Goal: Information Seeking & Learning: Learn about a topic

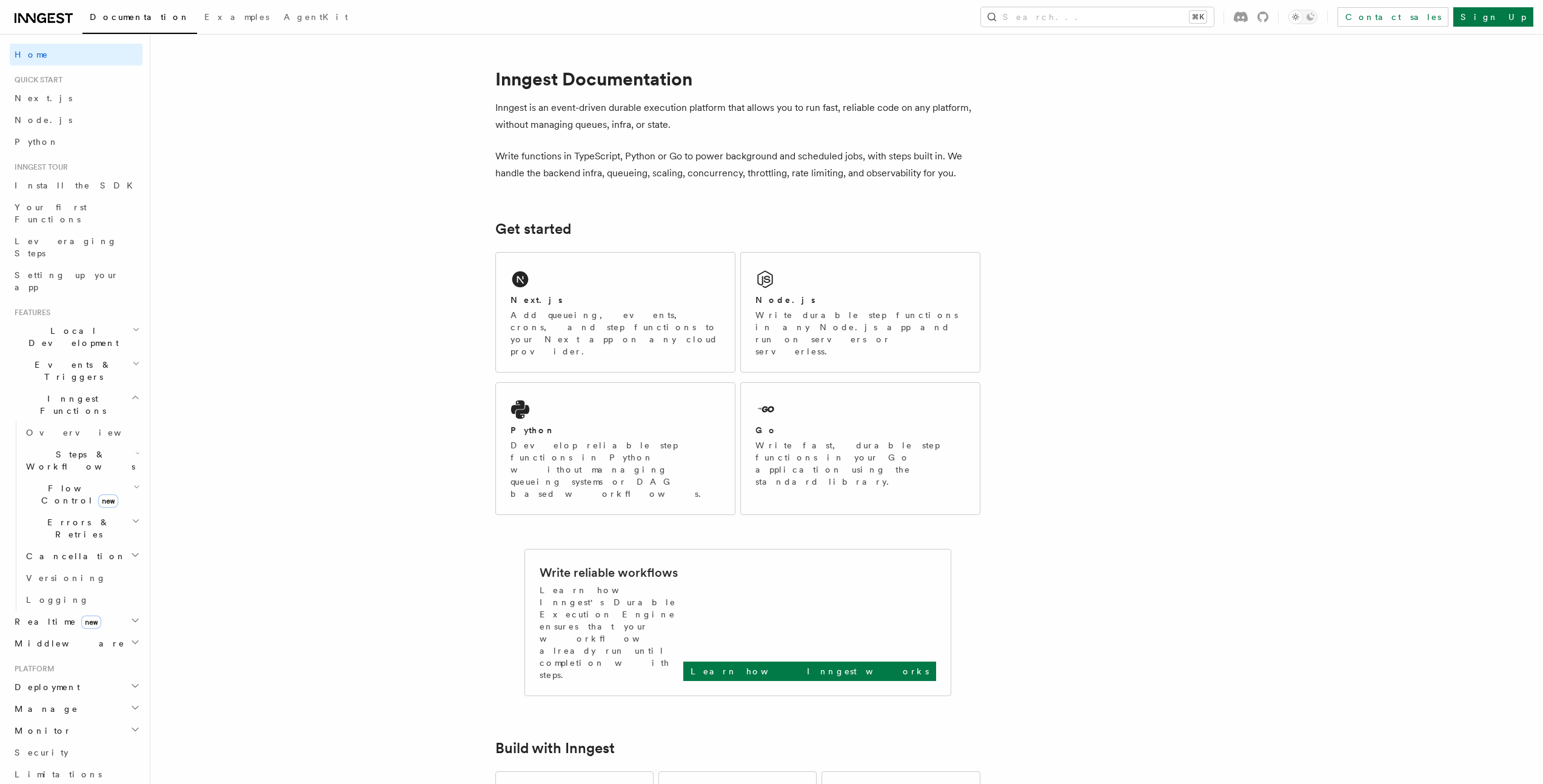
click at [68, 359] on span "Events & Triggers" at bounding box center [71, 370] width 123 height 24
click at [108, 429] on link "Sending events" at bounding box center [81, 446] width 121 height 34
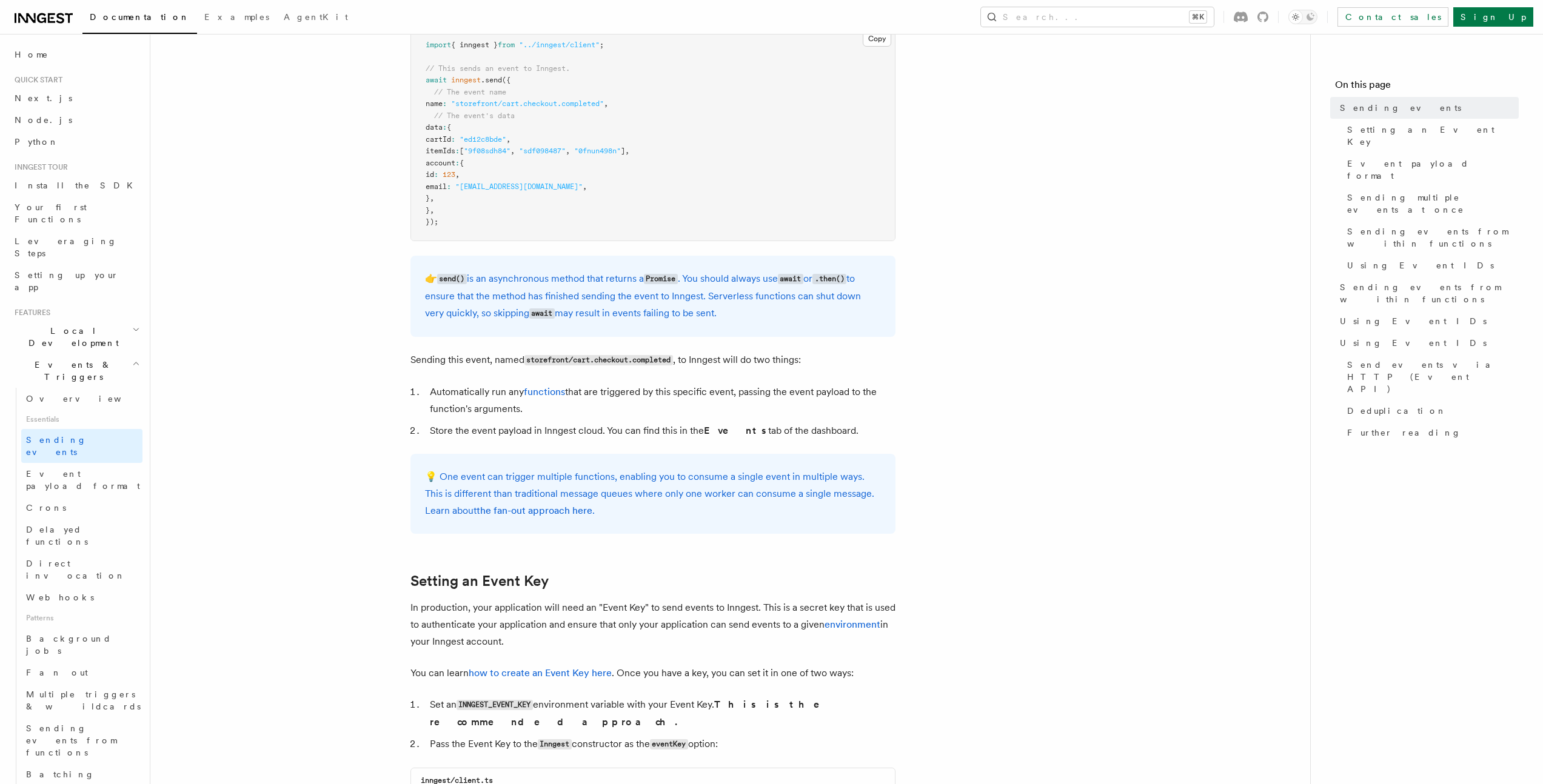
scroll to position [460, 0]
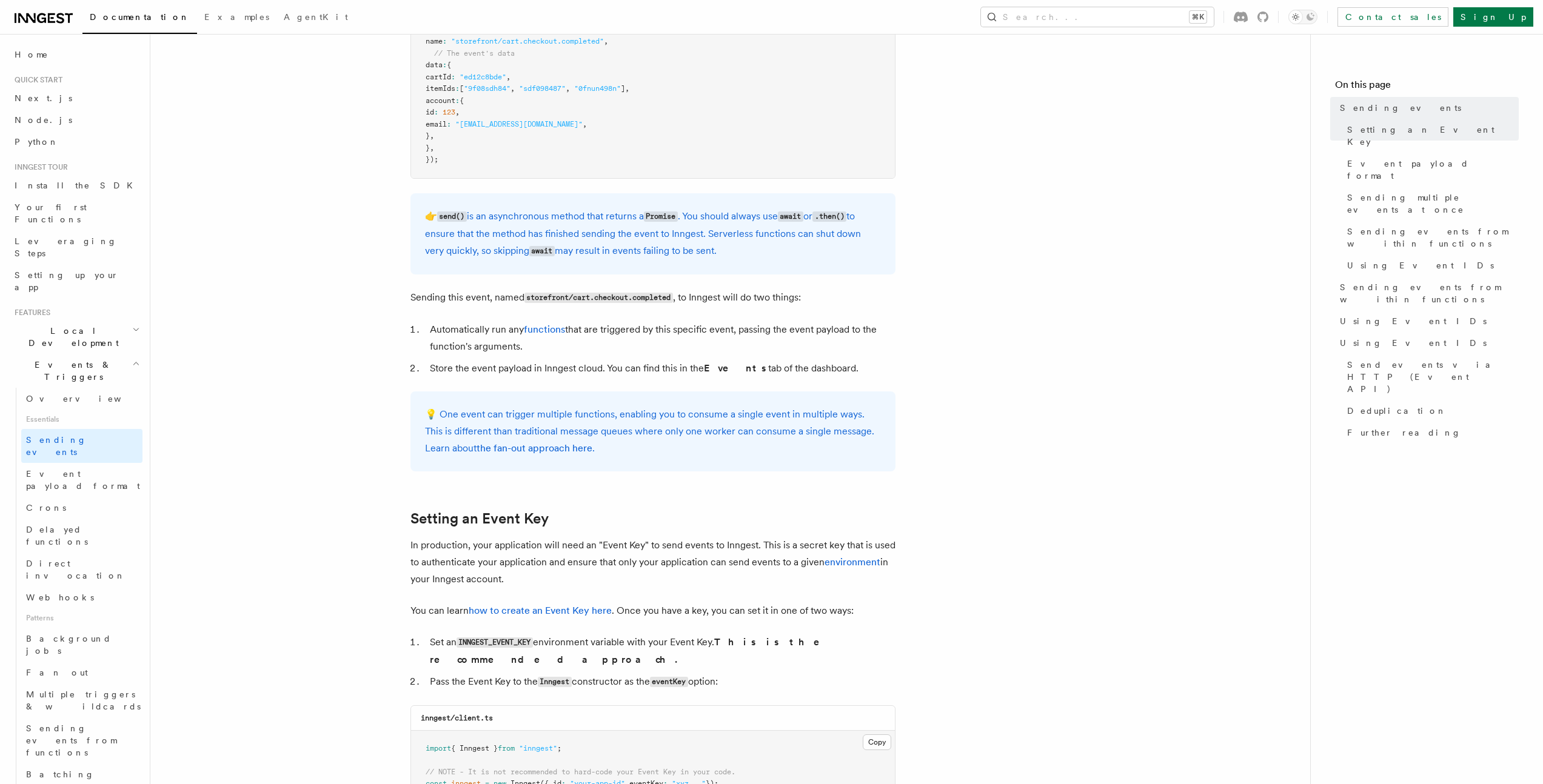
scroll to position [779, 0]
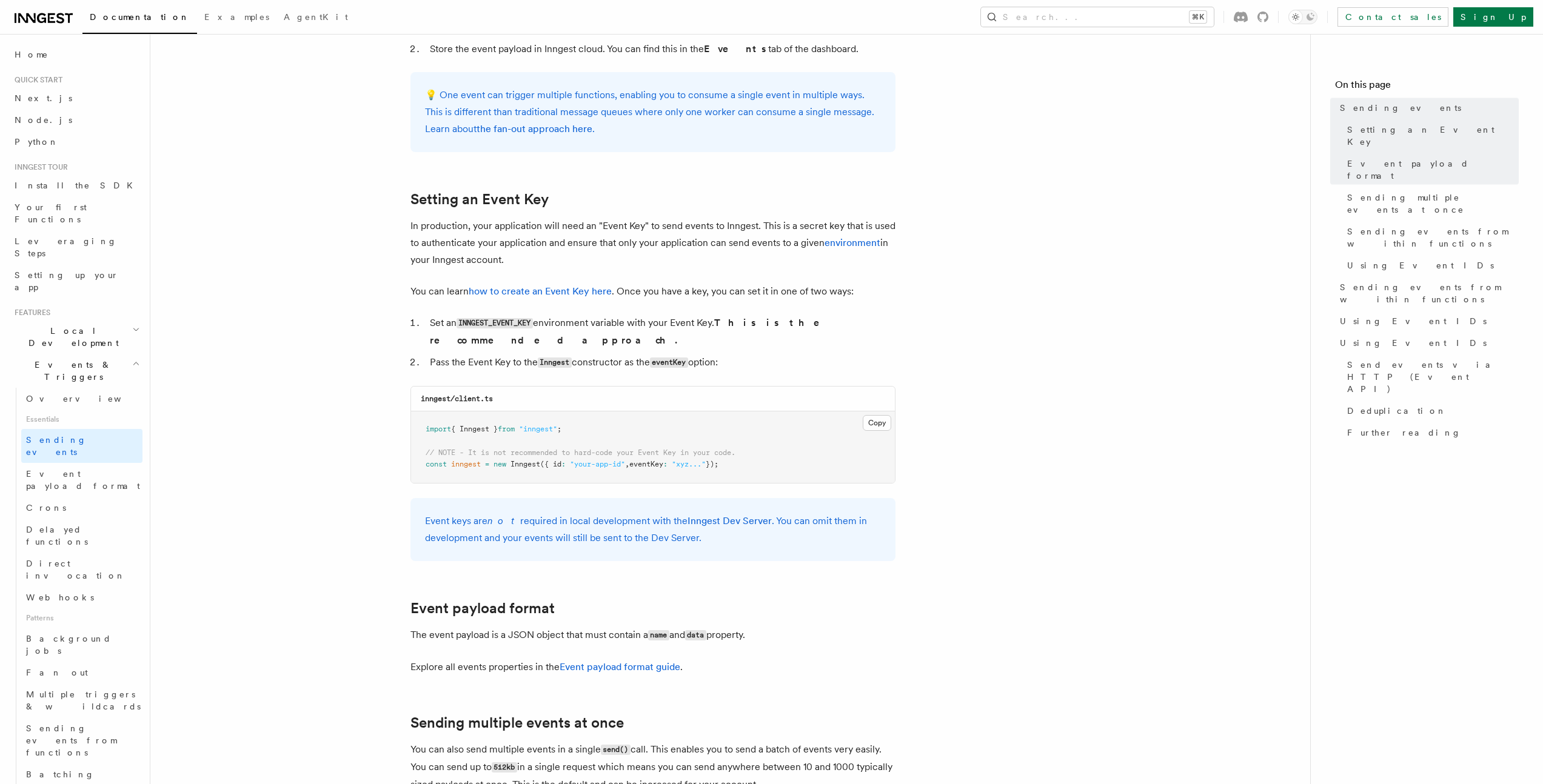
scroll to position [1219, 0]
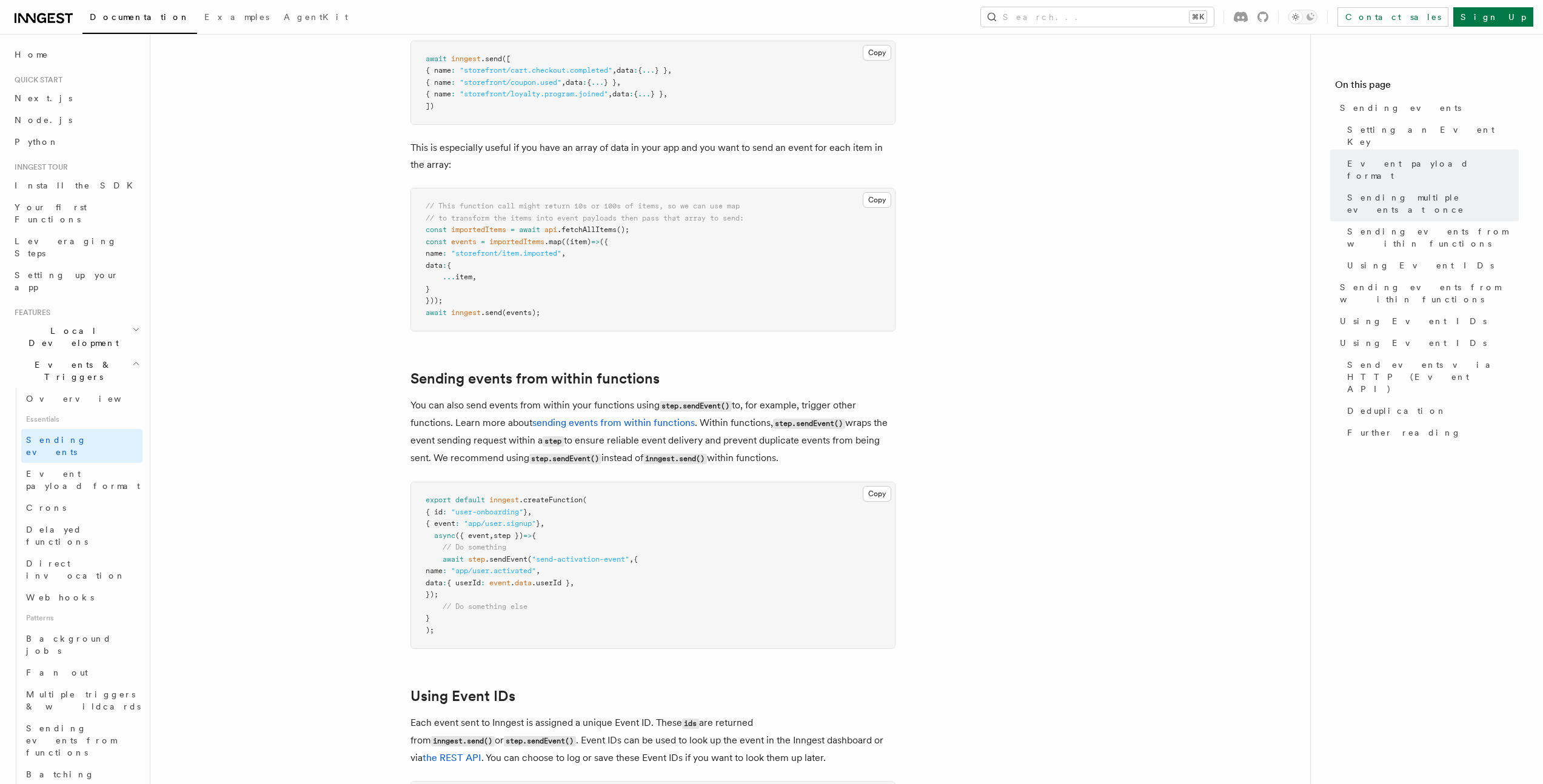
click at [321, 312] on article "Features Events & Triggers Sending events To start, make sure you have installe…" at bounding box center [730, 485] width 1121 height 3957
click at [292, 321] on article "Features Events & Triggers Sending events To start, make sure you have installe…" at bounding box center [730, 485] width 1121 height 3957
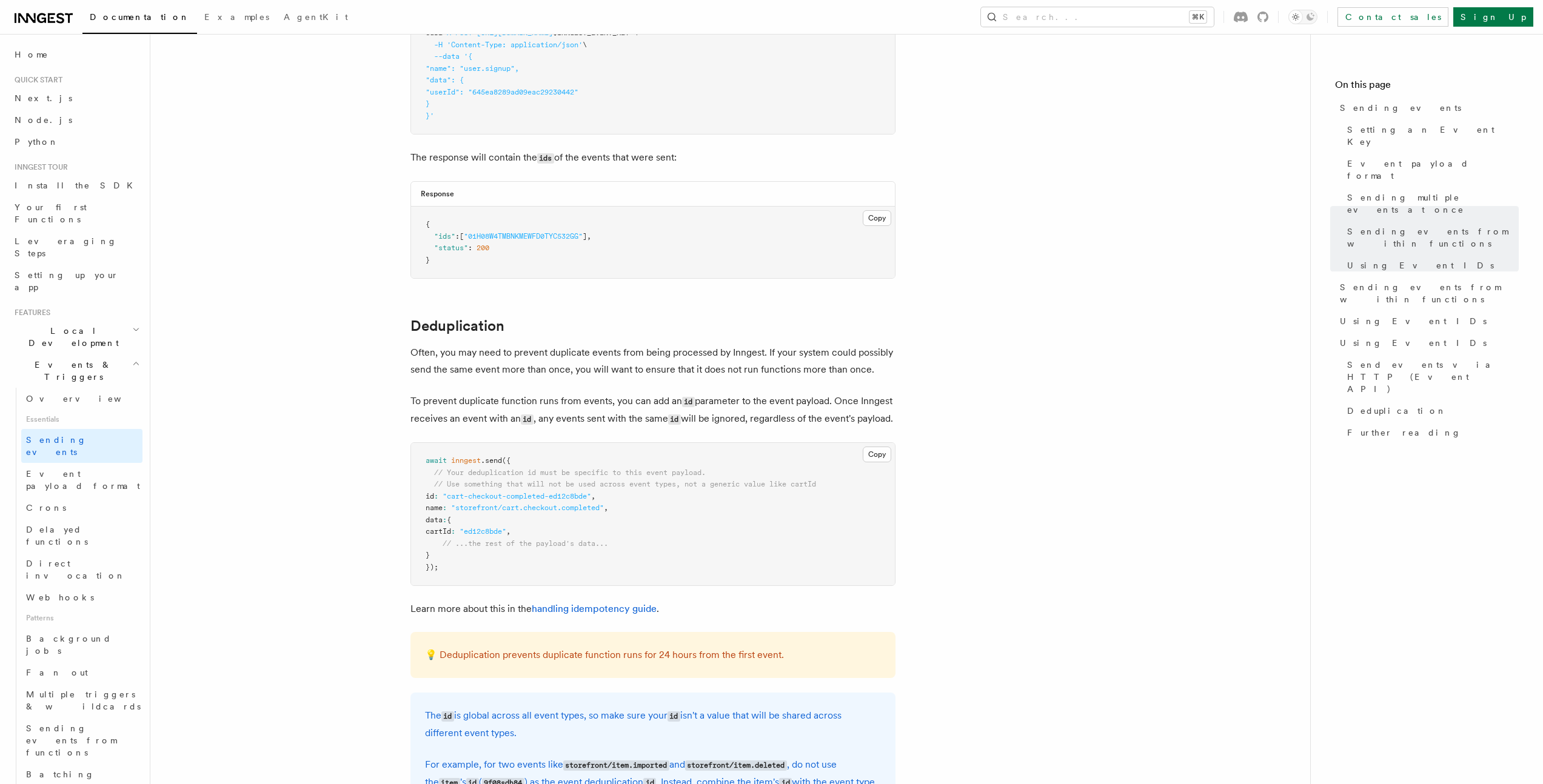
scroll to position [3182, 0]
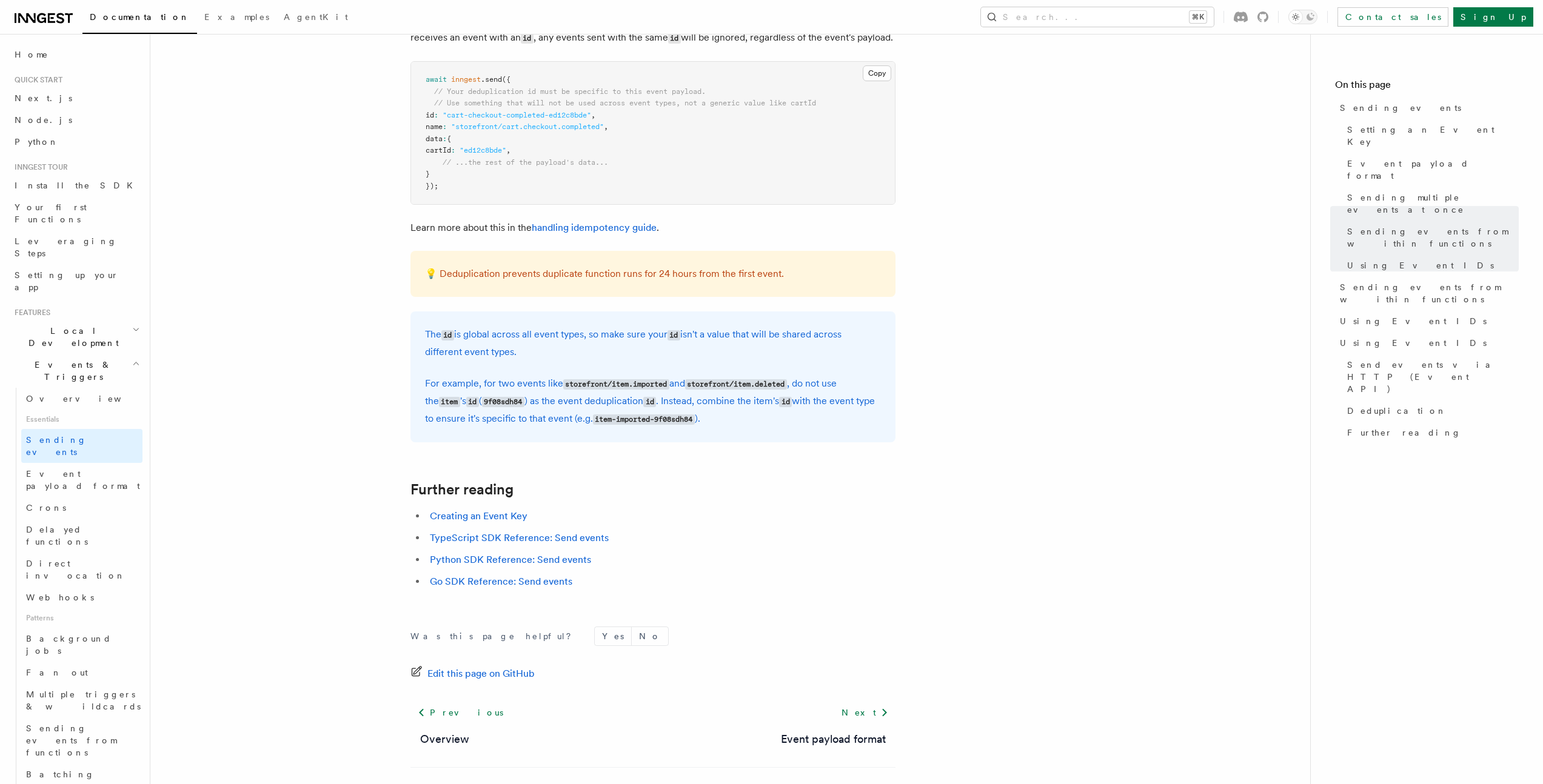
click at [115, 463] on link "Event payload format" at bounding box center [81, 480] width 121 height 34
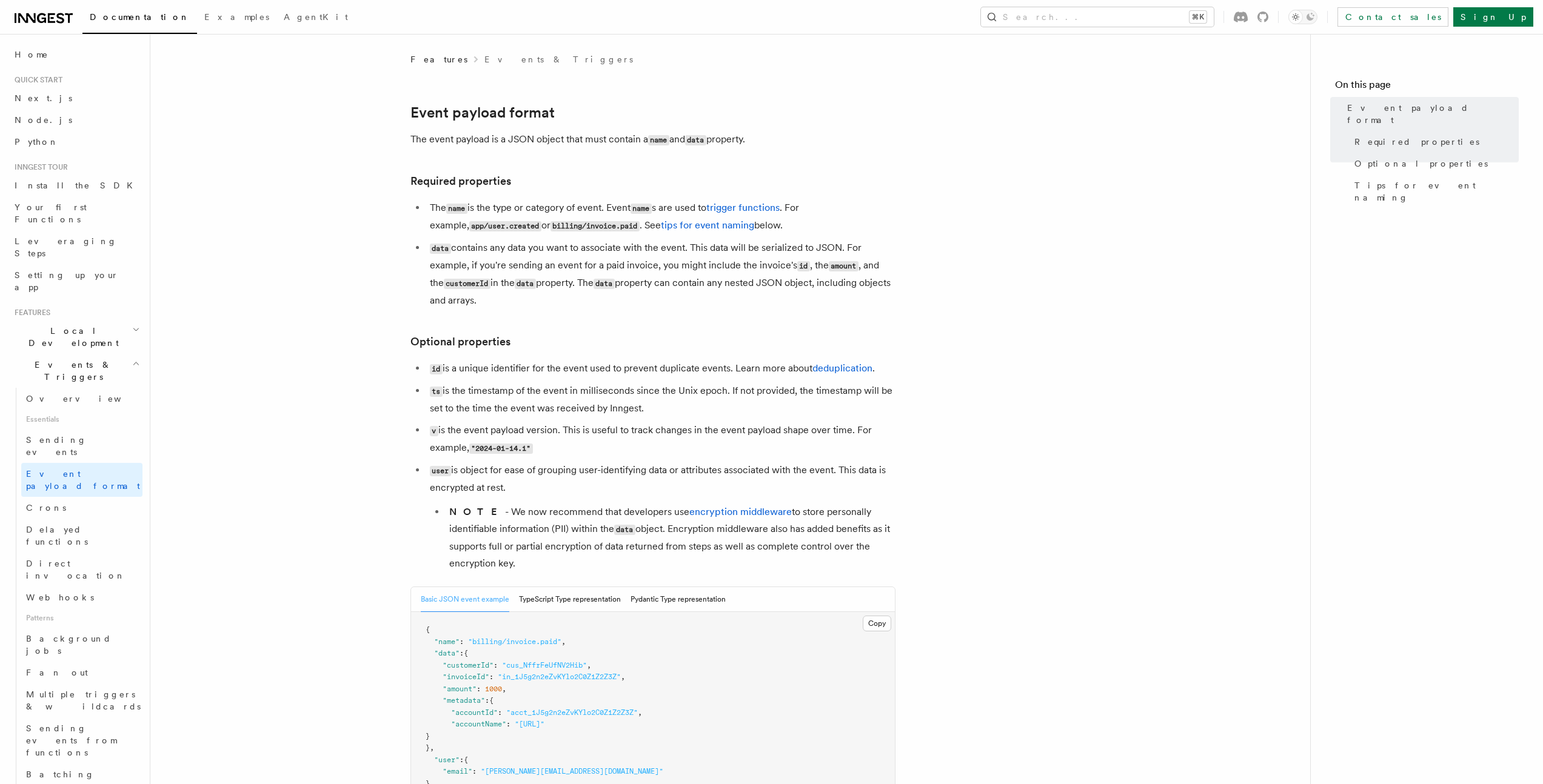
click at [369, 387] on article "Features Events & Triggers Event payload format The event payload is a JSON obj…" at bounding box center [730, 713] width 1121 height 1319
click at [294, 389] on article "Features Events & Triggers Event payload format The event payload is a JSON obj…" at bounding box center [730, 713] width 1121 height 1319
click at [306, 368] on article "Features Events & Triggers Event payload format The event payload is a JSON obj…" at bounding box center [730, 713] width 1121 height 1319
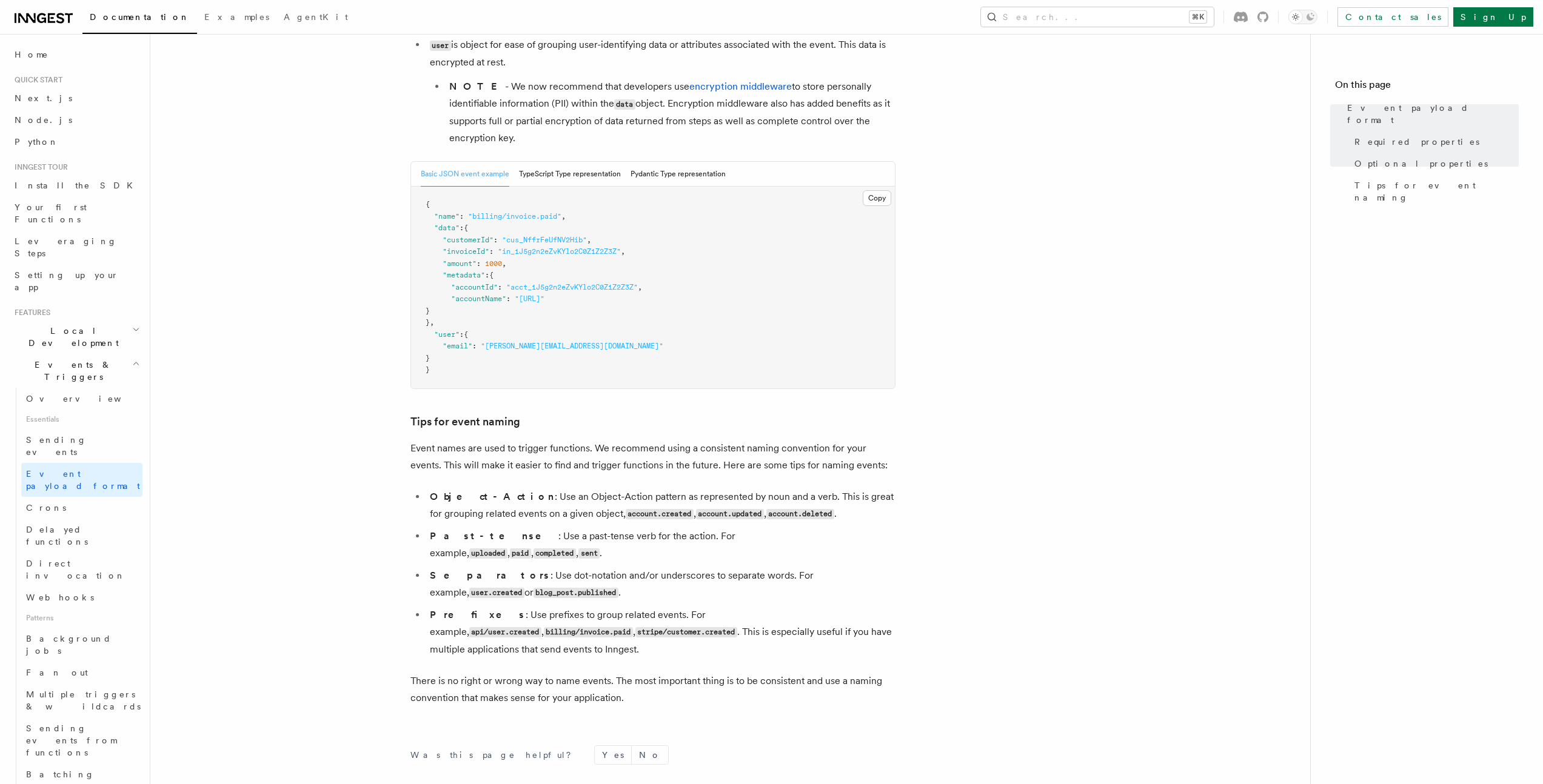
click at [304, 368] on article "Features Events & Triggers Event payload format The event payload is a JSON obj…" at bounding box center [730, 287] width 1121 height 1319
click at [317, 355] on article "Features Events & Triggers Event payload format The event payload is a JSON obj…" at bounding box center [730, 287] width 1121 height 1319
click at [316, 355] on article "Features Events & Triggers Event payload format The event payload is a JSON obj…" at bounding box center [730, 287] width 1121 height 1319
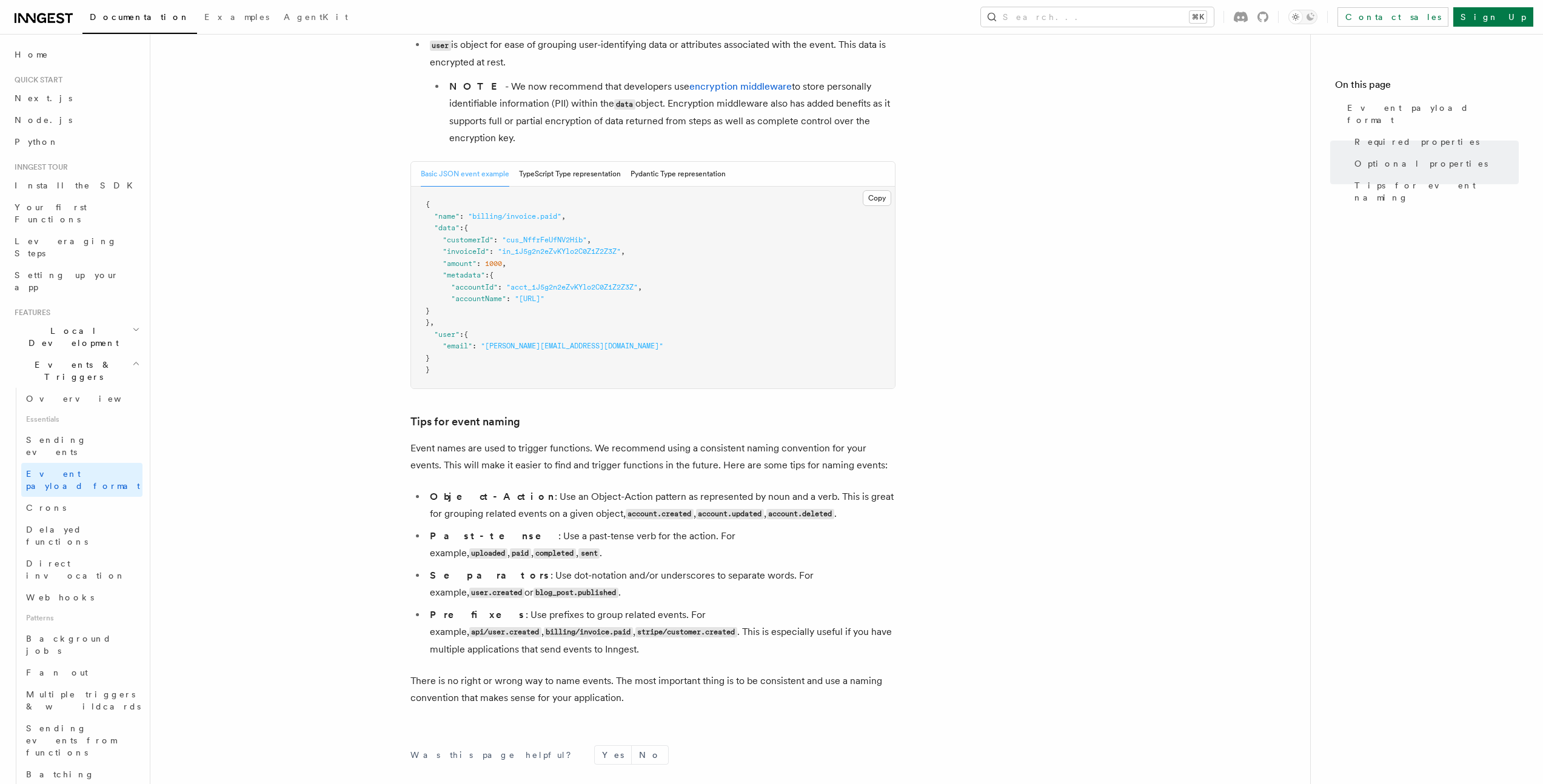
click at [316, 355] on article "Features Events & Triggers Event payload format The event payload is a JSON obj…" at bounding box center [730, 287] width 1121 height 1319
click at [315, 357] on article "Features Events & Triggers Event payload format The event payload is a JSON obj…" at bounding box center [730, 287] width 1121 height 1319
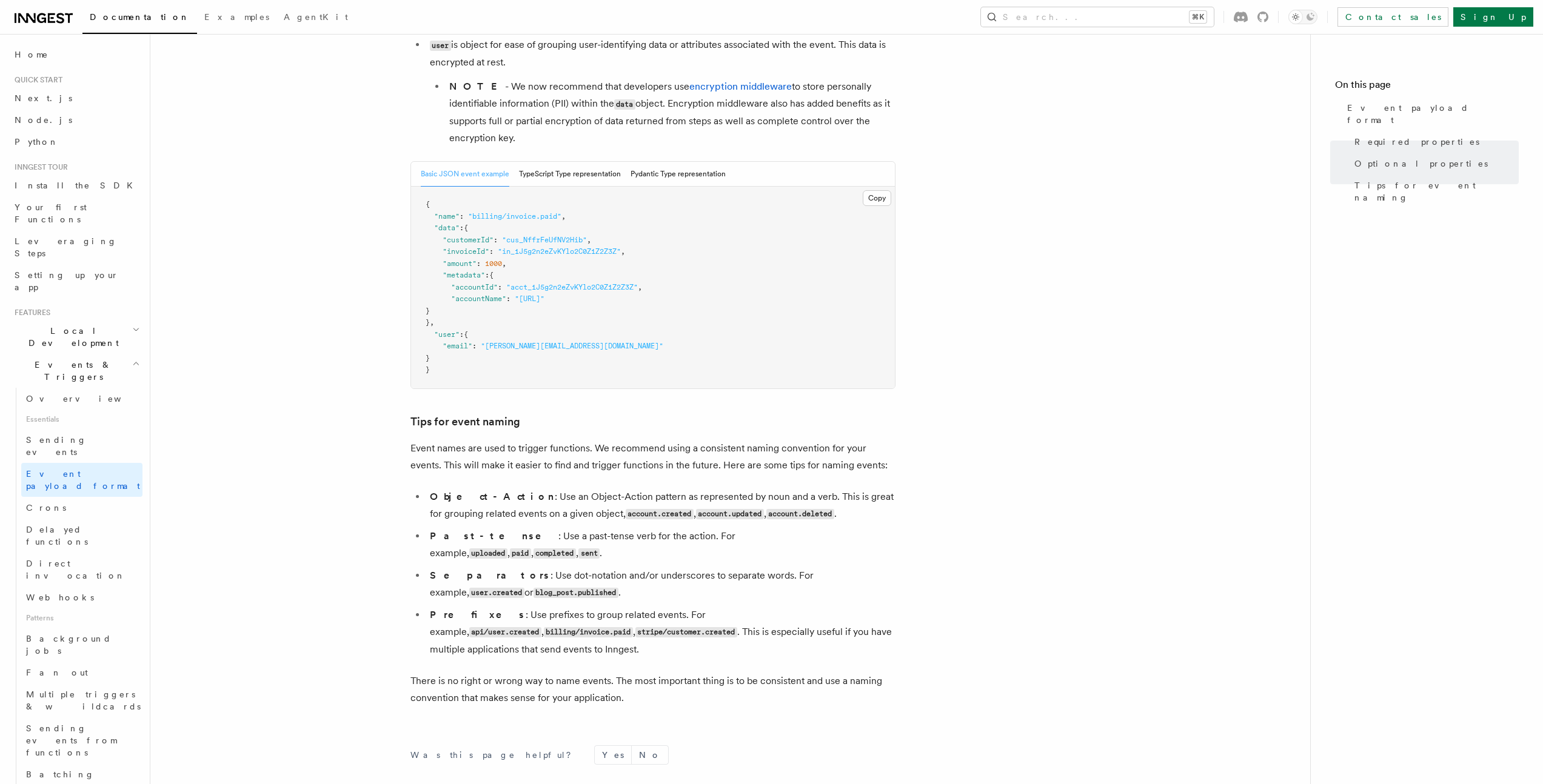
click at [298, 391] on article "Features Events & Triggers Event payload format The event payload is a JSON obj…" at bounding box center [730, 287] width 1121 height 1319
click at [302, 383] on article "Features Events & Triggers Event payload format The event payload is a JSON obj…" at bounding box center [730, 287] width 1121 height 1319
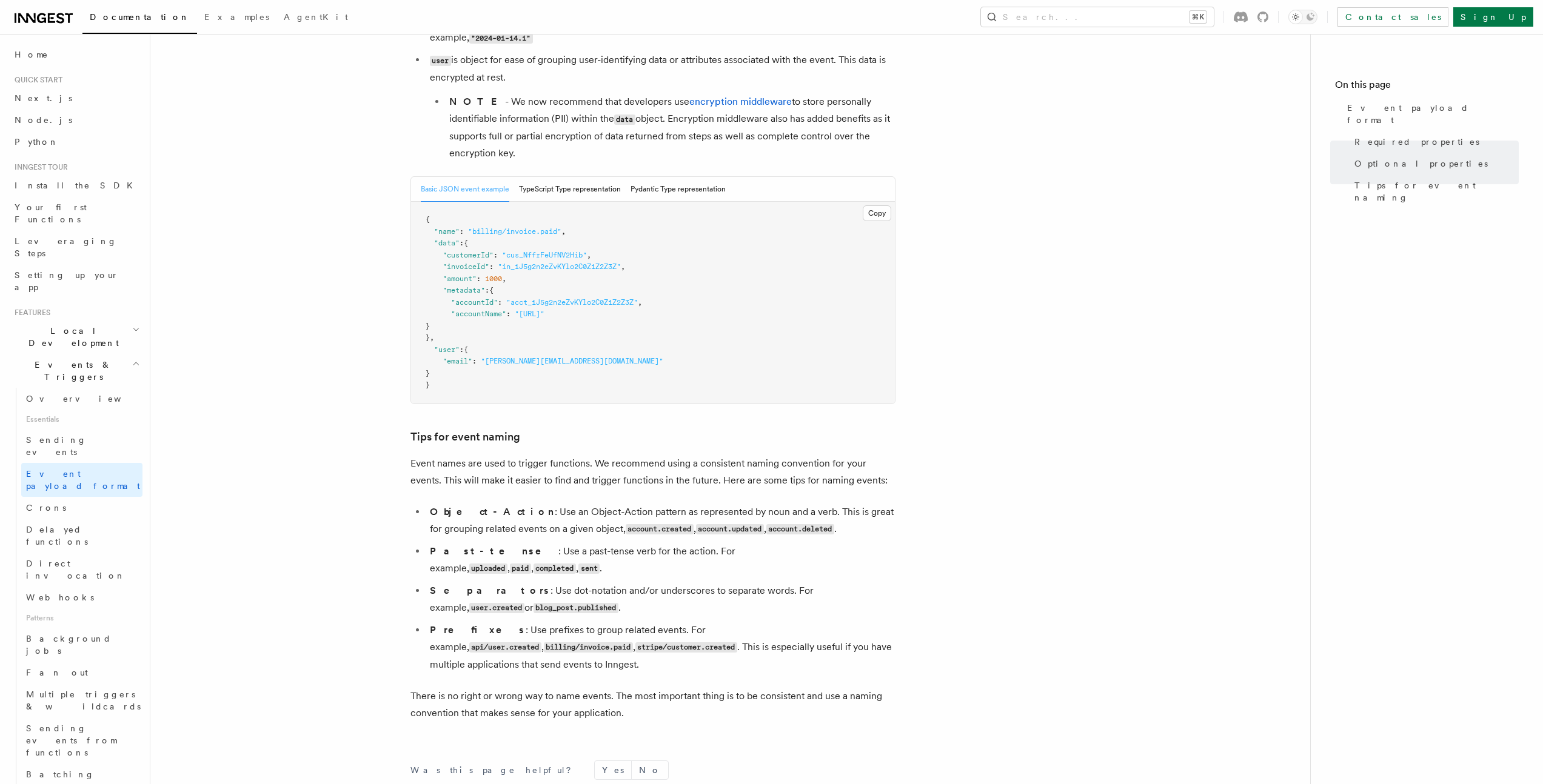
scroll to position [578, 0]
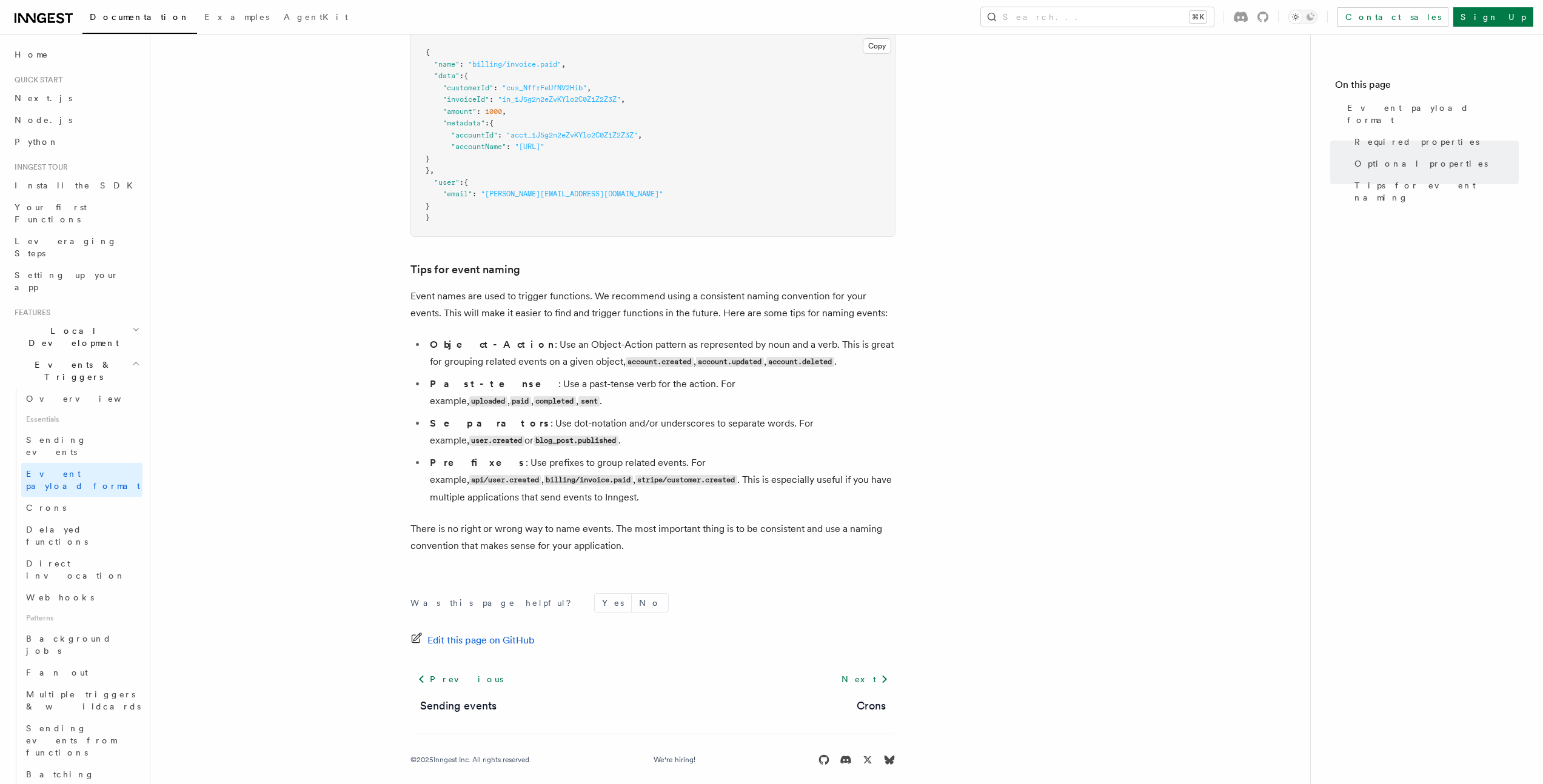
click at [315, 378] on article "Features Events & Triggers Event payload format The event payload is a JSON obj…" at bounding box center [730, 135] width 1121 height 1319
click at [225, 420] on article "Features Events & Triggers Event payload format The event payload is a JSON obj…" at bounding box center [730, 135] width 1121 height 1319
click at [237, 410] on article "Features Events & Triggers Event payload format The event payload is a JSON obj…" at bounding box center [730, 135] width 1121 height 1319
click at [91, 497] on link "Crons" at bounding box center [81, 507] width 121 height 22
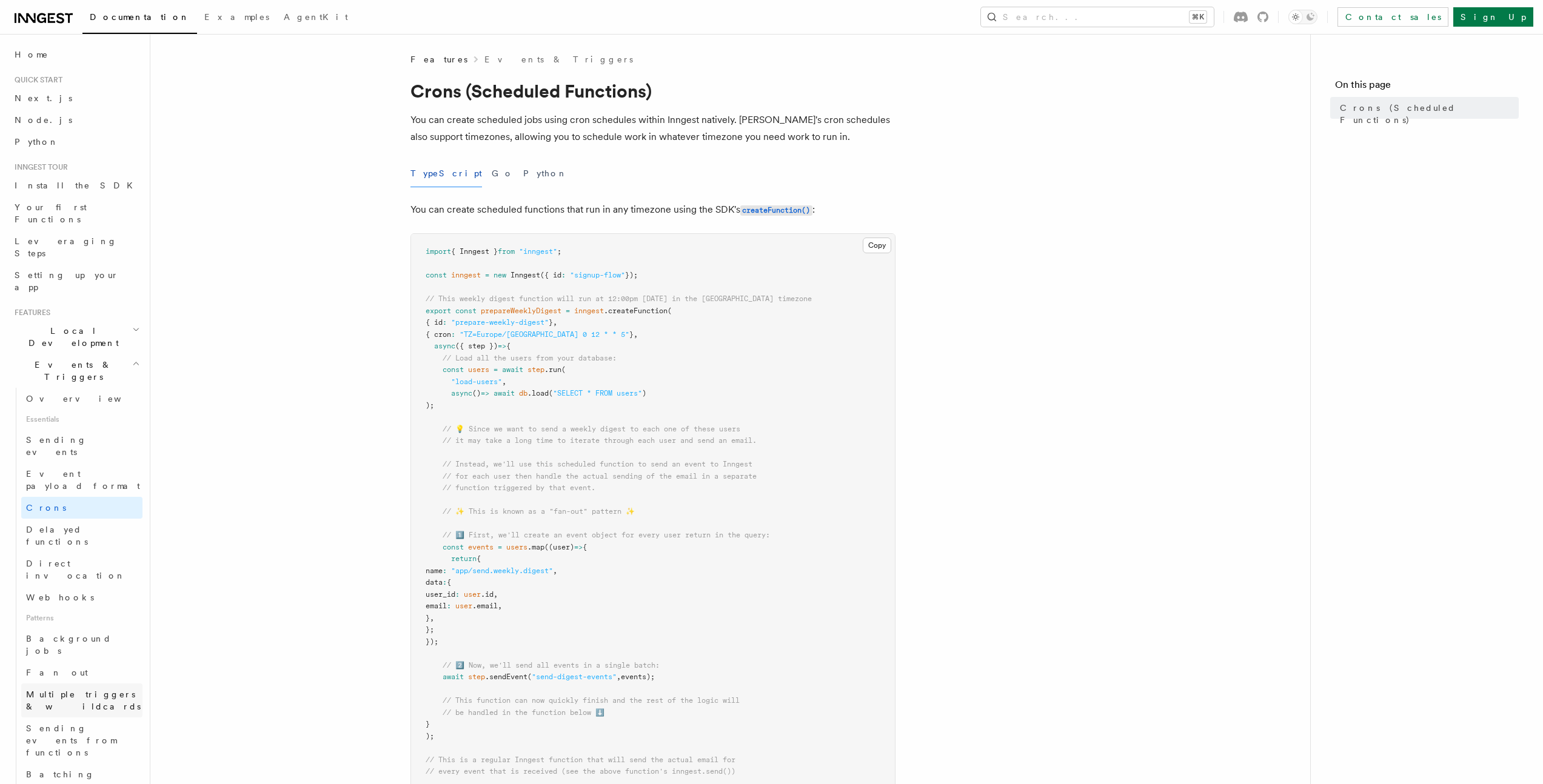
scroll to position [83, 0]
click at [109, 579] on link "Fan out" at bounding box center [81, 590] width 121 height 22
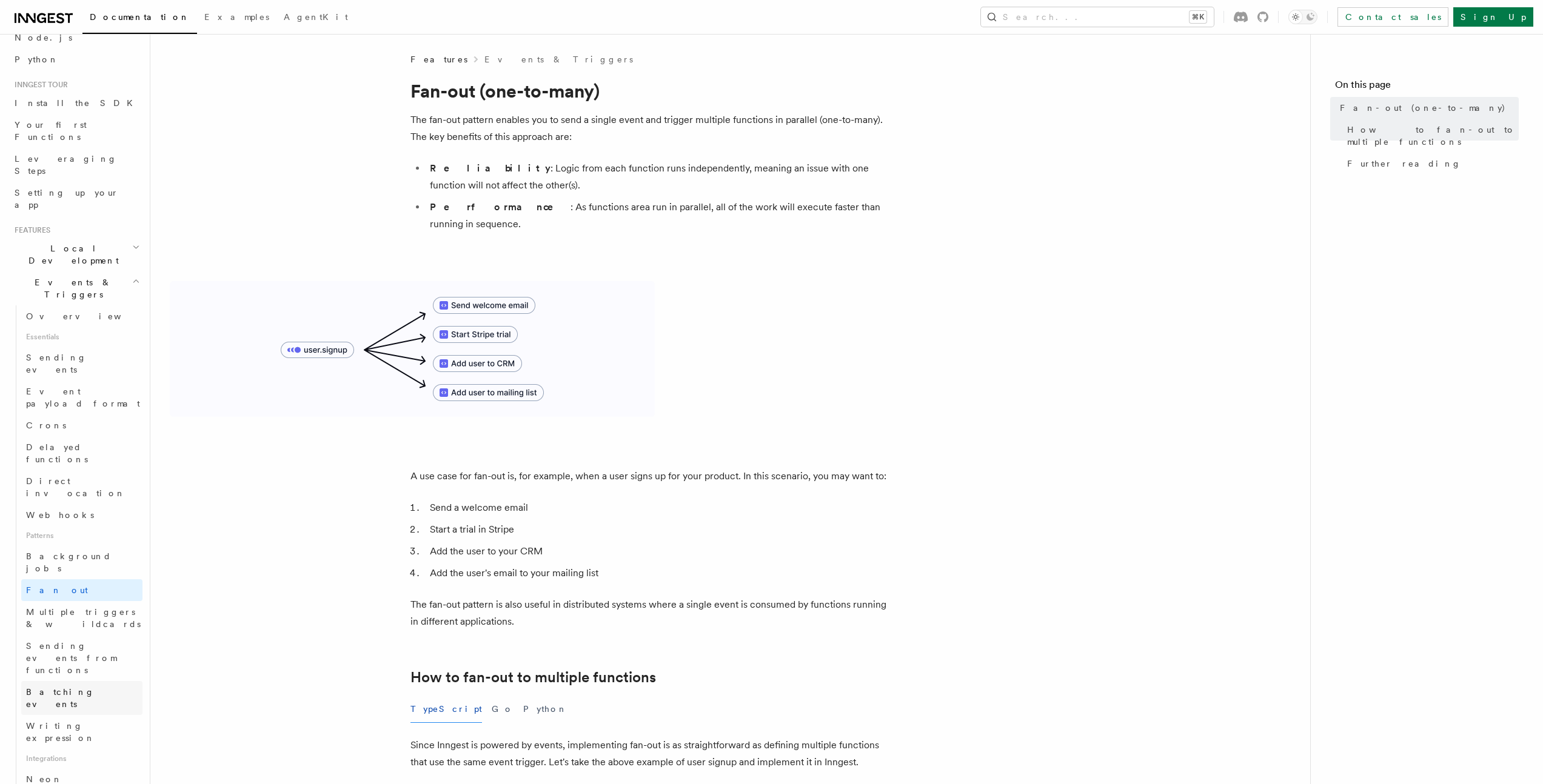
click at [99, 681] on link "Batching events" at bounding box center [81, 698] width 121 height 34
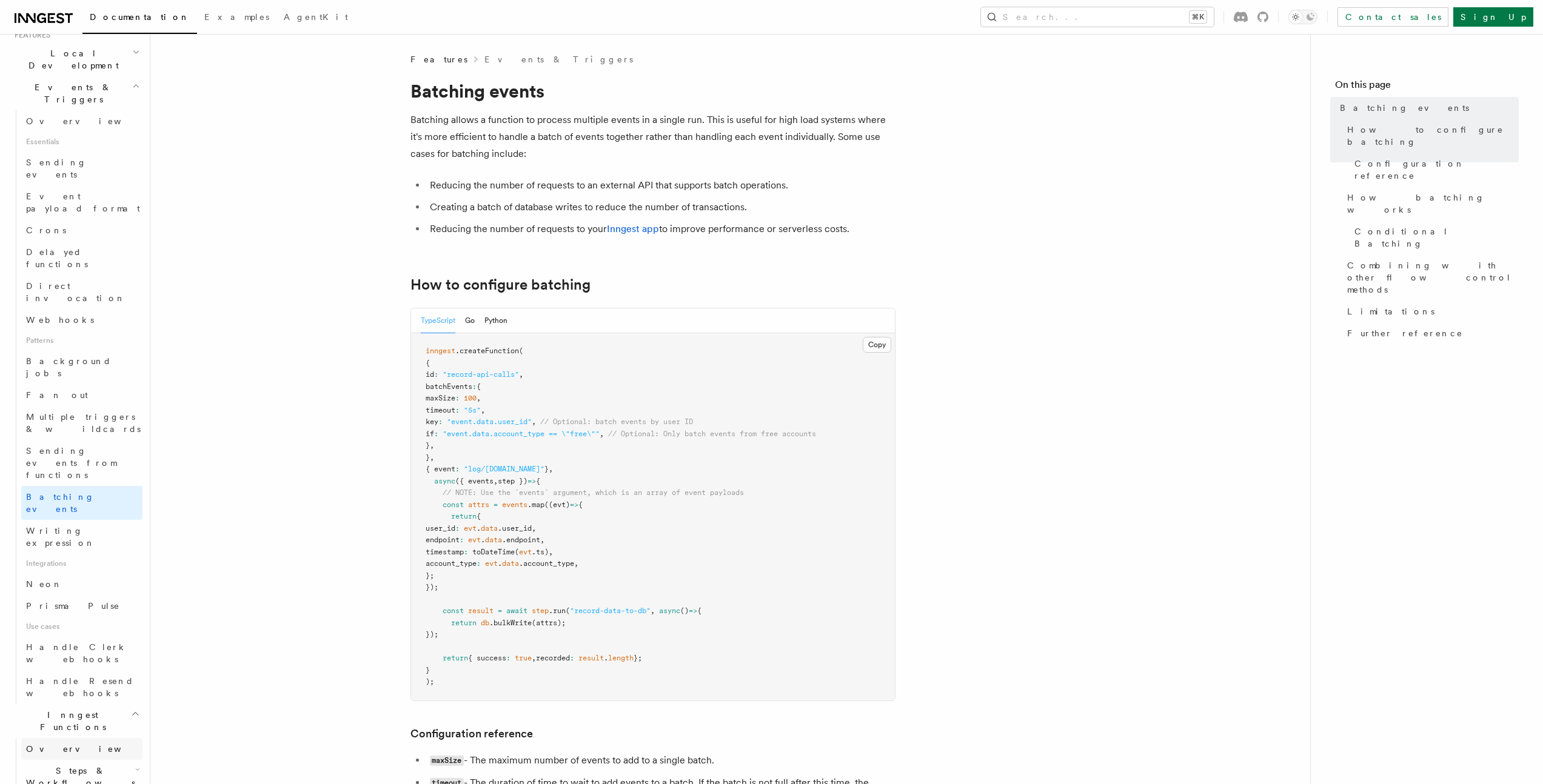
scroll to position [362, 0]
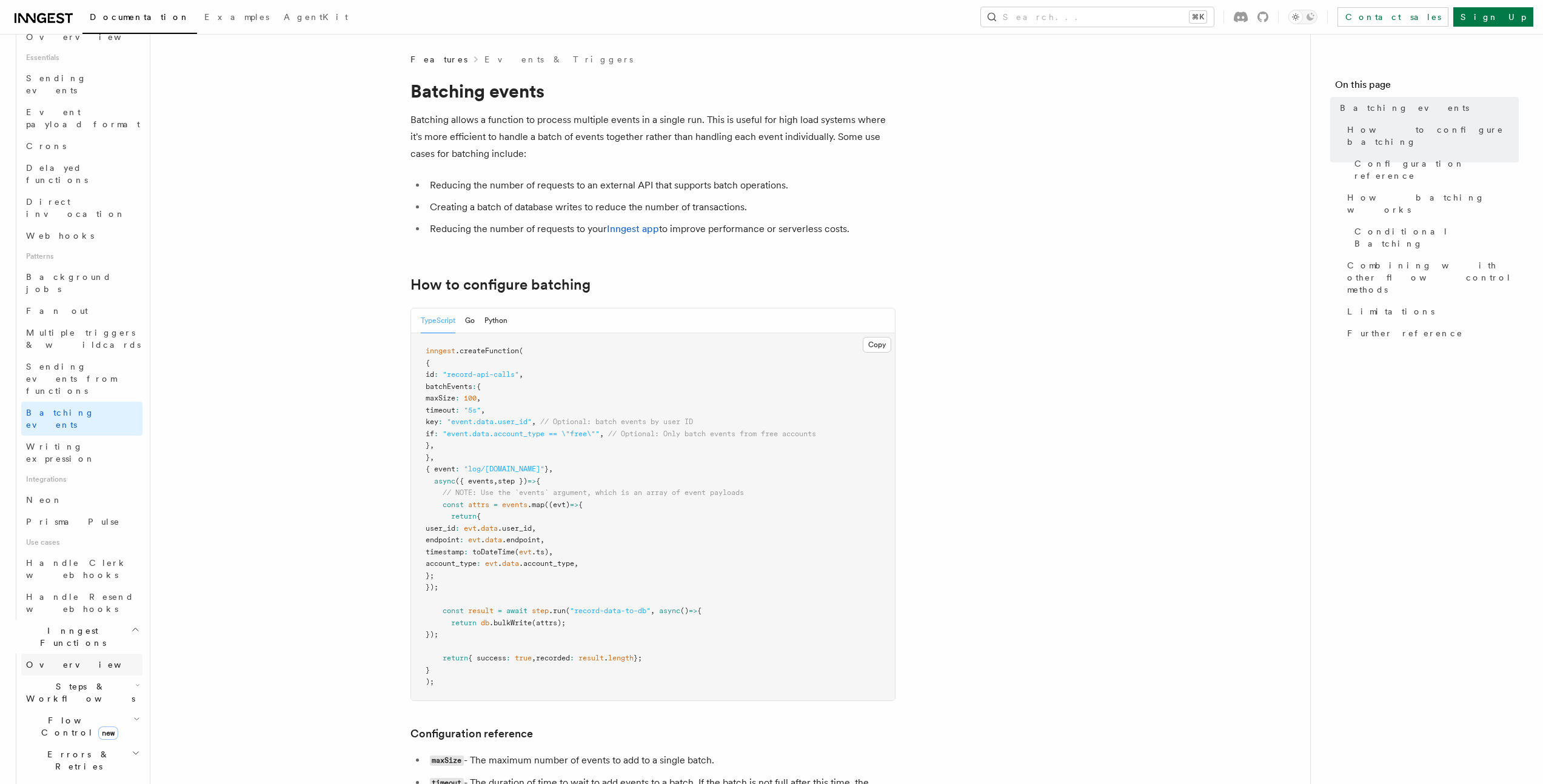
click at [100, 777] on h2 "Cancellation" at bounding box center [81, 788] width 121 height 22
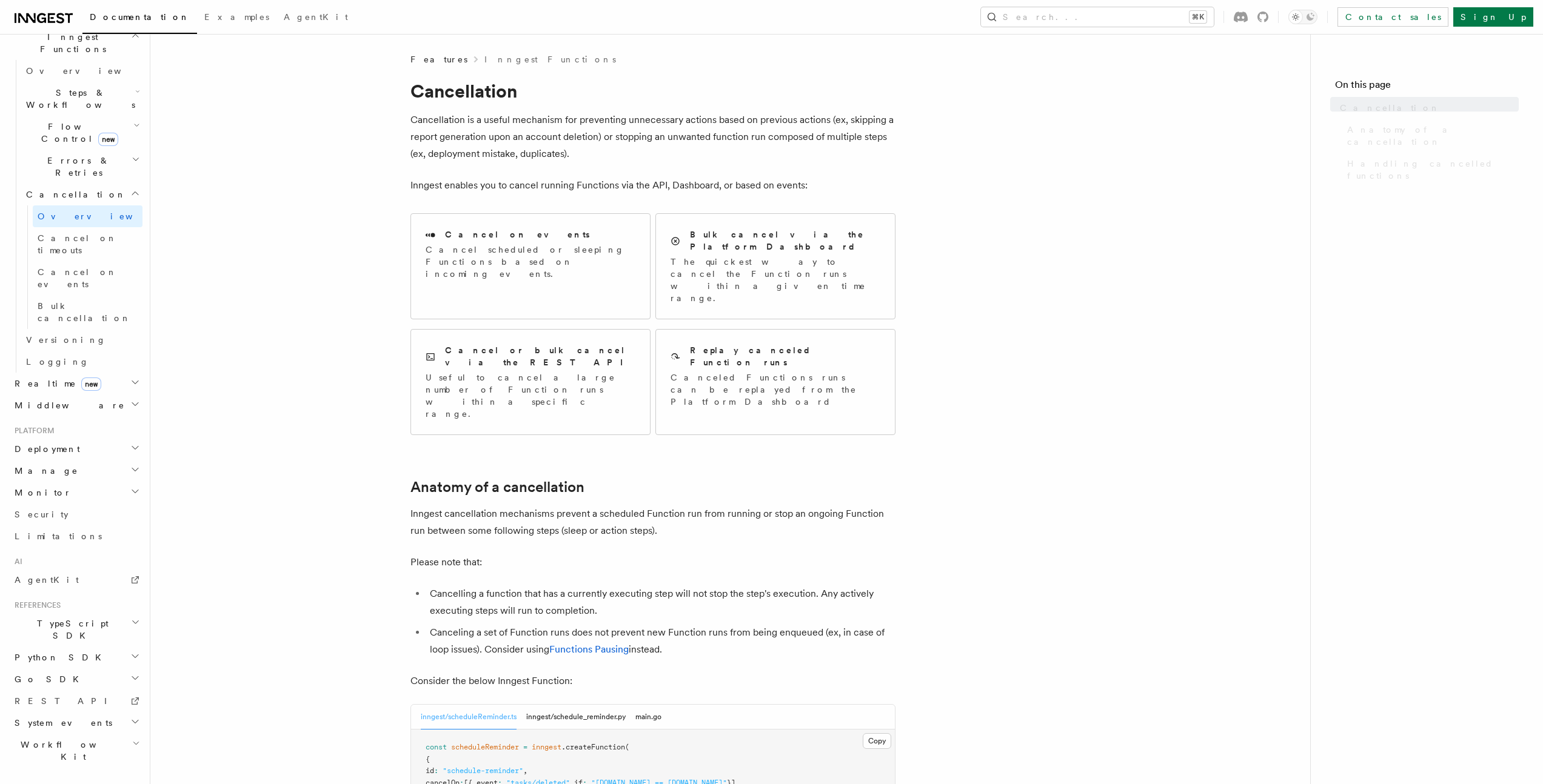
scroll to position [273, 0]
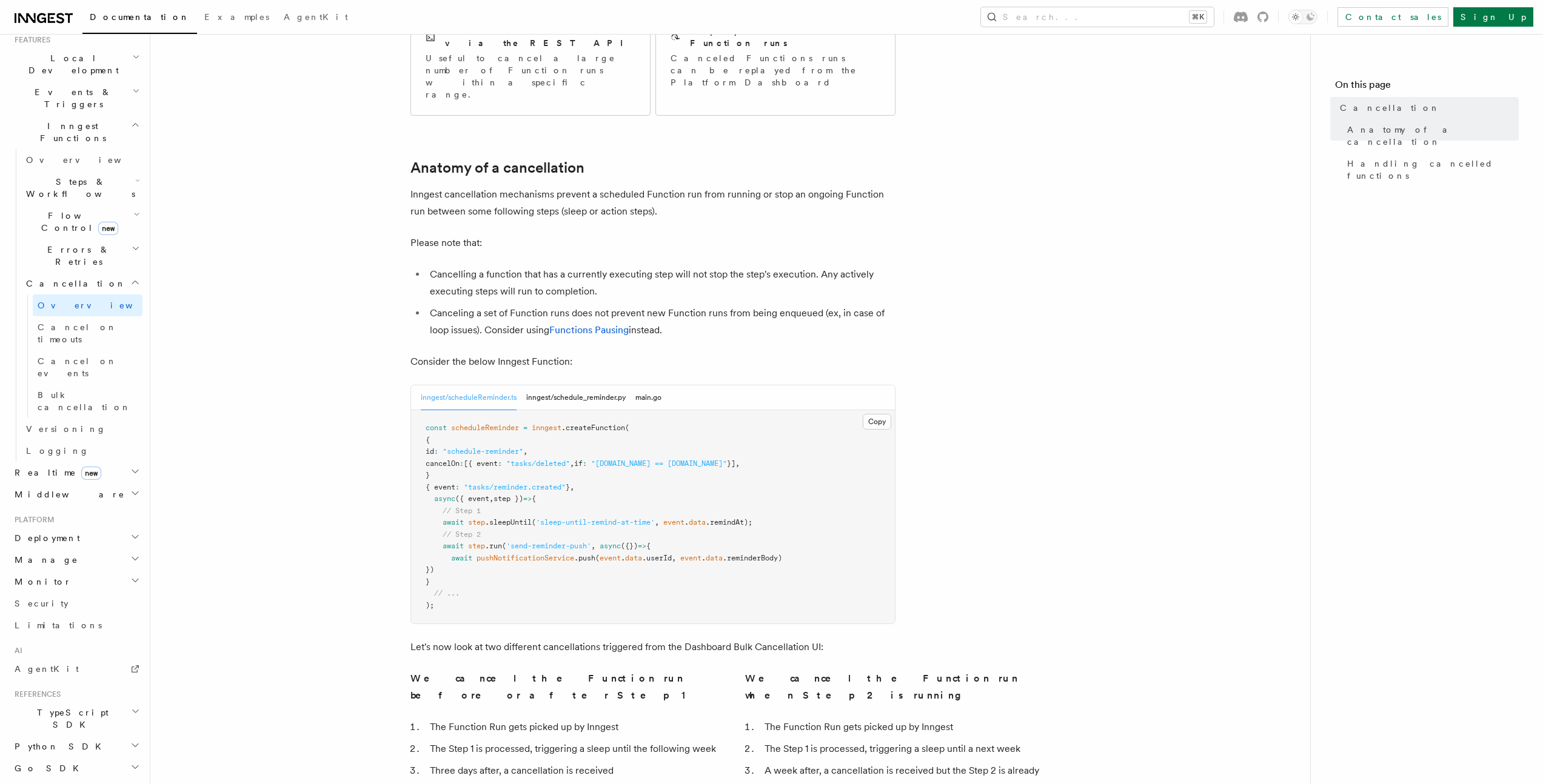
click at [354, 472] on article "Features Inngest Functions Cancellation Cancellation is a useful mechanism for …" at bounding box center [730, 500] width 1121 height 1531
click at [298, 467] on article "Features Inngest Functions Cancellation Cancellation is a useful mechanism for …" at bounding box center [730, 500] width 1121 height 1531
click at [354, 412] on article "Features Inngest Functions Cancellation Cancellation is a useful mechanism for …" at bounding box center [730, 500] width 1121 height 1531
click at [363, 399] on article "Features Inngest Functions Cancellation Cancellation is a useful mechanism for …" at bounding box center [730, 500] width 1121 height 1531
click at [365, 359] on article "Features Inngest Functions Cancellation Cancellation is a useful mechanism for …" at bounding box center [730, 500] width 1121 height 1531
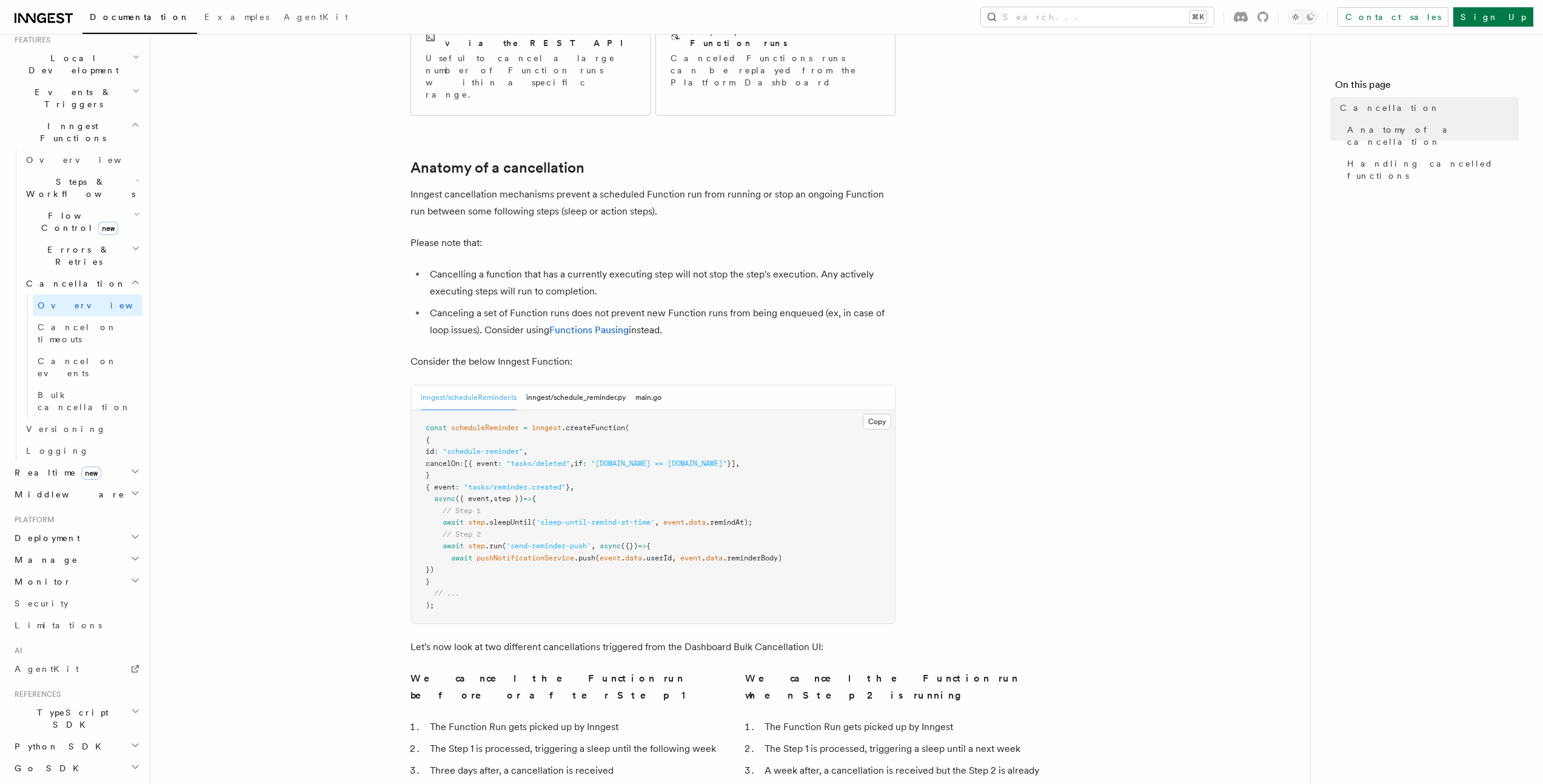
click at [365, 359] on article "Features Inngest Functions Cancellation Cancellation is a useful mechanism for …" at bounding box center [730, 500] width 1121 height 1531
click at [329, 383] on article "Features Inngest Functions Cancellation Cancellation is a useful mechanism for …" at bounding box center [730, 500] width 1121 height 1531
click at [337, 448] on article "Features Inngest Functions Cancellation Cancellation is a useful mechanism for …" at bounding box center [730, 500] width 1121 height 1531
click at [343, 397] on article "Features Inngest Functions Cancellation Cancellation is a useful mechanism for …" at bounding box center [730, 500] width 1121 height 1531
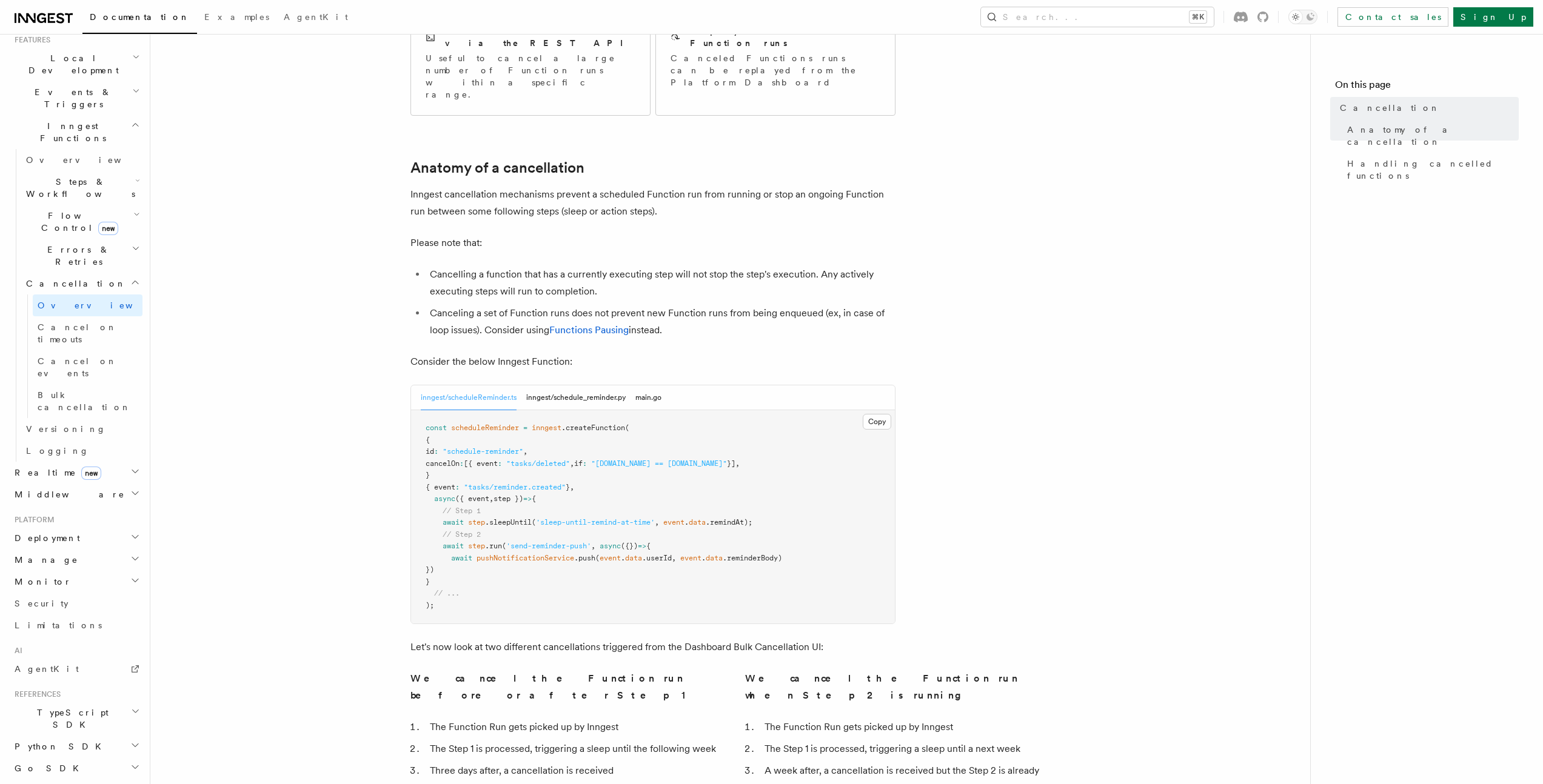
click at [343, 397] on article "Features Inngest Functions Cancellation Cancellation is a useful mechanism for …" at bounding box center [730, 500] width 1121 height 1531
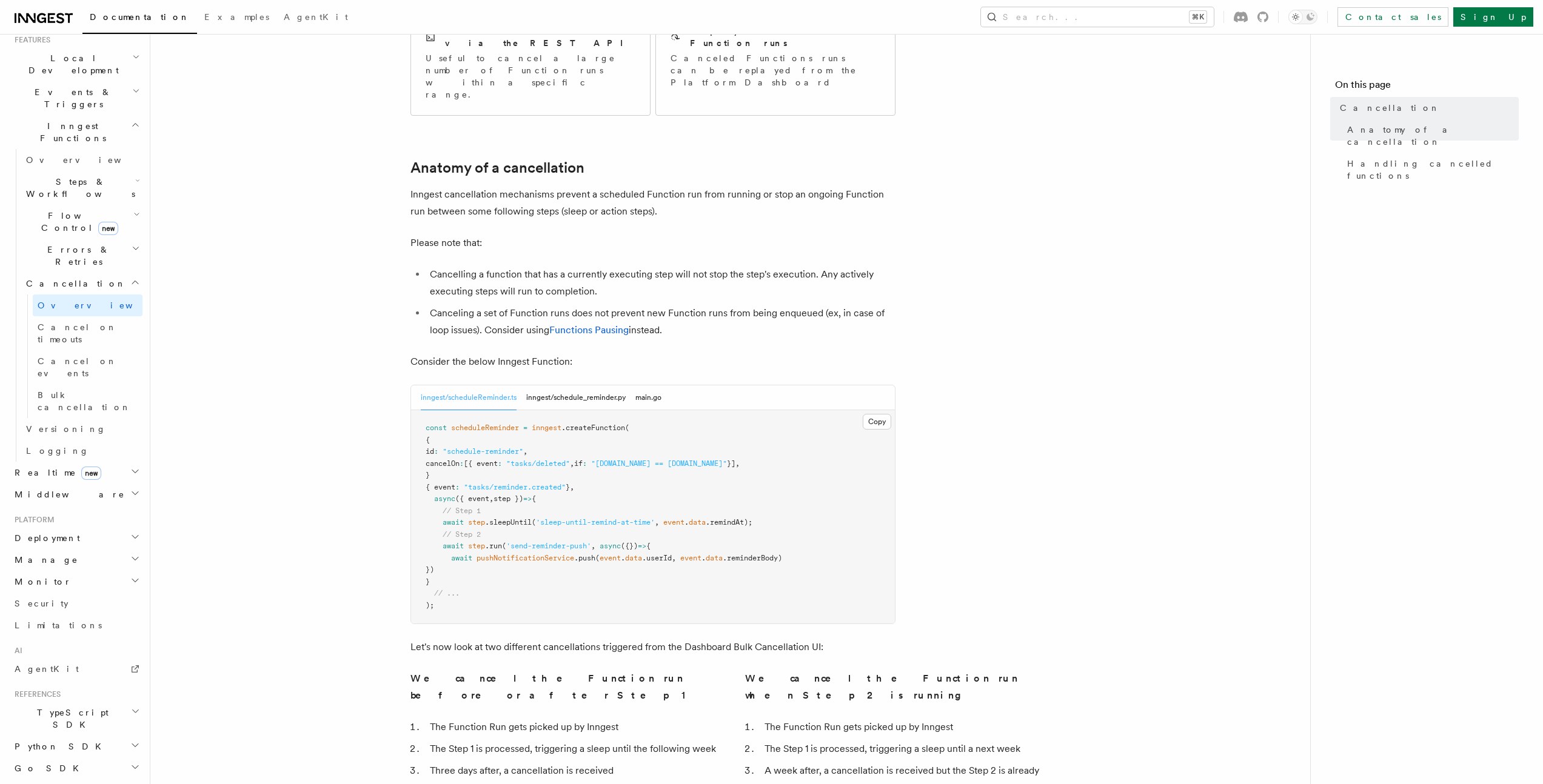
click at [340, 396] on article "Features Inngest Functions Cancellation Cancellation is a useful mechanism for …" at bounding box center [730, 500] width 1121 height 1531
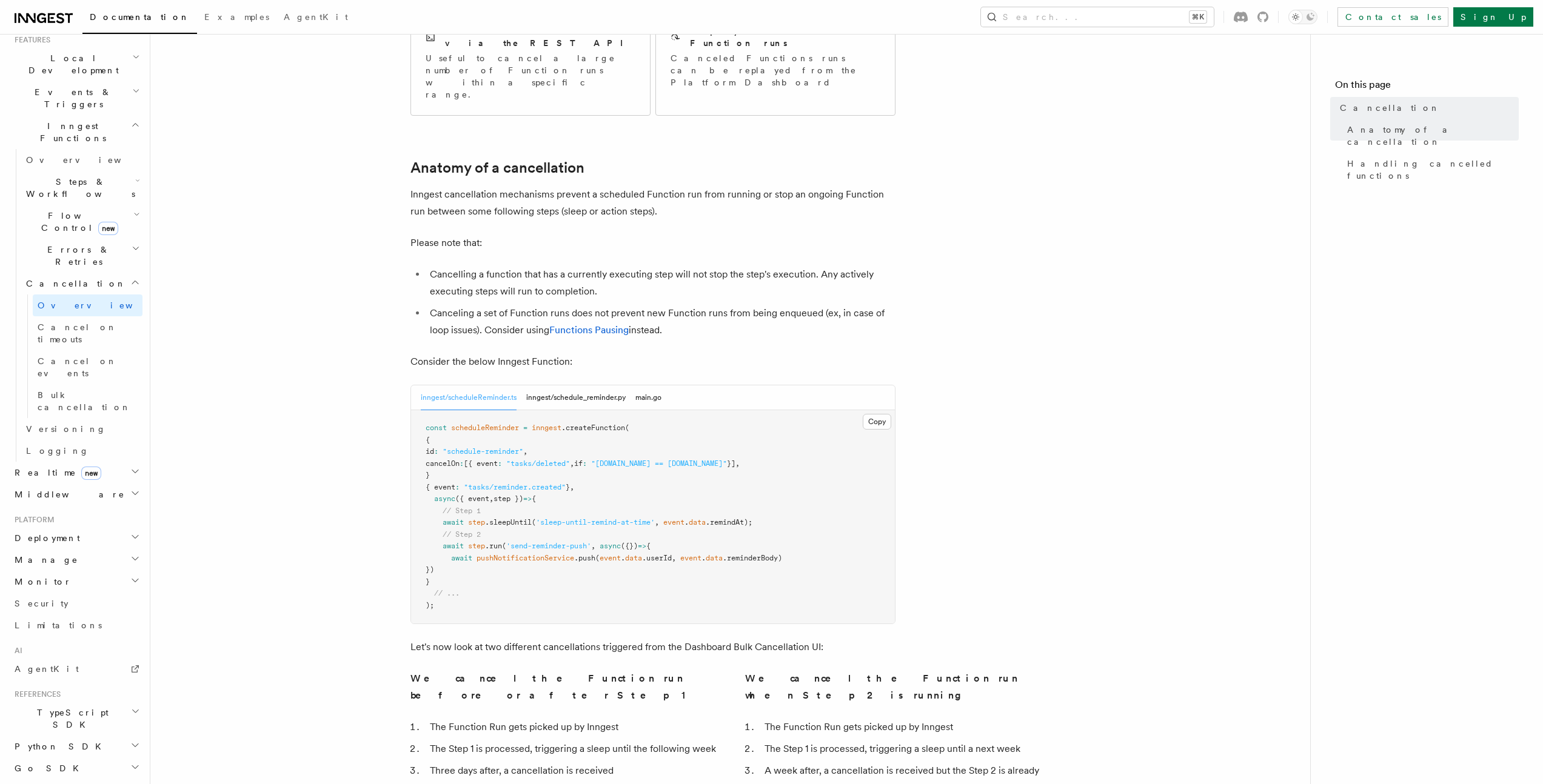
click at [340, 396] on article "Features Inngest Functions Cancellation Cancellation is a useful mechanism for …" at bounding box center [730, 500] width 1121 height 1531
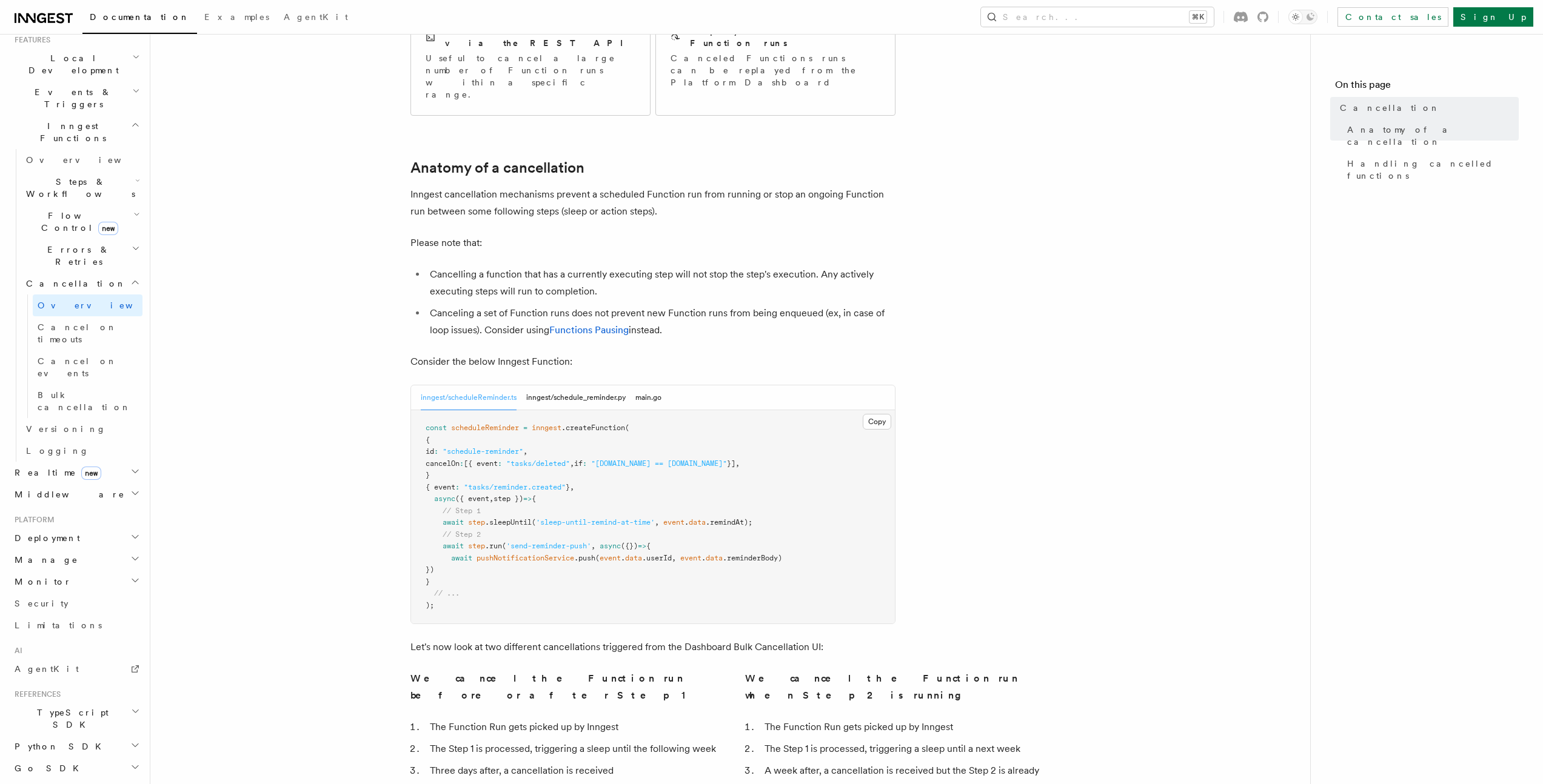
click at [340, 396] on article "Features Inngest Functions Cancellation Cancellation is a useful mechanism for …" at bounding box center [730, 500] width 1121 height 1531
click at [342, 395] on article "Features Inngest Functions Cancellation Cancellation is a useful mechanism for …" at bounding box center [730, 500] width 1121 height 1531
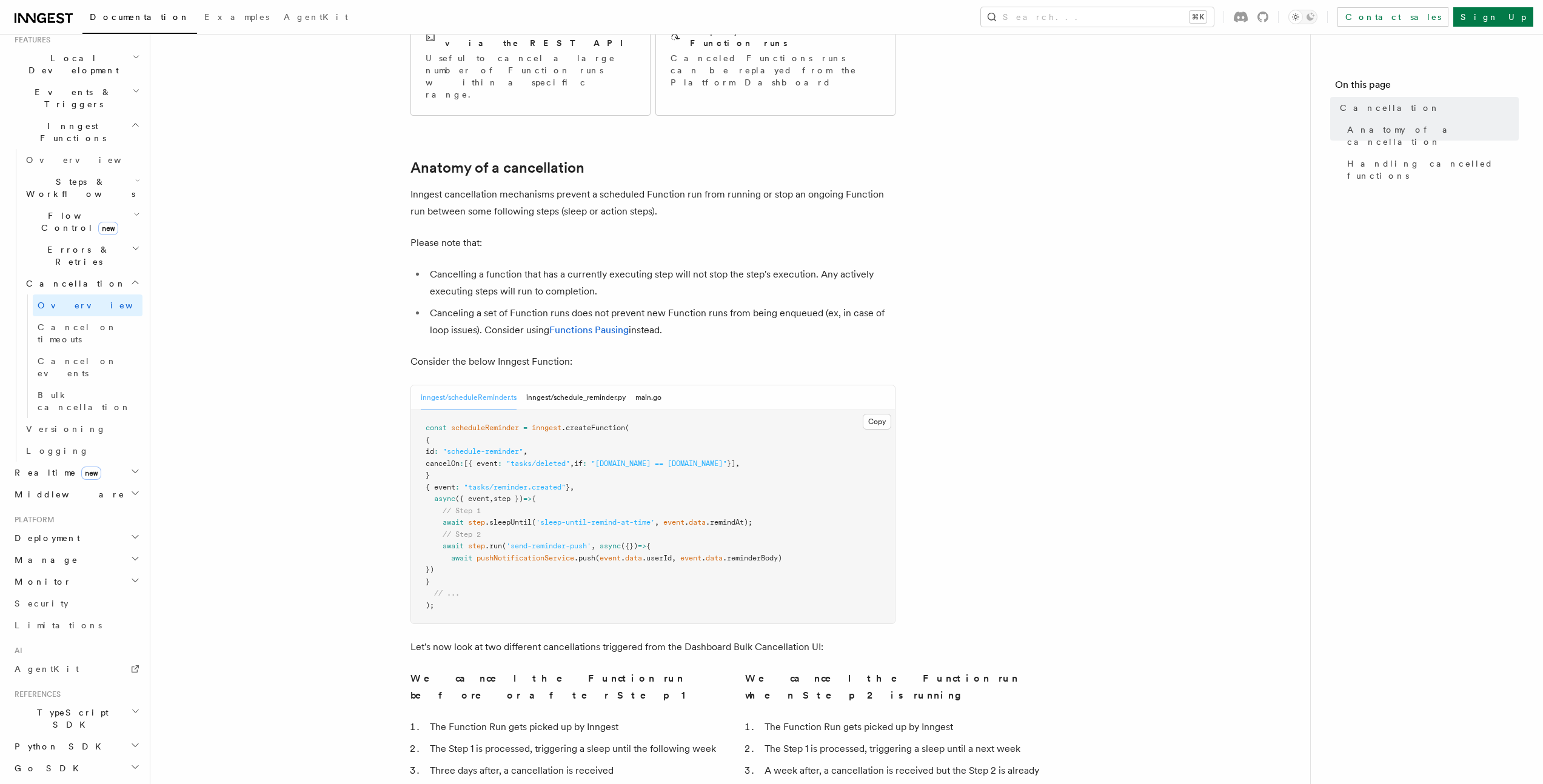
click at [342, 395] on article "Features Inngest Functions Cancellation Cancellation is a useful mechanism for …" at bounding box center [730, 500] width 1121 height 1531
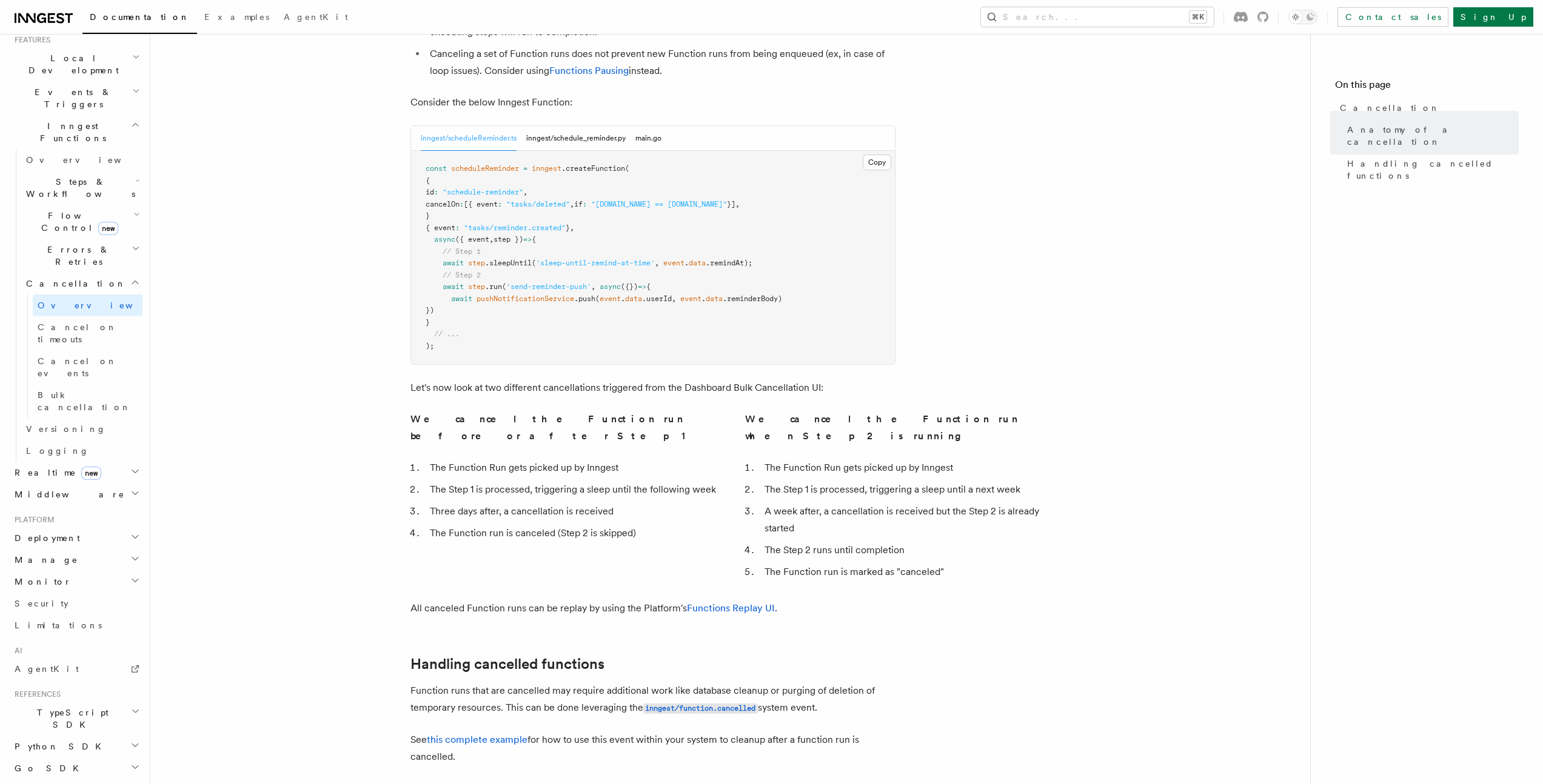
scroll to position [640, 0]
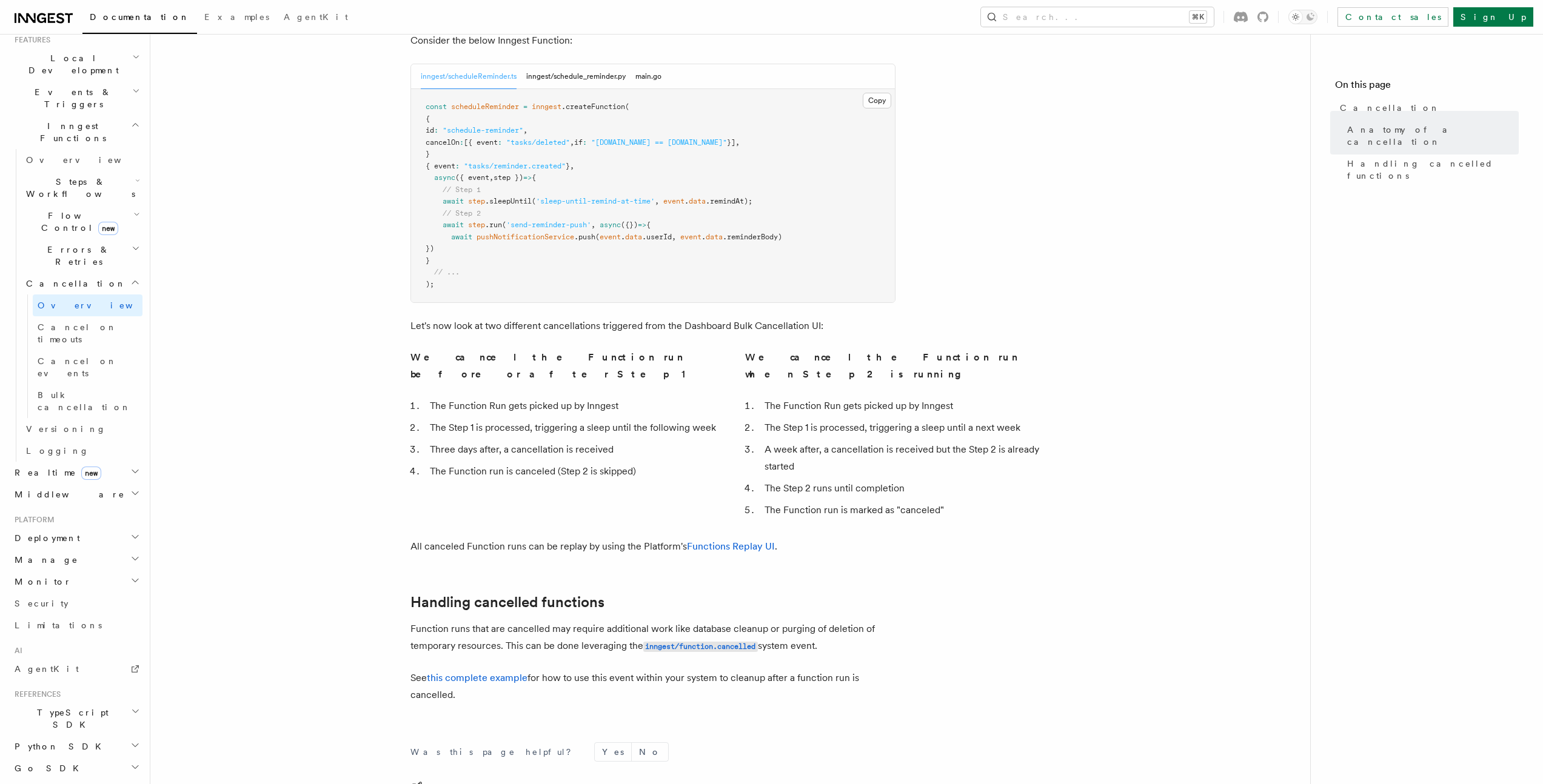
click at [327, 391] on article "Features Inngest Functions Cancellation Cancellation is a useful mechanism for …" at bounding box center [730, 178] width 1121 height 1531
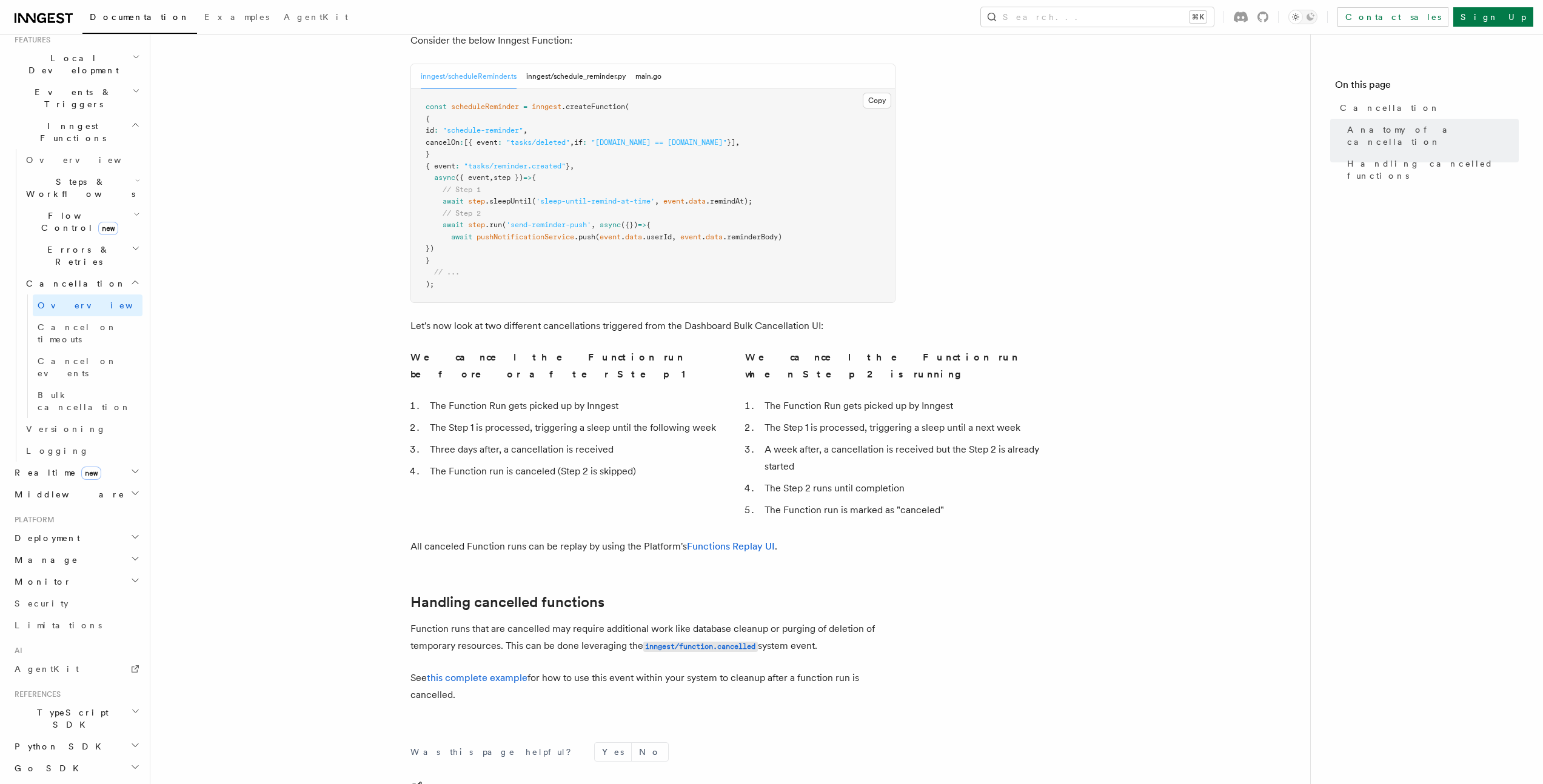
click at [327, 391] on article "Features Inngest Functions Cancellation Cancellation is a useful mechanism for …" at bounding box center [730, 178] width 1121 height 1531
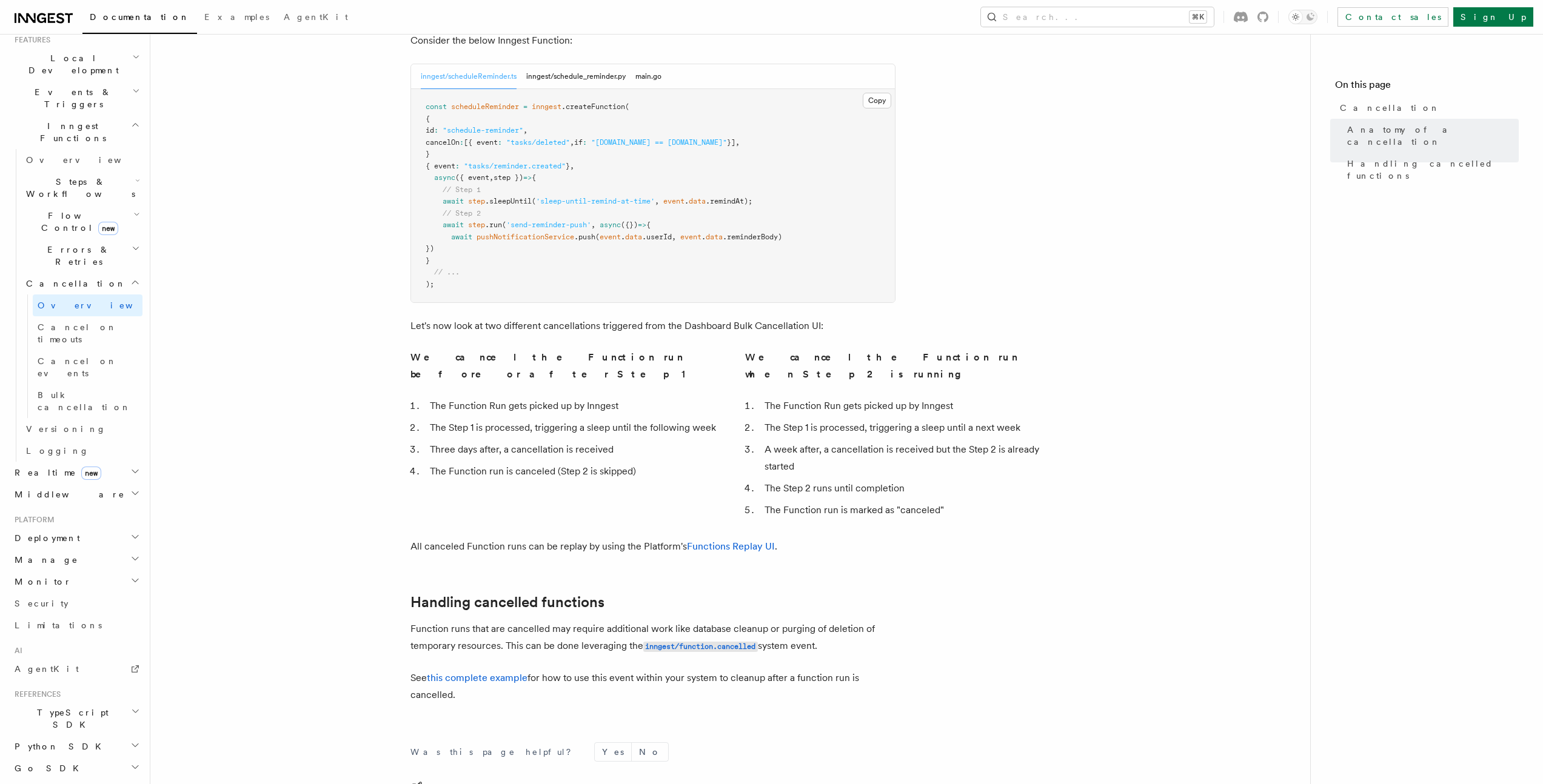
click at [349, 364] on article "Features Inngest Functions Cancellation Cancellation is a useful mechanism for …" at bounding box center [730, 178] width 1121 height 1531
click at [349, 365] on article "Features Inngest Functions Cancellation Cancellation is a useful mechanism for …" at bounding box center [730, 178] width 1121 height 1531
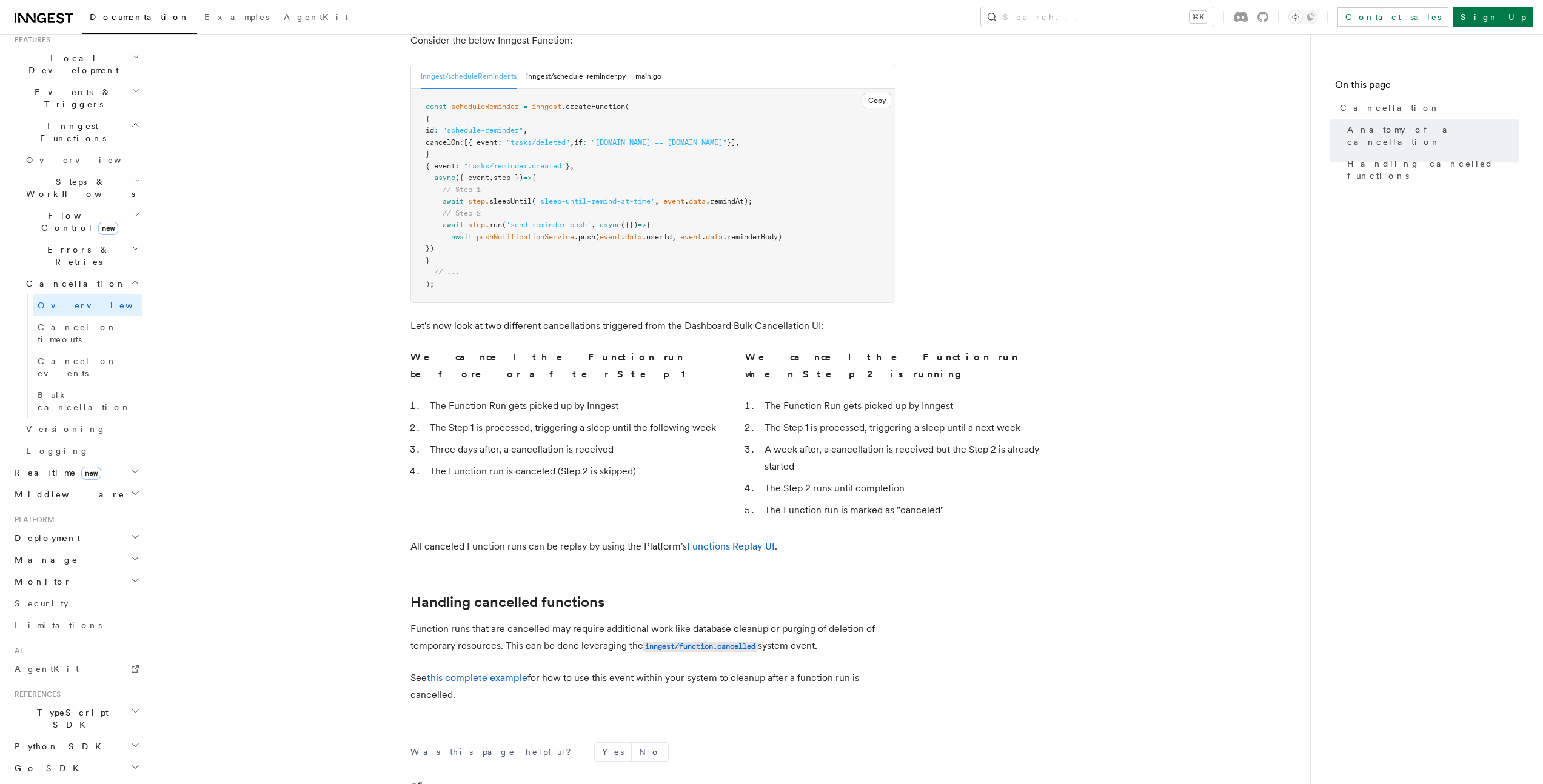
click at [349, 365] on article "Features Inngest Functions Cancellation Cancellation is a useful mechanism for …" at bounding box center [730, 178] width 1121 height 1531
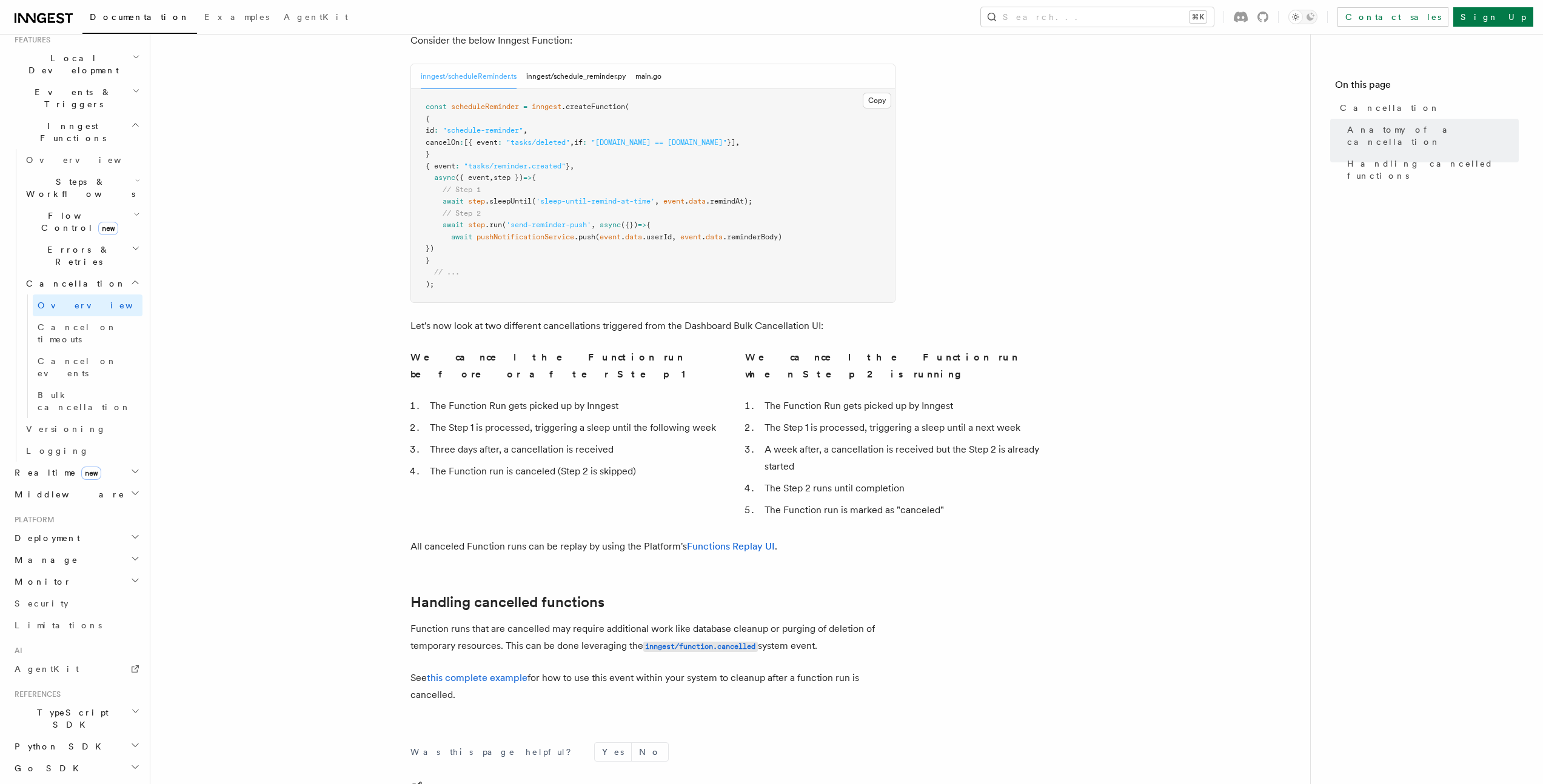
click at [349, 365] on article "Features Inngest Functions Cancellation Cancellation is a useful mechanism for …" at bounding box center [730, 178] width 1121 height 1531
drag, startPoint x: 429, startPoint y: 338, endPoint x: 719, endPoint y: 342, distance: 290.0
click at [719, 349] on div "We cancel the Function run before or after Step 1 The Function Run gets picked …" at bounding box center [731, 436] width 640 height 174
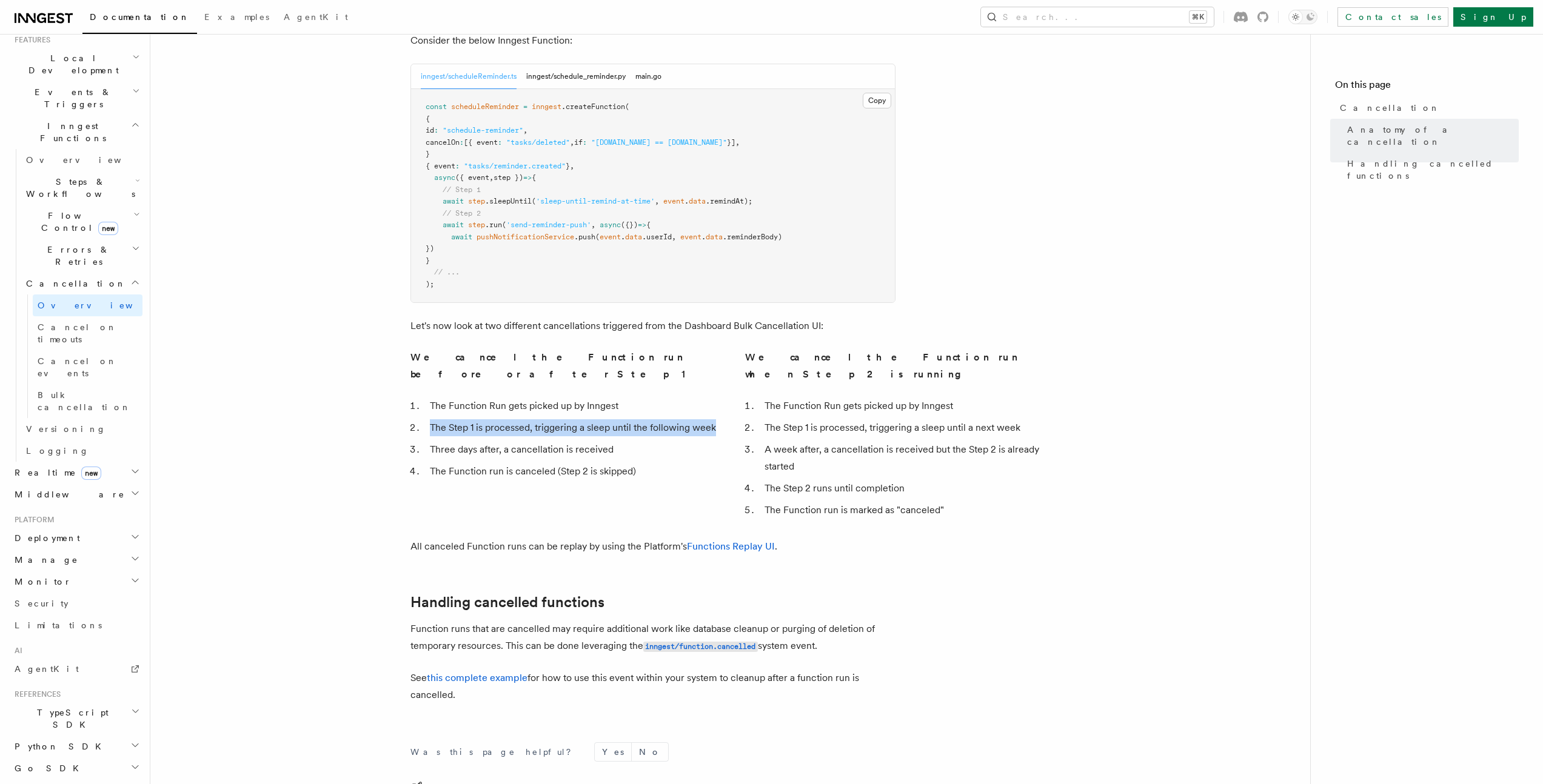
click at [719, 349] on div "We cancel the Function run before or after Step 1 The Function Run gets picked …" at bounding box center [731, 436] width 640 height 174
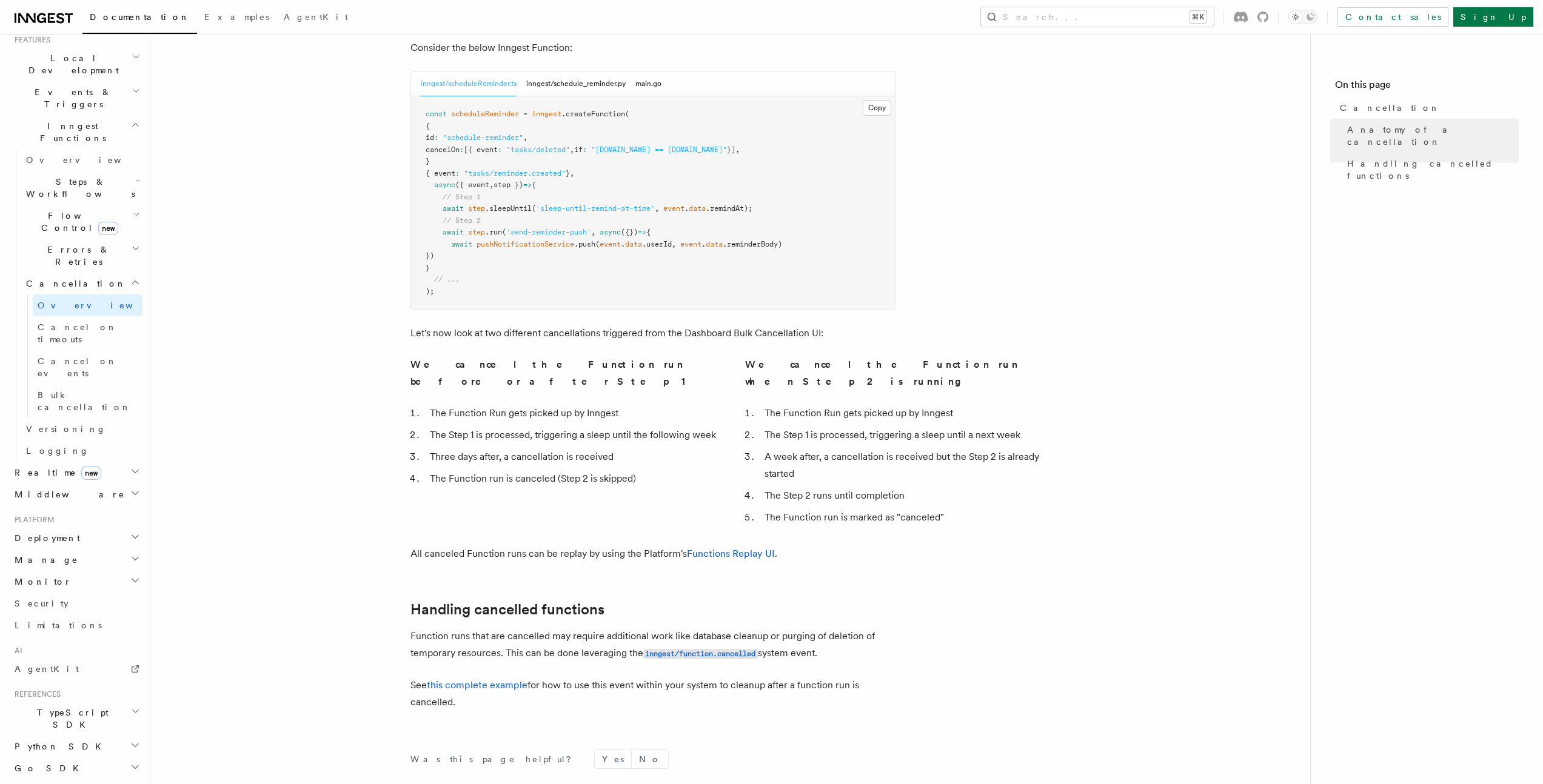
scroll to position [711, 0]
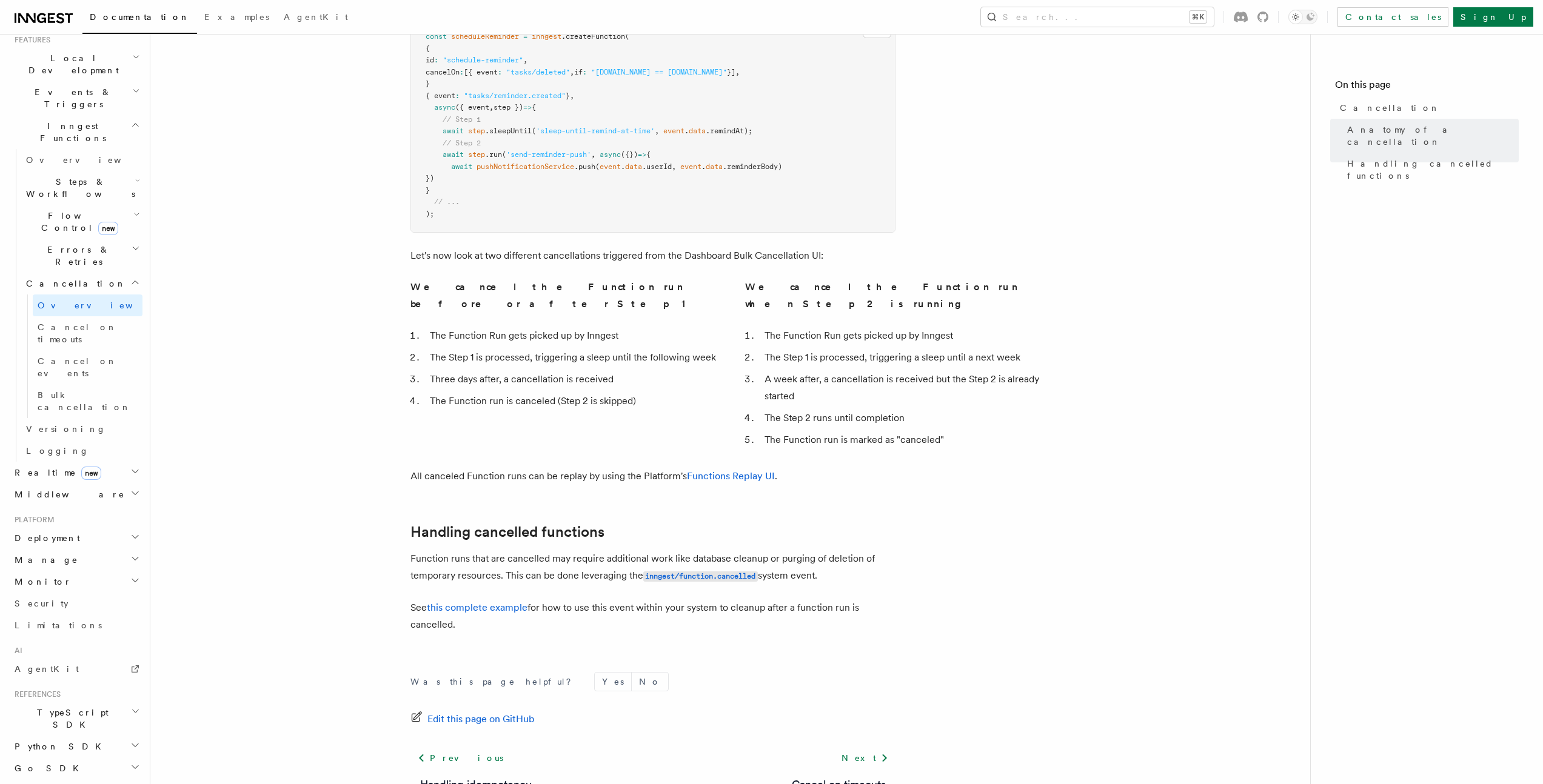
click at [350, 407] on article "Features Inngest Functions Cancellation Cancellation is a useful mechanism for …" at bounding box center [730, 108] width 1121 height 1531
click at [350, 406] on article "Features Inngest Functions Cancellation Cancellation is a useful mechanism for …" at bounding box center [730, 108] width 1121 height 1531
click at [63, 357] on span "Cancel on events" at bounding box center [77, 367] width 79 height 22
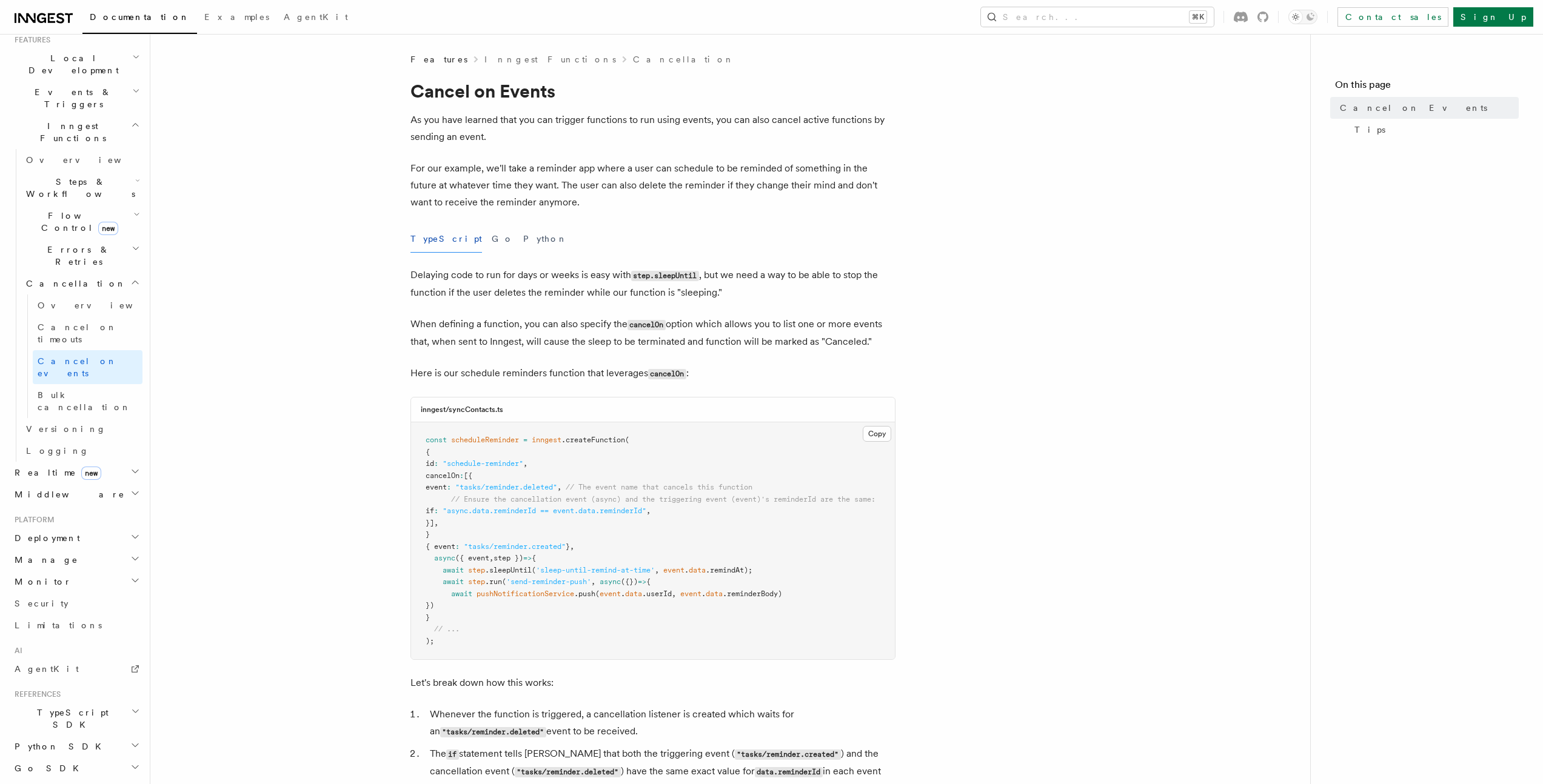
click at [386, 326] on article "Features Inngest Functions Cancellation Cancel on Events As you have learned th…" at bounding box center [730, 716] width 1121 height 1327
click at [376, 342] on article "Features Inngest Functions Cancellation Cancel on Events As you have learned th…" at bounding box center [730, 716] width 1121 height 1327
click at [373, 299] on article "Features Inngest Functions Cancellation Cancel on Events As you have learned th…" at bounding box center [730, 716] width 1121 height 1327
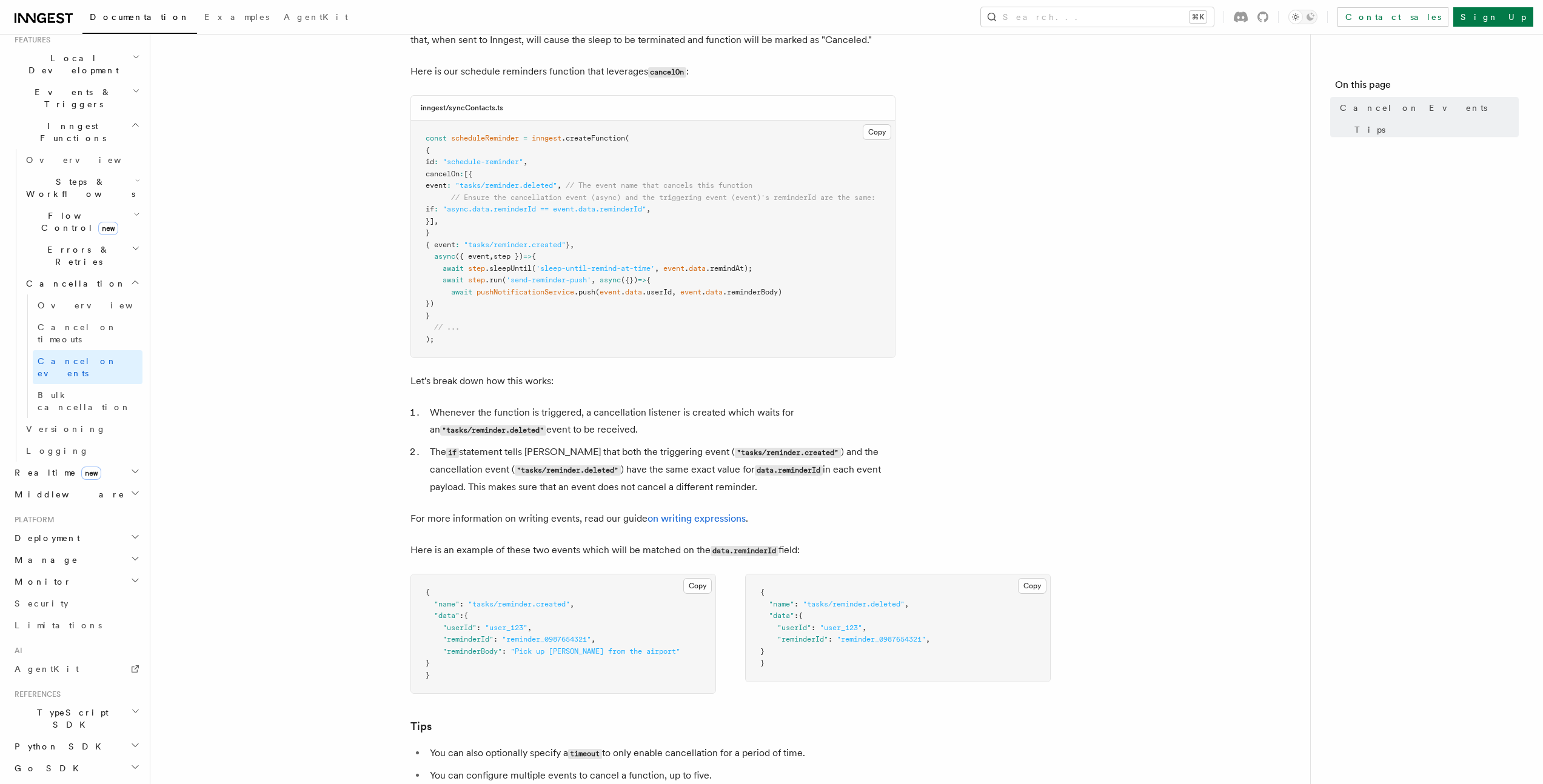
click at [381, 309] on article "Features Inngest Functions Cancellation Cancel on Events As you have learned th…" at bounding box center [730, 415] width 1121 height 1327
click at [380, 309] on article "Features Inngest Functions Cancellation Cancel on Events As you have learned th…" at bounding box center [730, 415] width 1121 height 1327
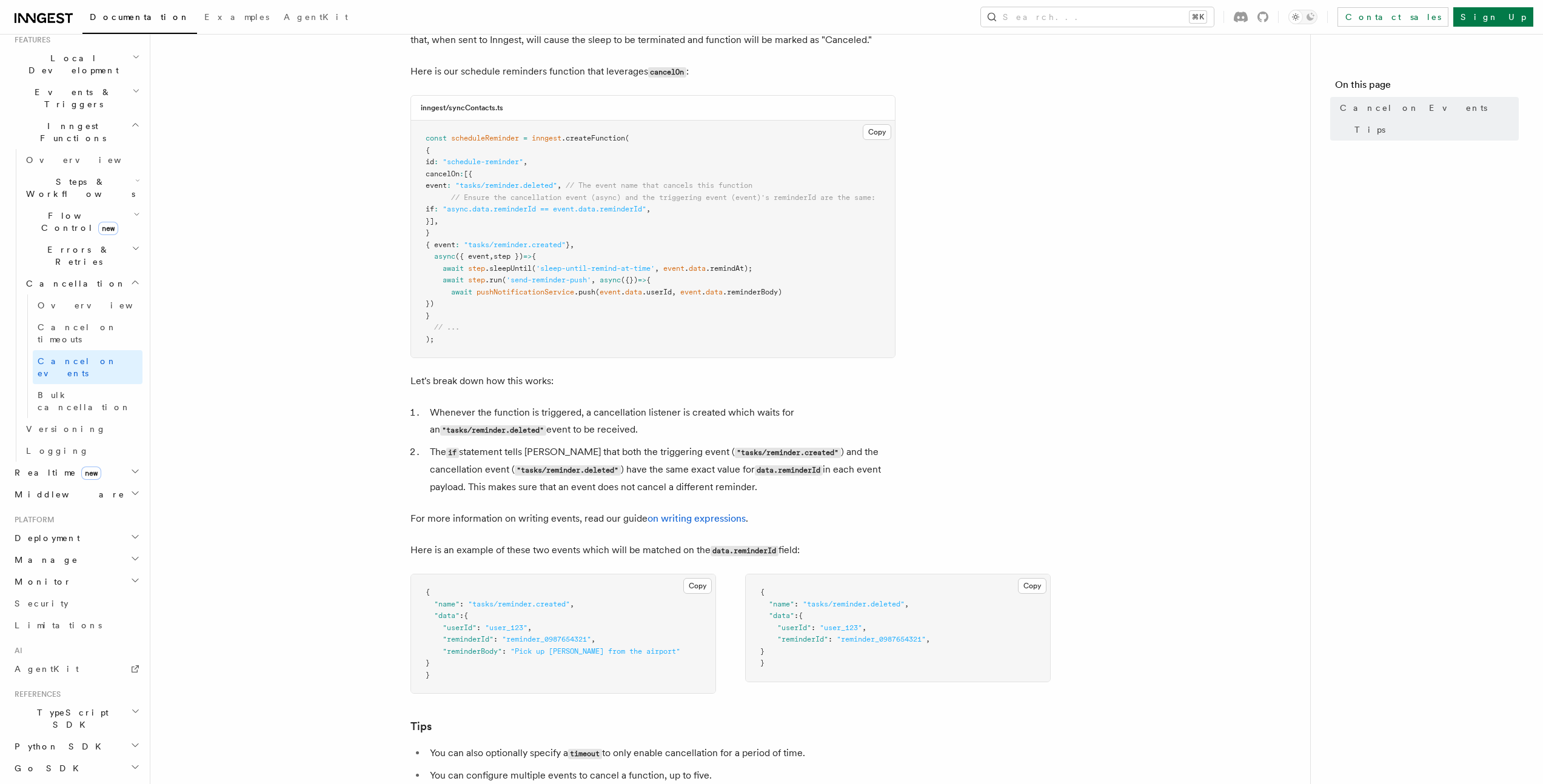
click at [380, 309] on article "Features Inngest Functions Cancellation Cancel on Events As you have learned th…" at bounding box center [730, 415] width 1121 height 1327
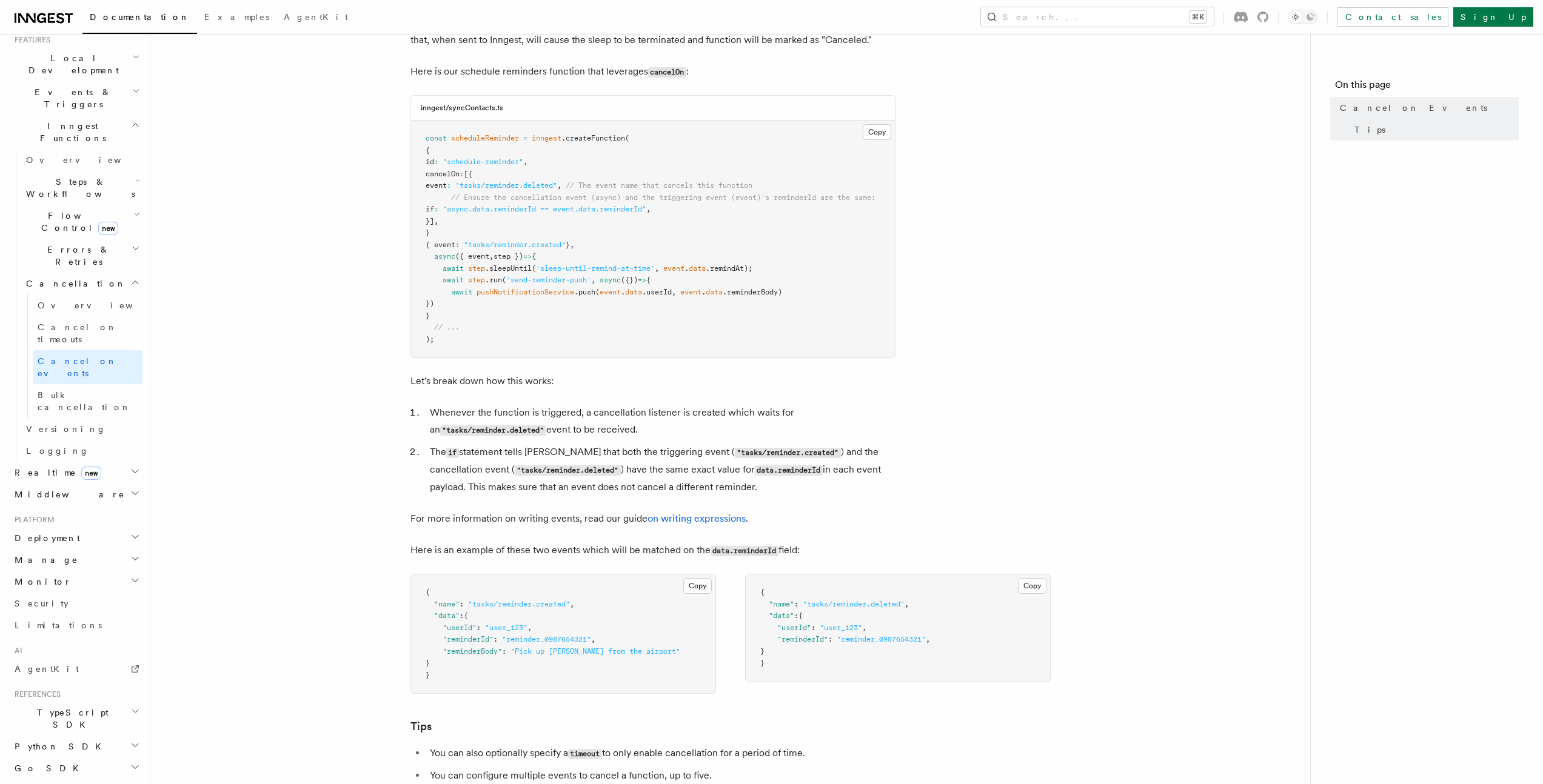
click at [355, 426] on article "Features Inngest Functions Cancellation Cancel on Events As you have learned th…" at bounding box center [730, 415] width 1121 height 1327
click at [361, 418] on article "Features Inngest Functions Cancellation Cancel on Events As you have learned th…" at bounding box center [730, 415] width 1121 height 1327
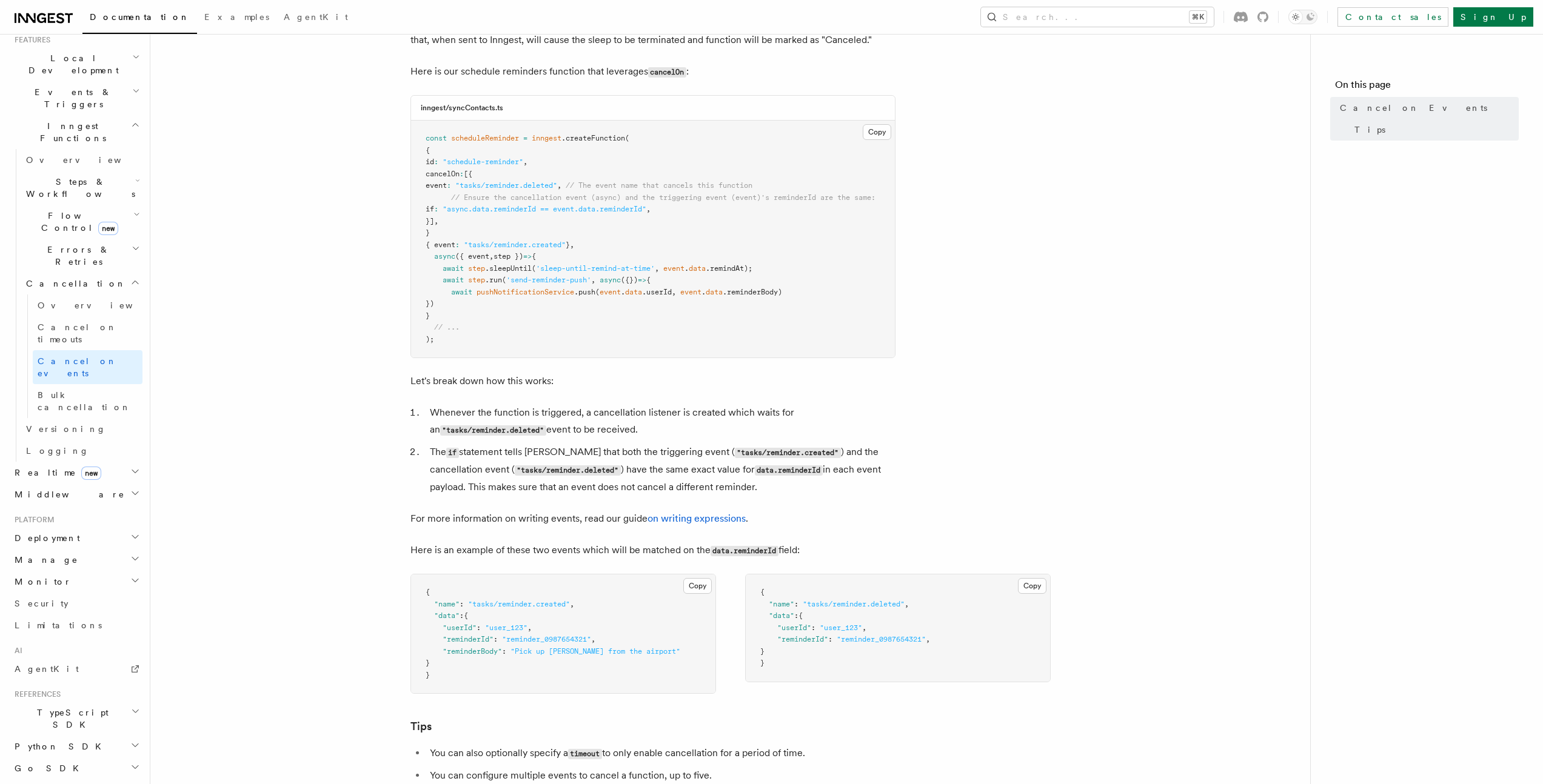
click at [361, 418] on article "Features Inngest Functions Cancellation Cancel on Events As you have learned th…" at bounding box center [730, 415] width 1121 height 1327
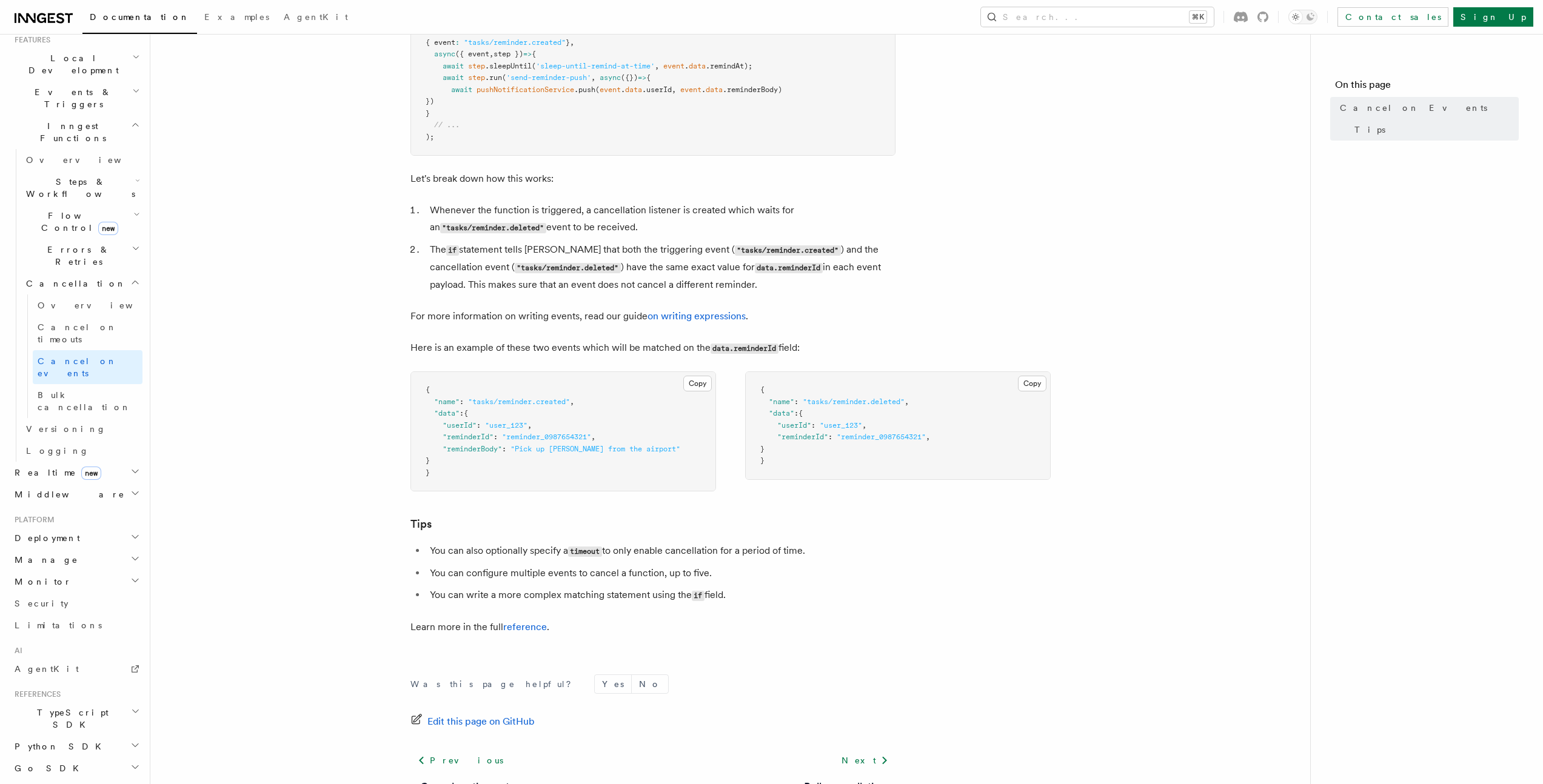
click at [365, 416] on article "Features Inngest Functions Cancellation Cancel on Events As you have learned th…" at bounding box center [730, 212] width 1121 height 1327
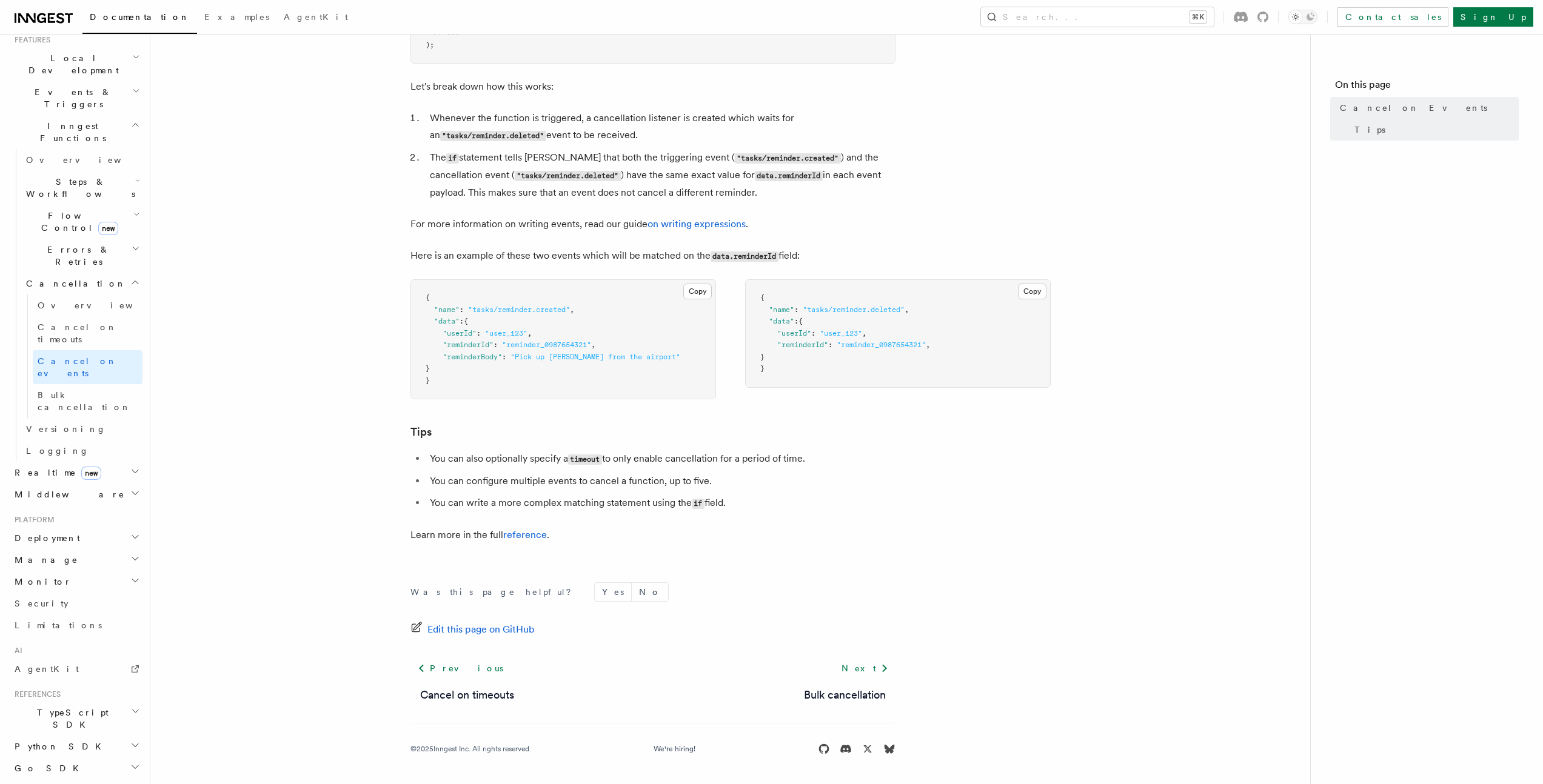
click at [367, 412] on article "Features Inngest Functions Cancellation Cancel on Events As you have learned th…" at bounding box center [730, 121] width 1121 height 1327
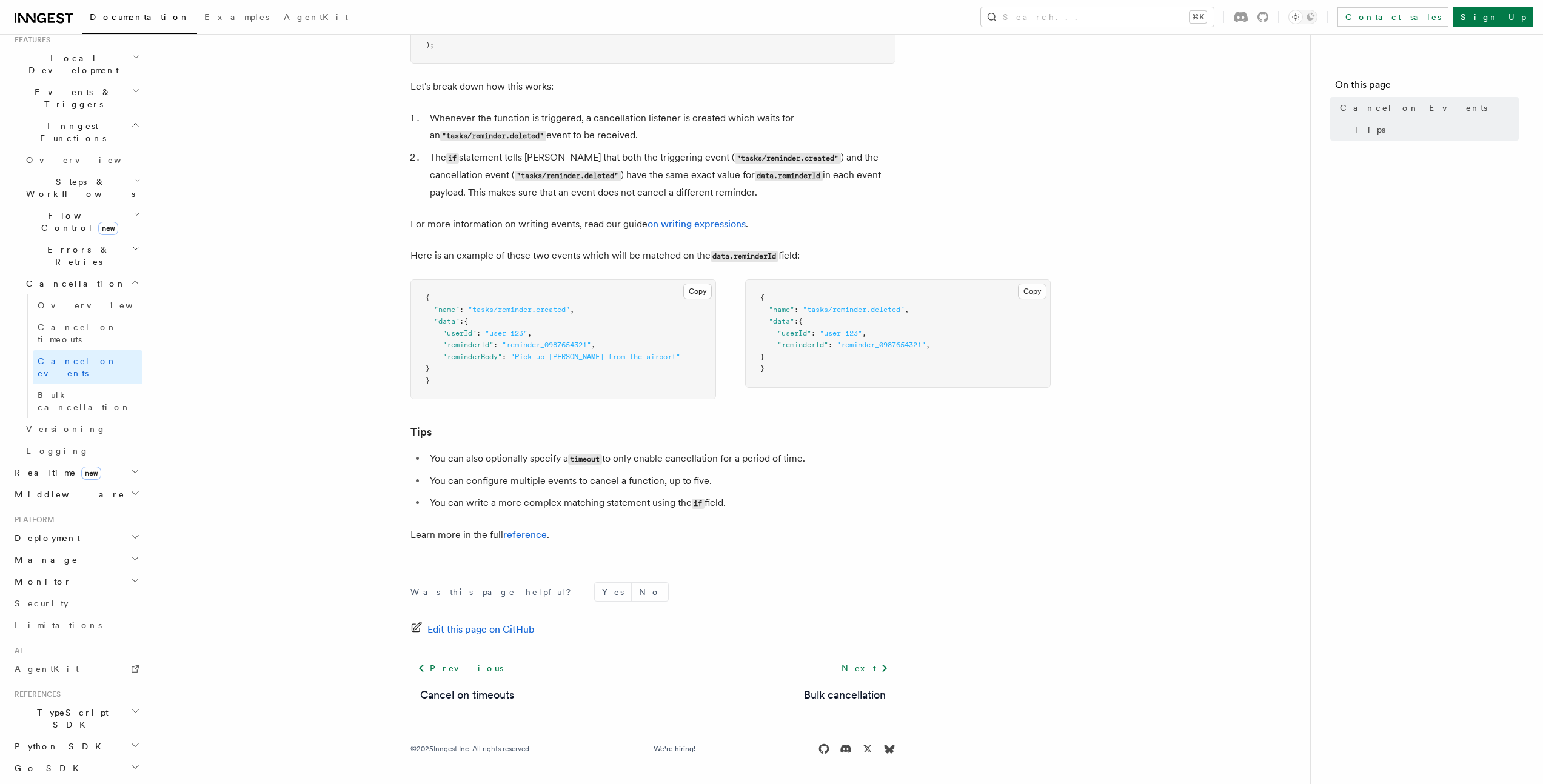
click at [366, 412] on article "Features Inngest Functions Cancellation Cancel on Events As you have learned th…" at bounding box center [730, 121] width 1121 height 1327
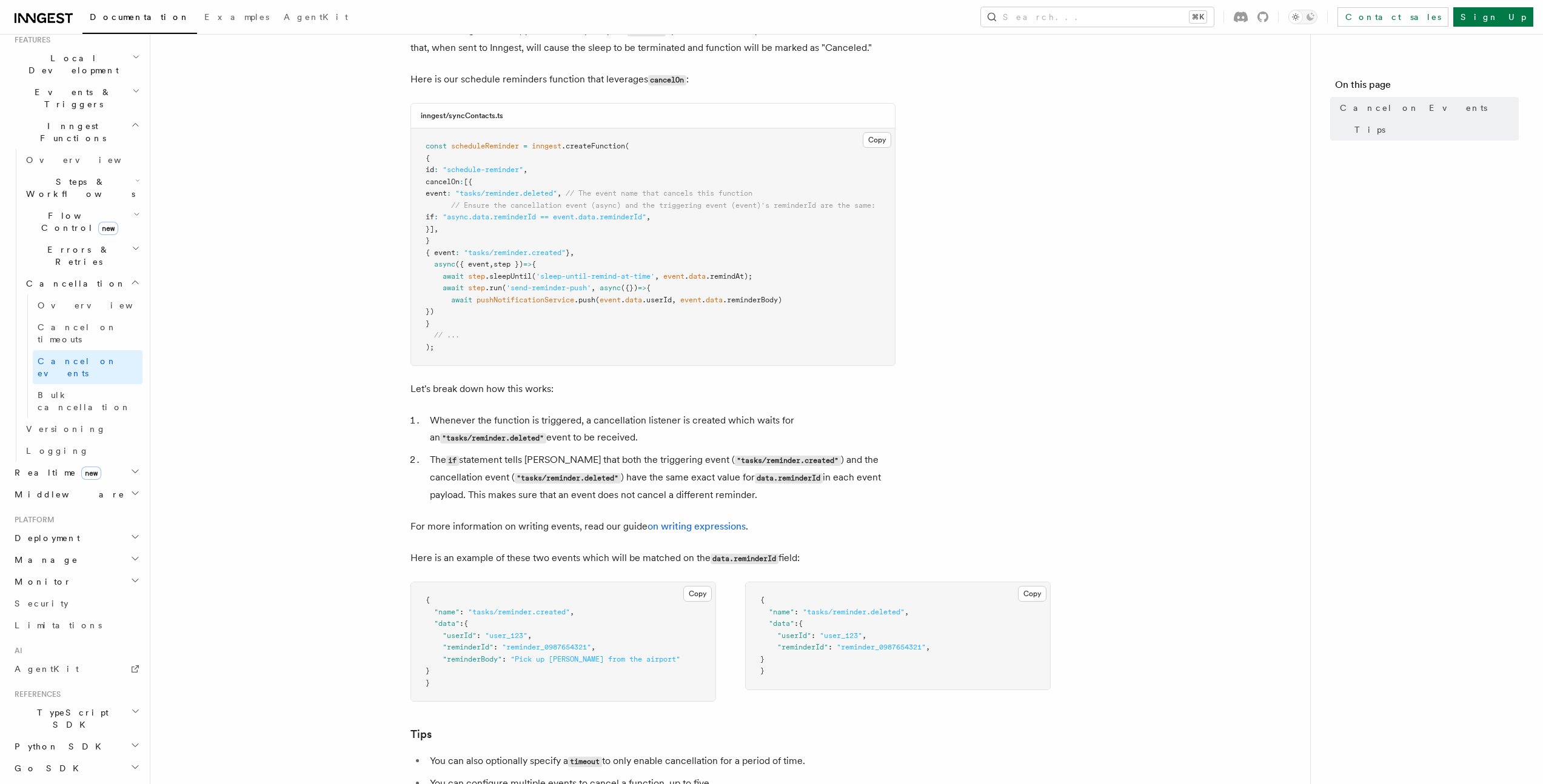
click at [365, 412] on article "Features Inngest Functions Cancellation Cancel on Events As you have learned th…" at bounding box center [730, 423] width 1121 height 1327
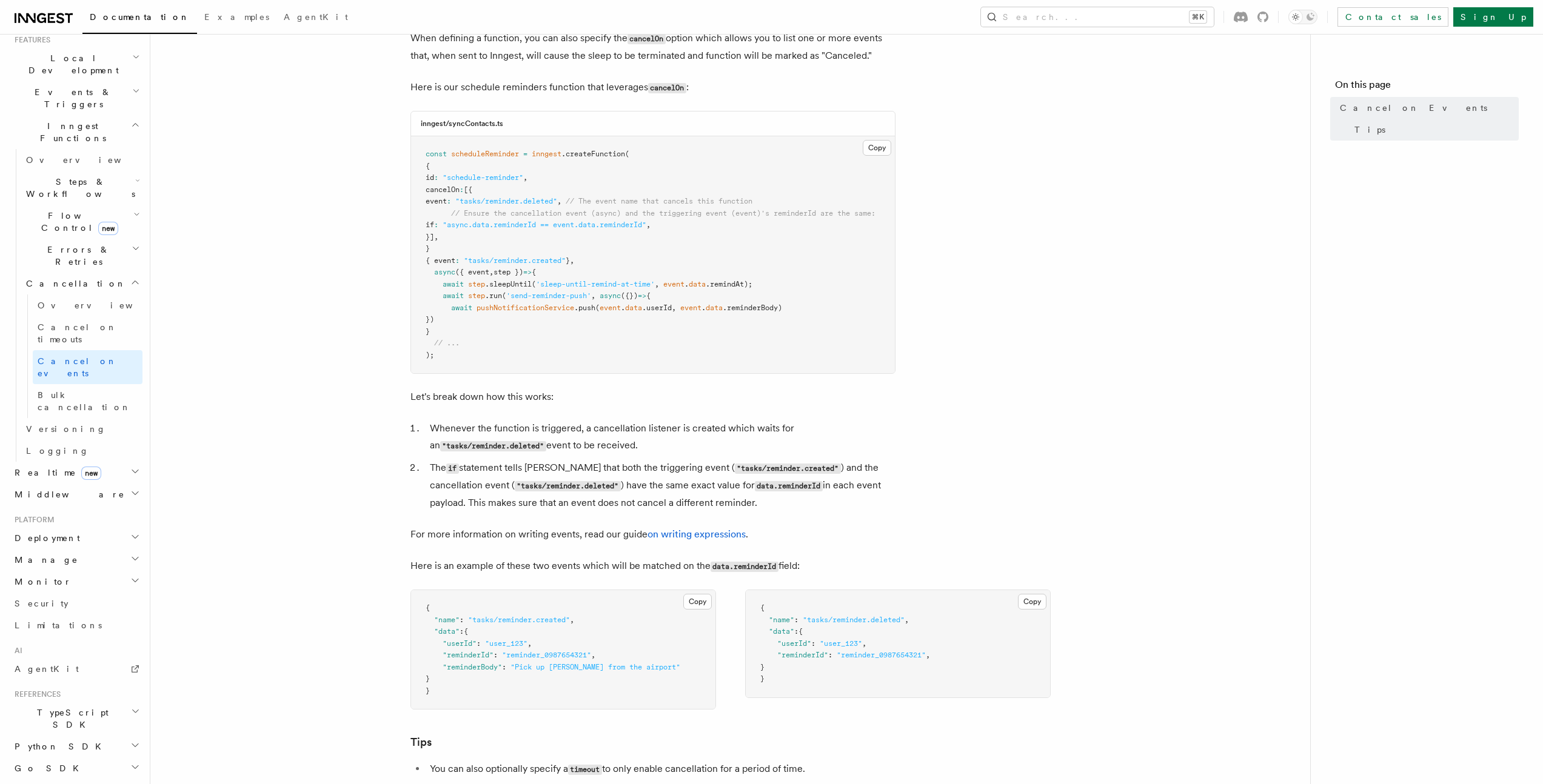
click at [363, 237] on article "Features Inngest Functions Cancellation Cancel on Events As you have learned th…" at bounding box center [730, 431] width 1121 height 1327
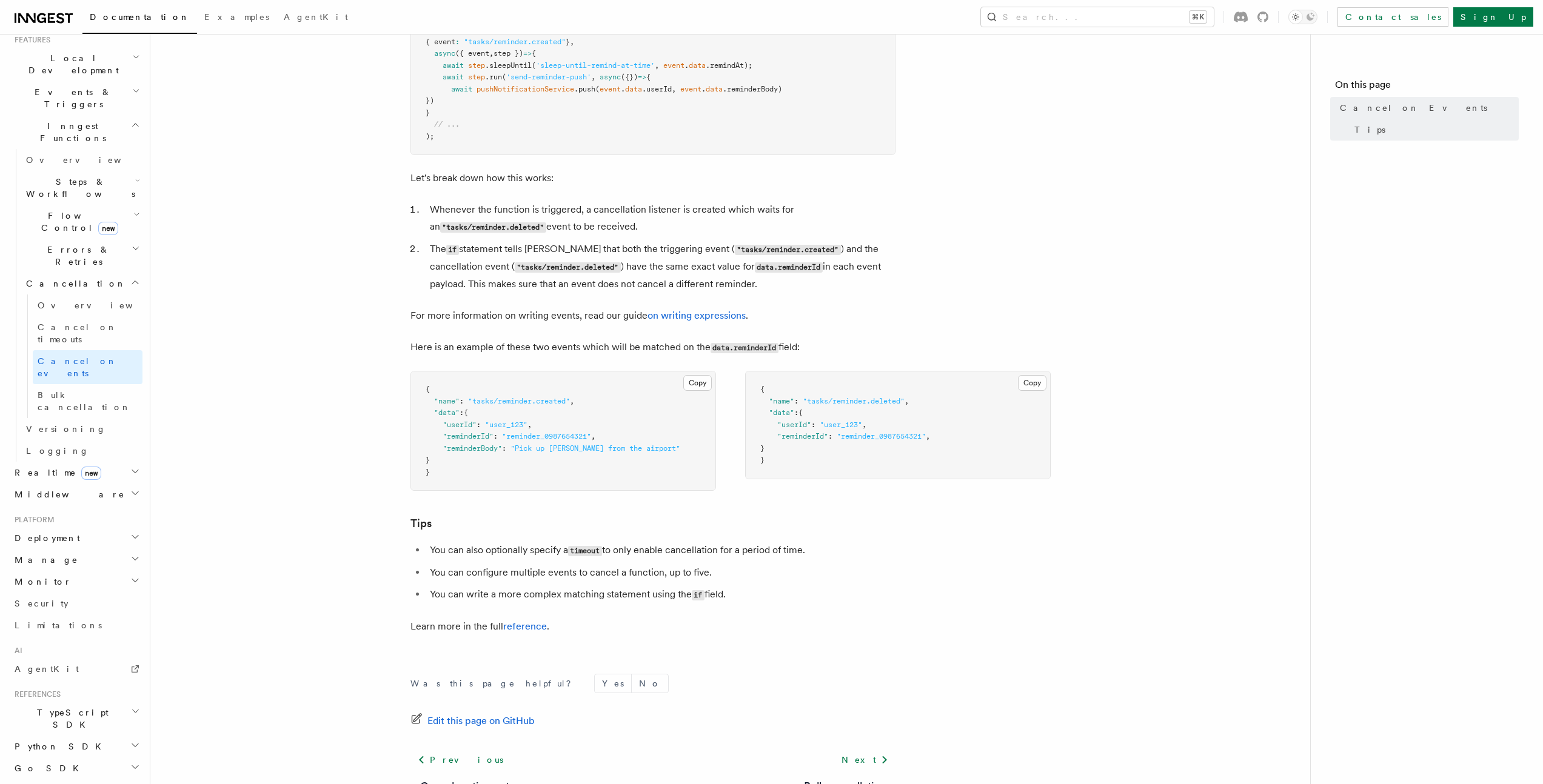
scroll to position [140, 0]
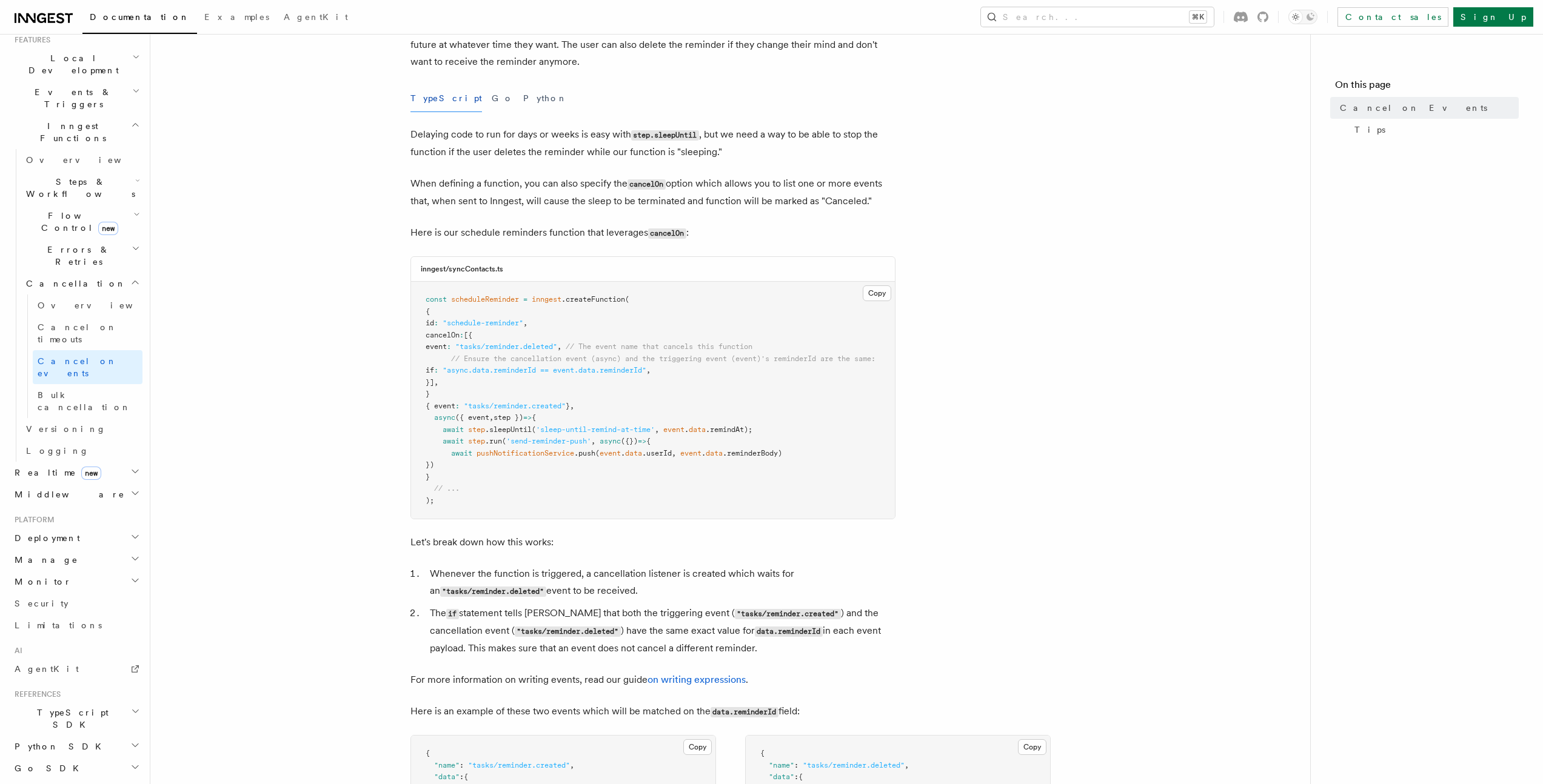
click at [1134, 6] on div "Documentation Examples AgentKit Search... ⌘K Contact sales Sign Up" at bounding box center [771, 17] width 1543 height 34
click at [1132, 10] on button "Search... ⌘K" at bounding box center [1097, 17] width 233 height 20
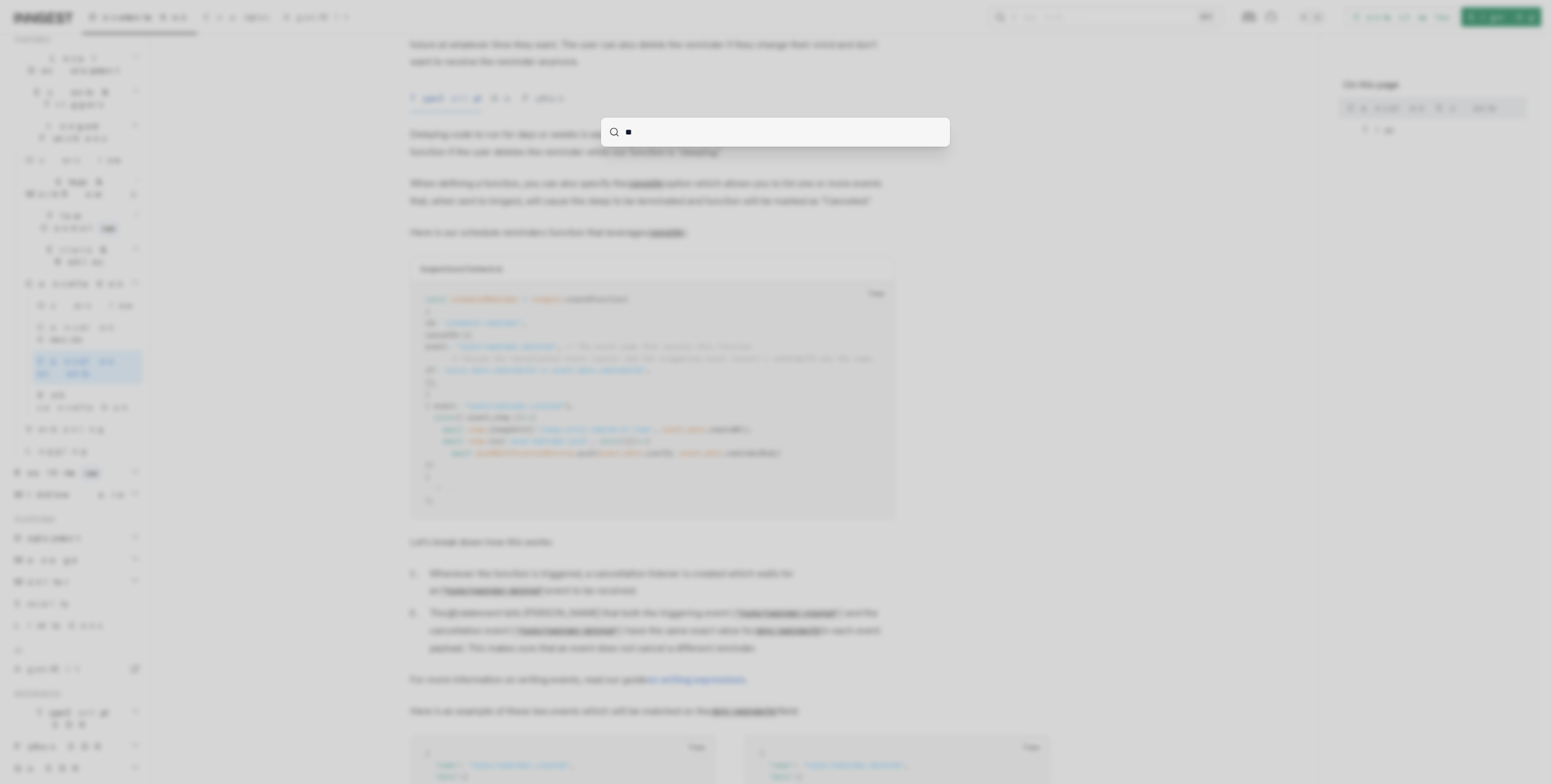
type input "***"
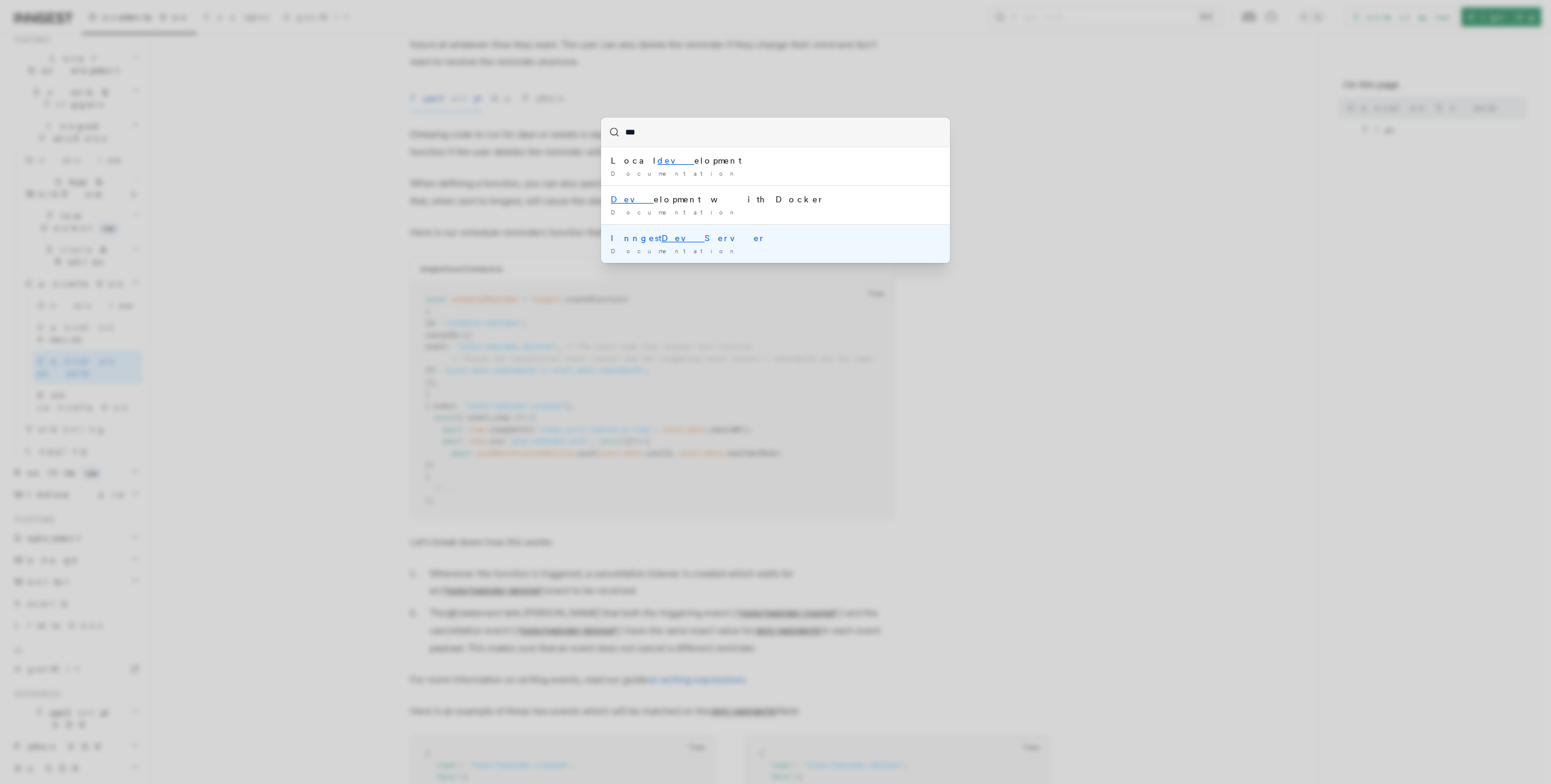
click at [629, 234] on div "Inngest Dev Server" at bounding box center [776, 238] width 330 height 12
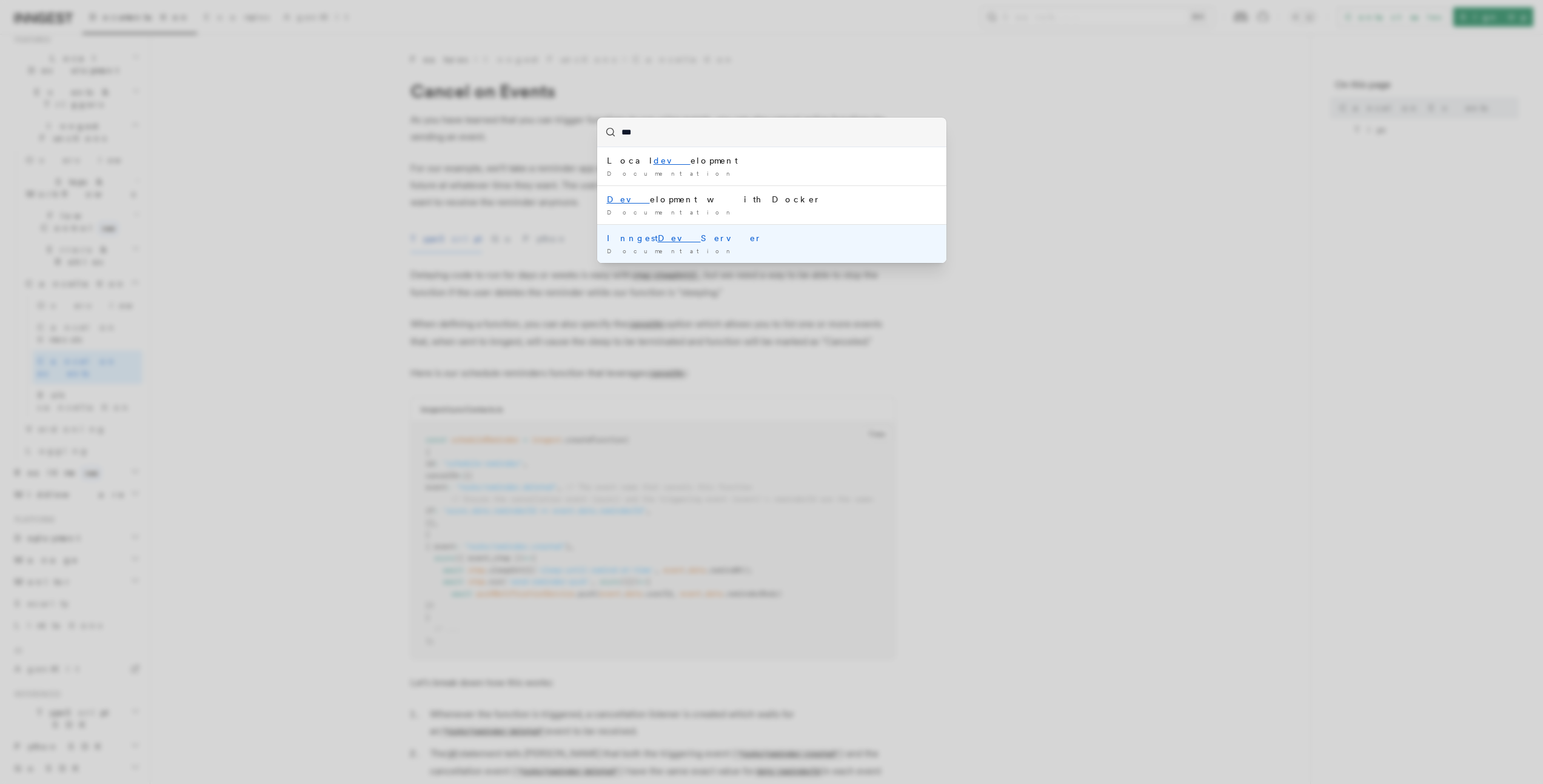
scroll to position [270, 0]
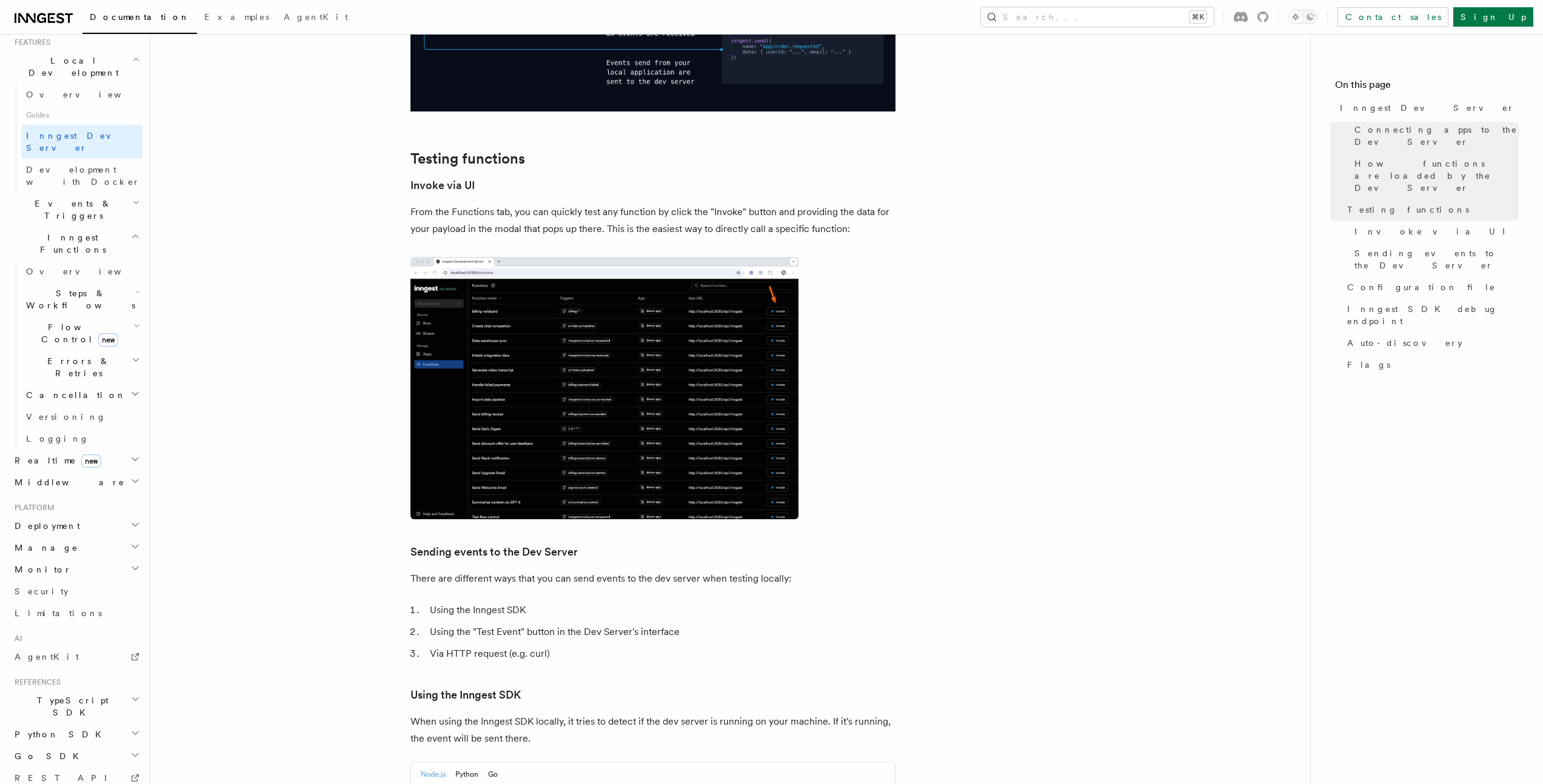
click at [356, 146] on article "Features Local Development Inngest Dev Server The Inngest dev server is an open…" at bounding box center [730, 718] width 1121 height 4554
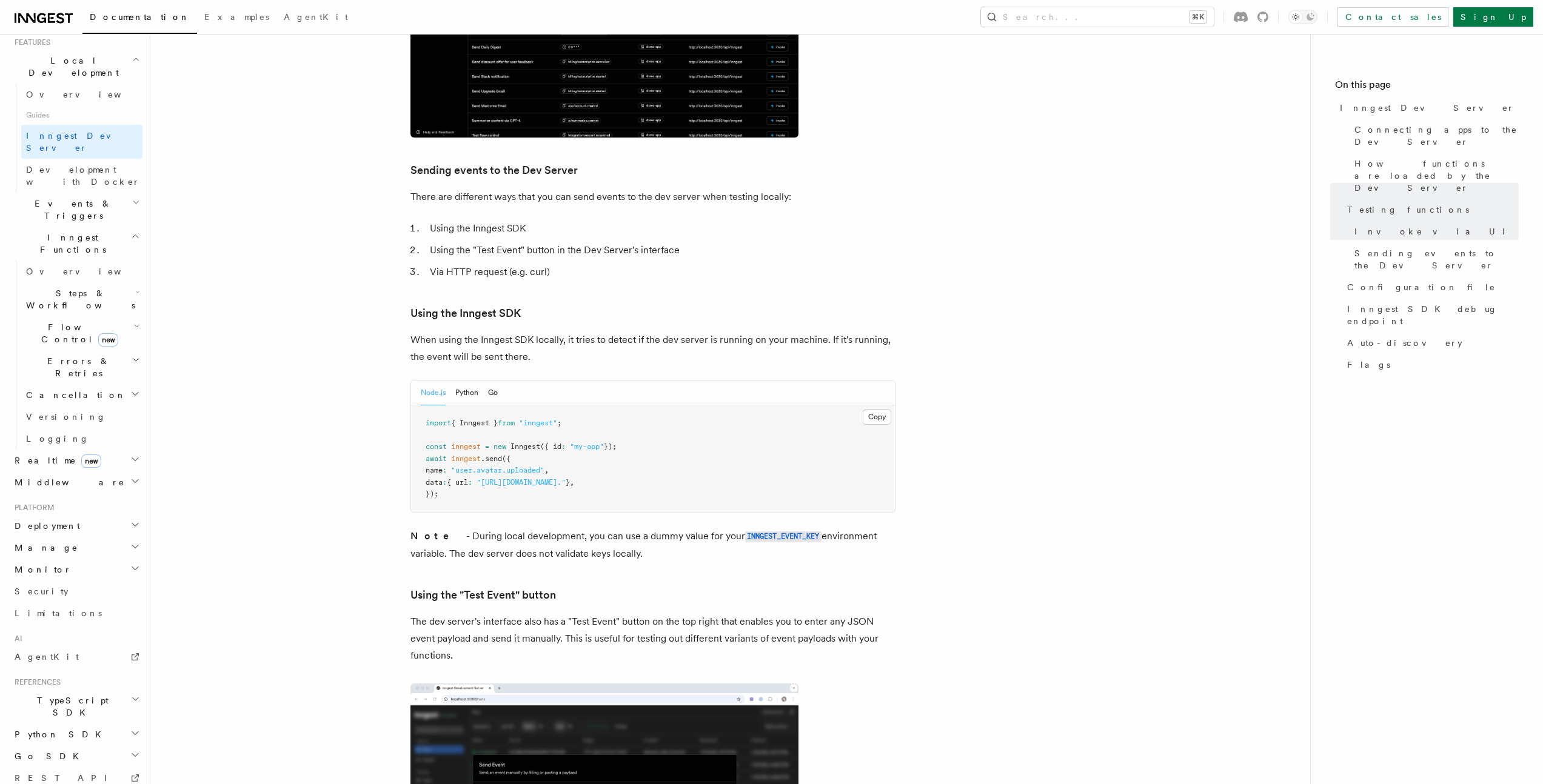
click at [354, 146] on article "Features Local Development Inngest Dev Server The Inngest dev server is an open…" at bounding box center [730, 336] width 1121 height 4554
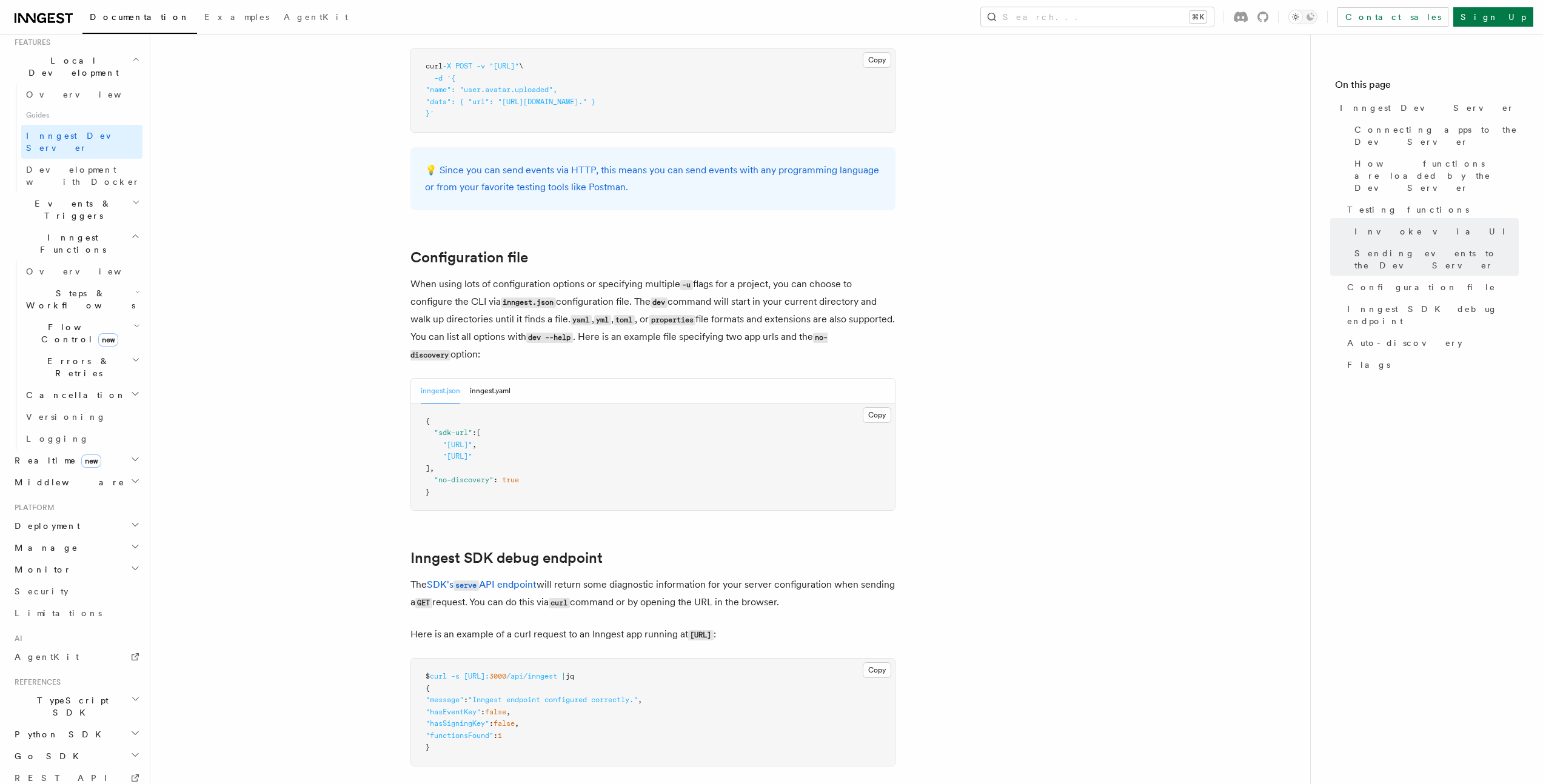
scroll to position [3054, 0]
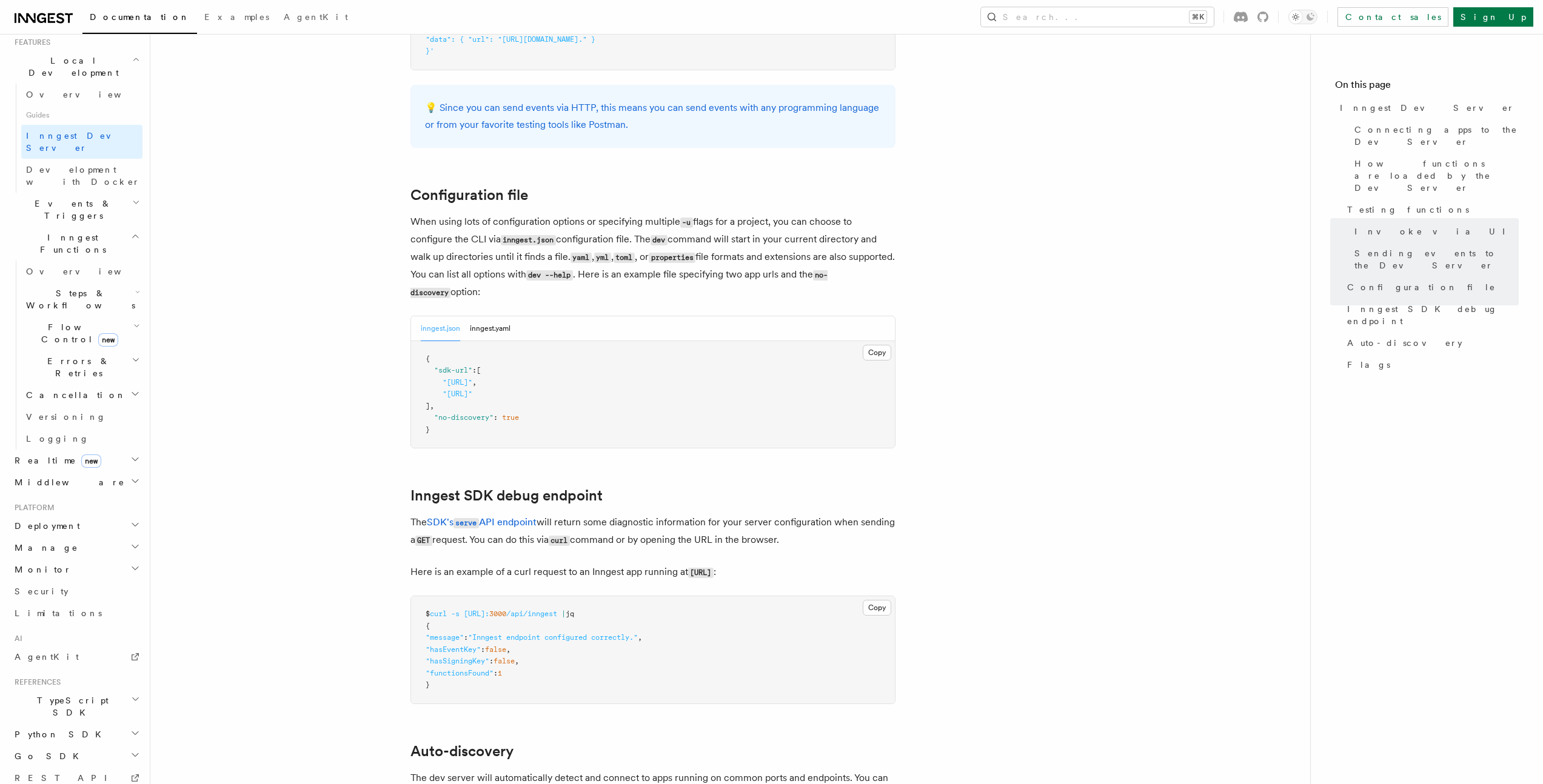
drag, startPoint x: 401, startPoint y: 204, endPoint x: 523, endPoint y: 278, distance: 142.7
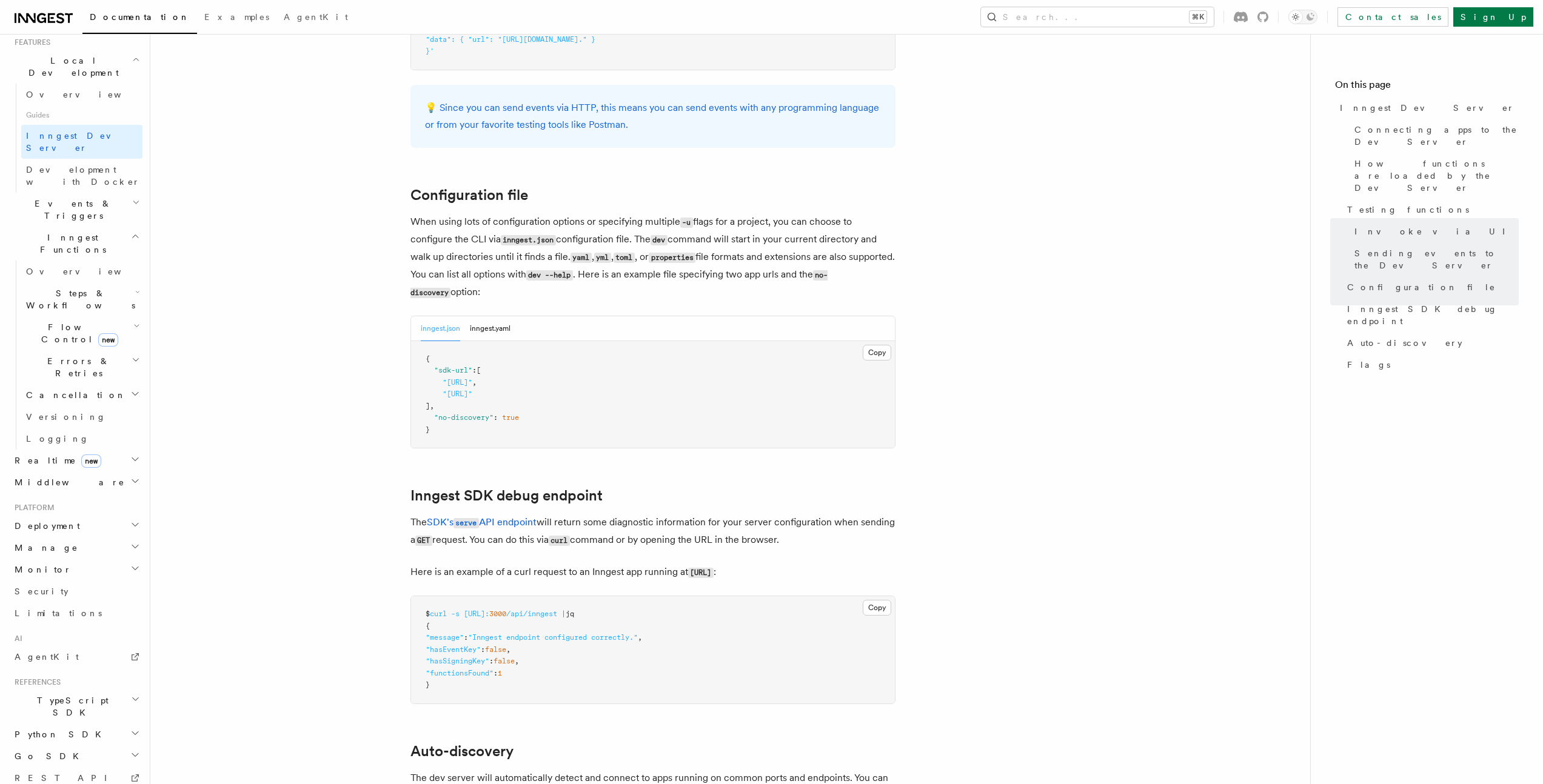
click at [524, 277] on p "When using lots of configuration options or specifying multiple -u flags for a …" at bounding box center [652, 257] width 485 height 88
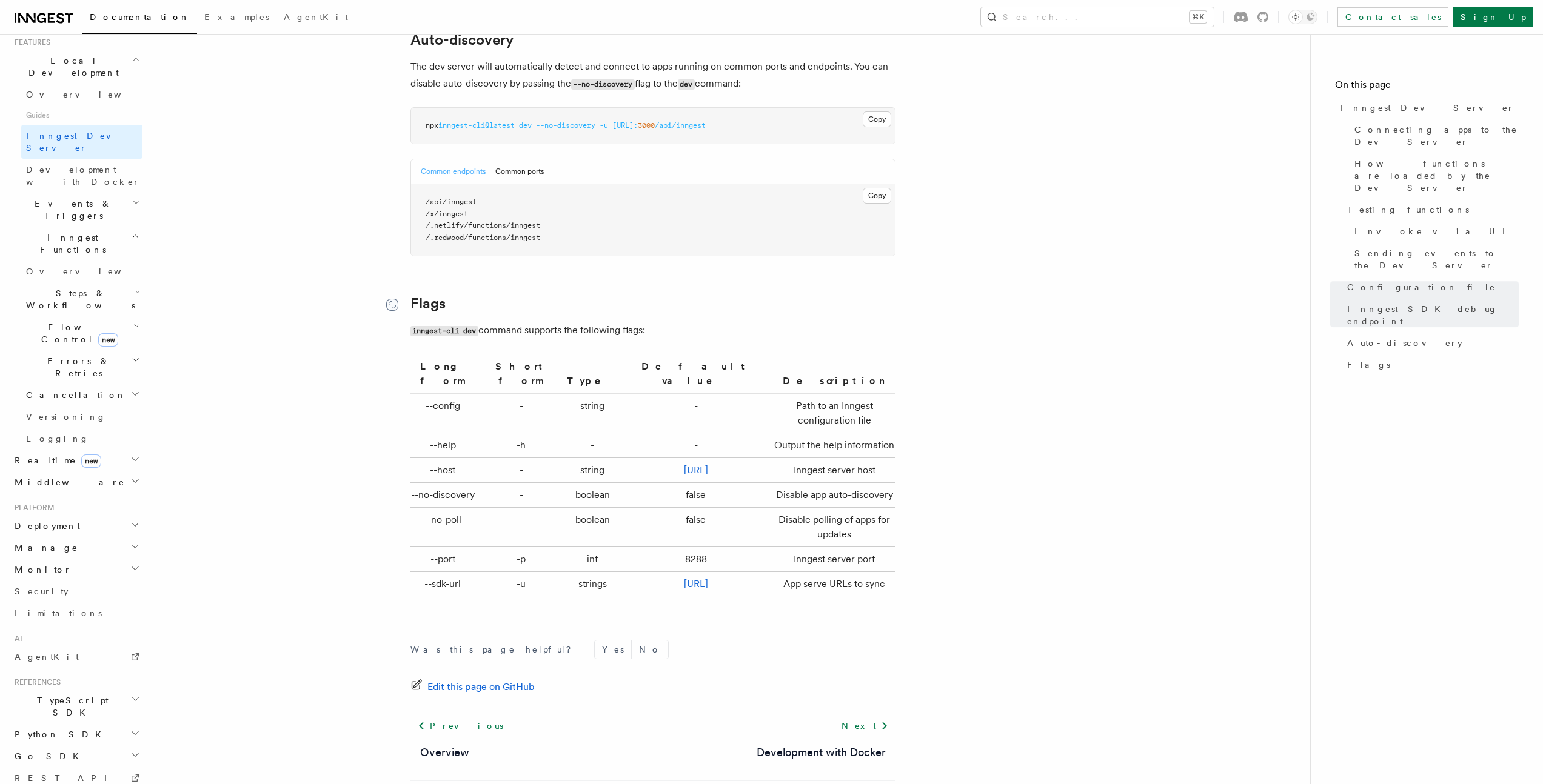
click at [389, 299] on icon at bounding box center [392, 305] width 12 height 12
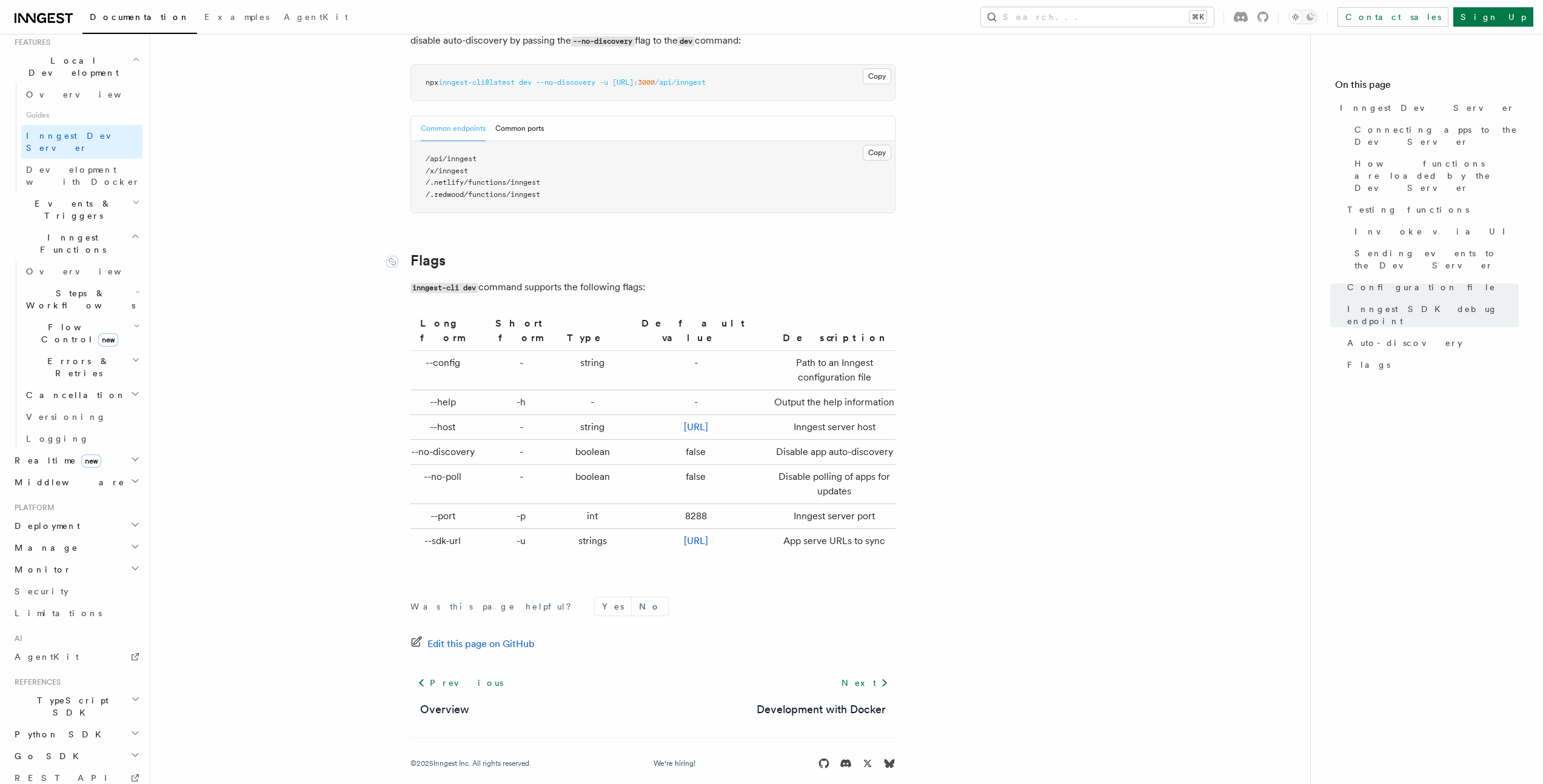
scroll to position [3813, 0]
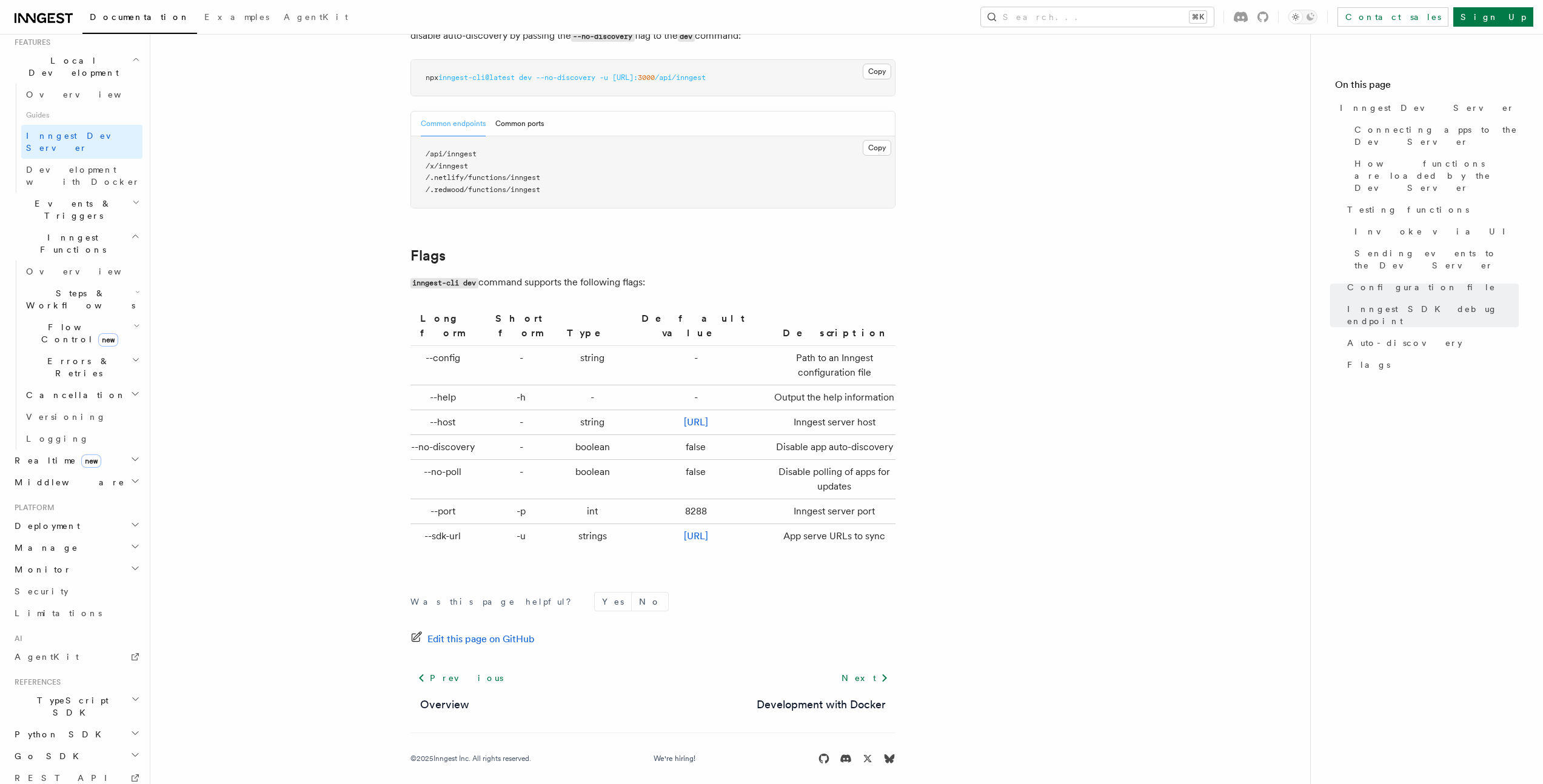
click at [835, 696] on link "Development with Docker" at bounding box center [821, 705] width 129 height 17
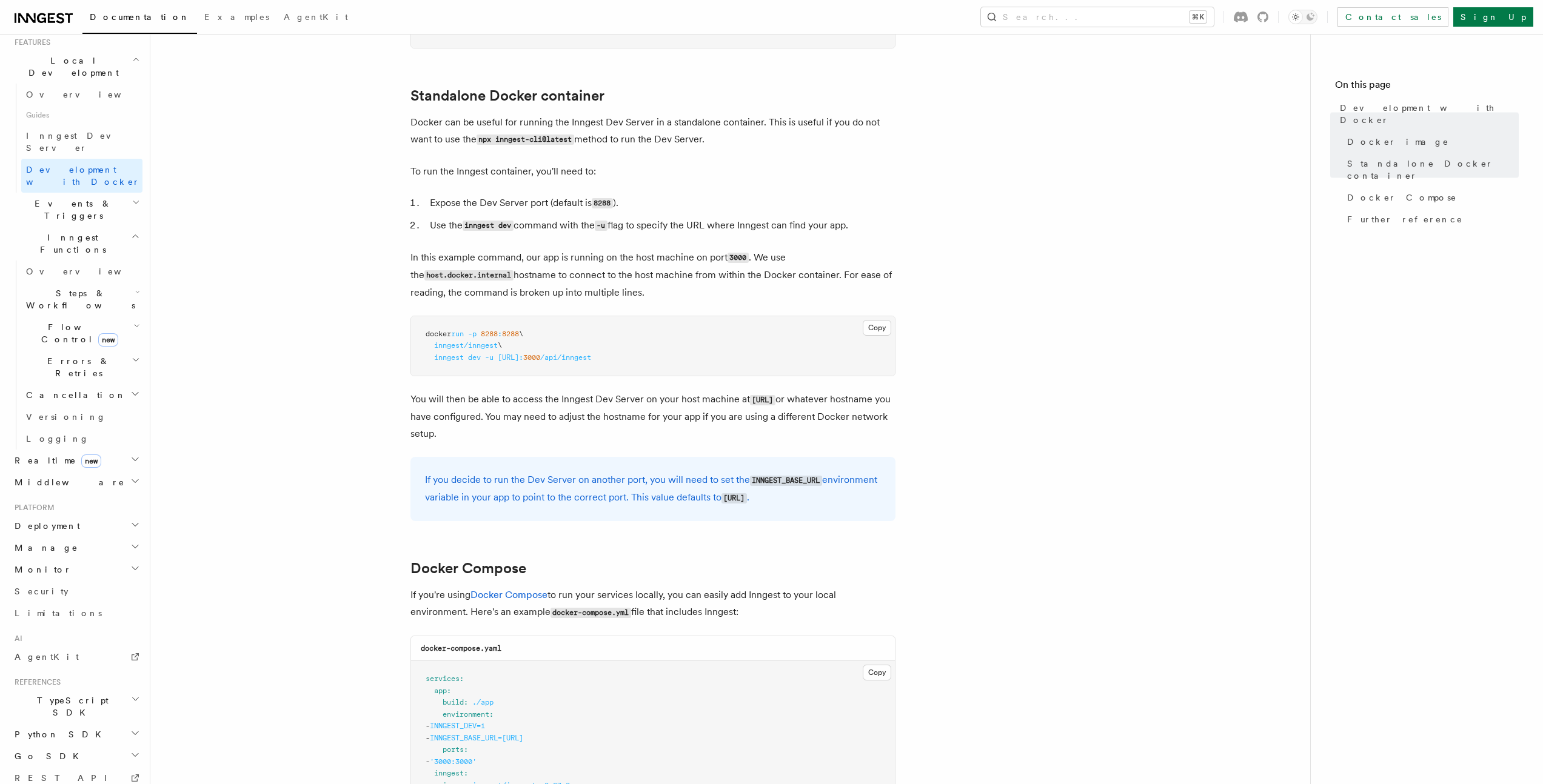
click at [355, 402] on article "Features Local Development Development with Docker Inngest provides a Docker im…" at bounding box center [730, 636] width 1121 height 1727
click at [361, 397] on article "Features Local Development Development with Docker Inngest provides a Docker im…" at bounding box center [730, 636] width 1121 height 1727
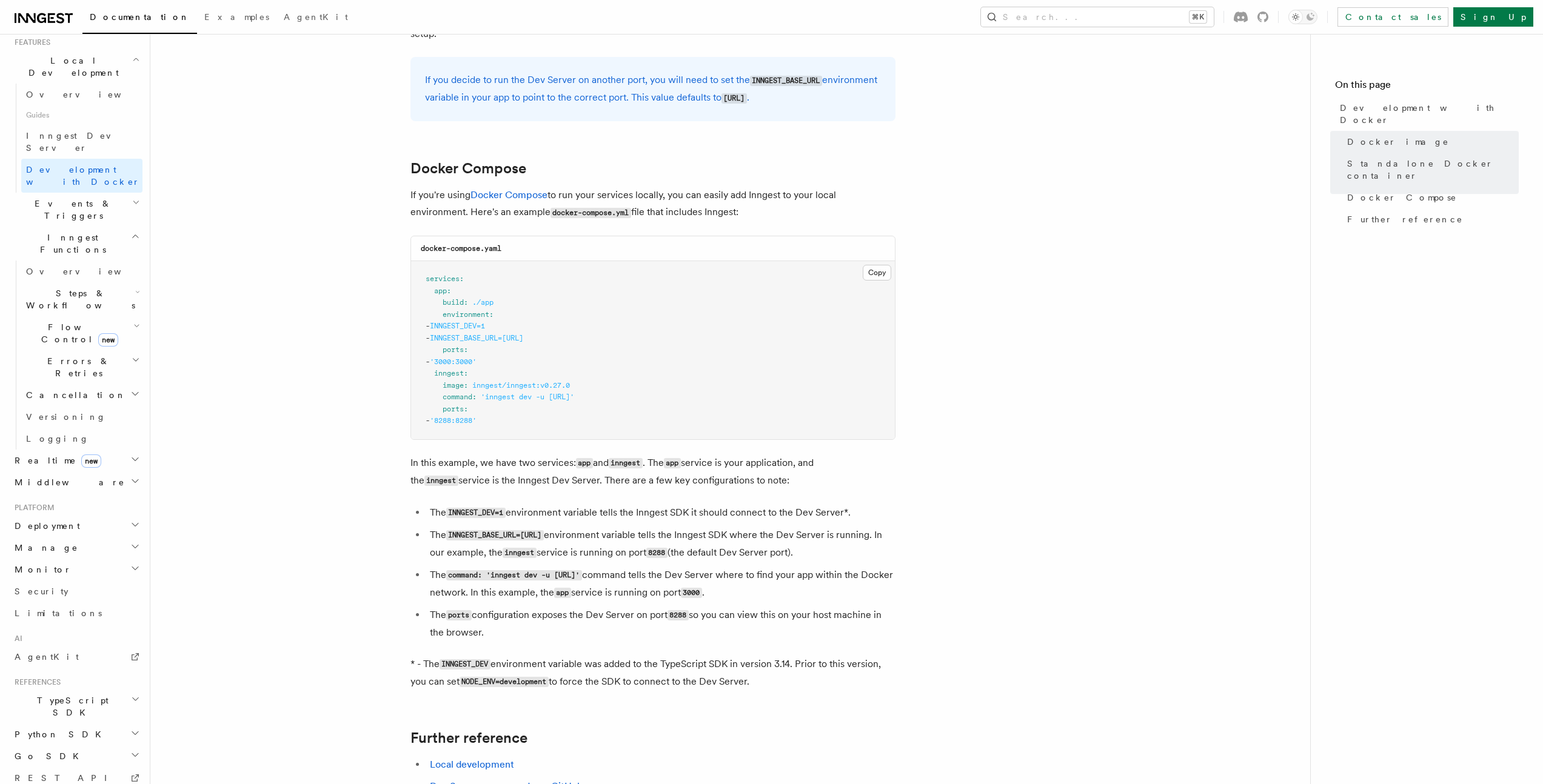
click at [351, 383] on article "Features Local Development Development with Docker Inngest provides a Docker im…" at bounding box center [730, 236] width 1121 height 1727
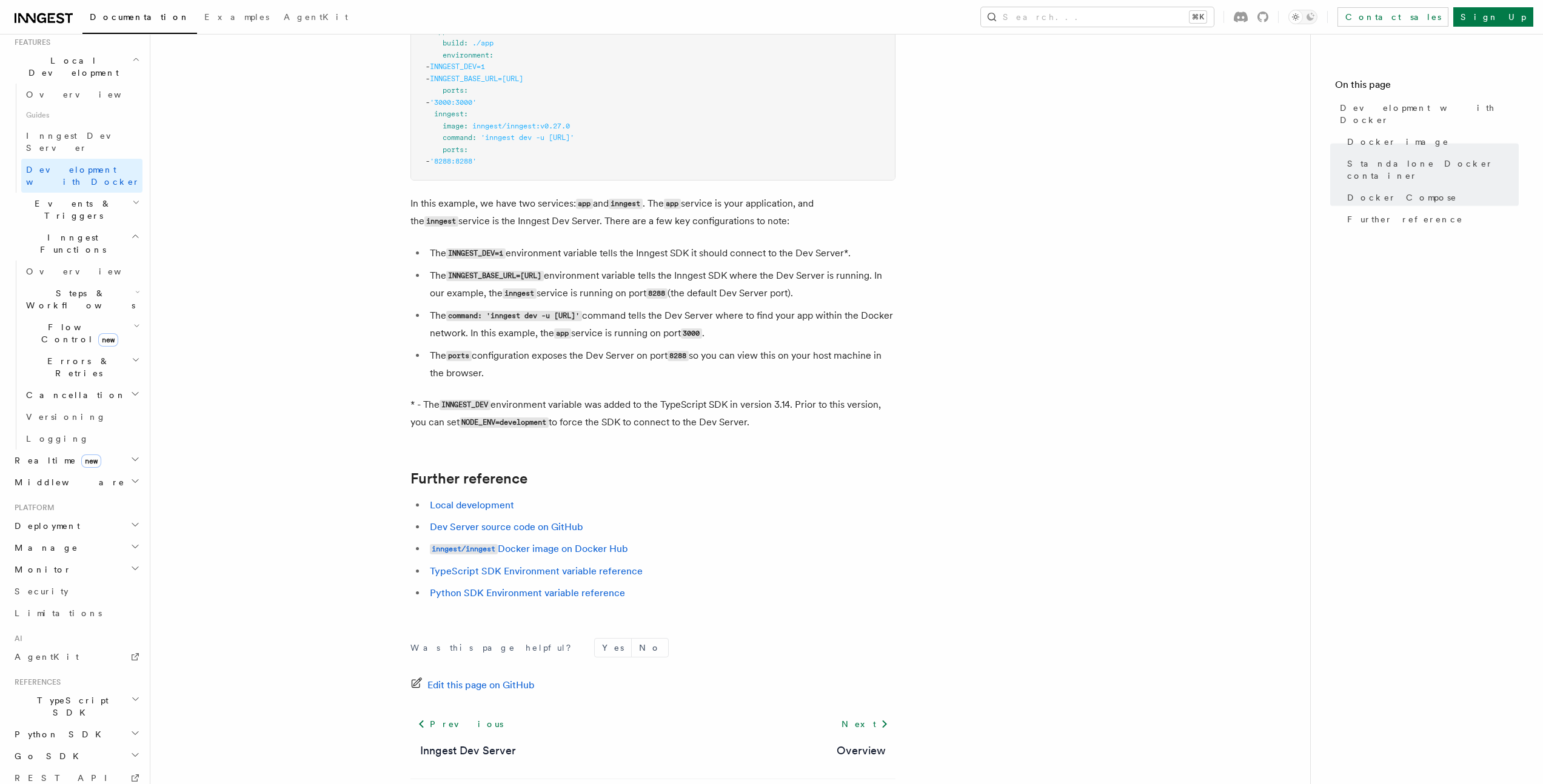
scroll to position [1000, 0]
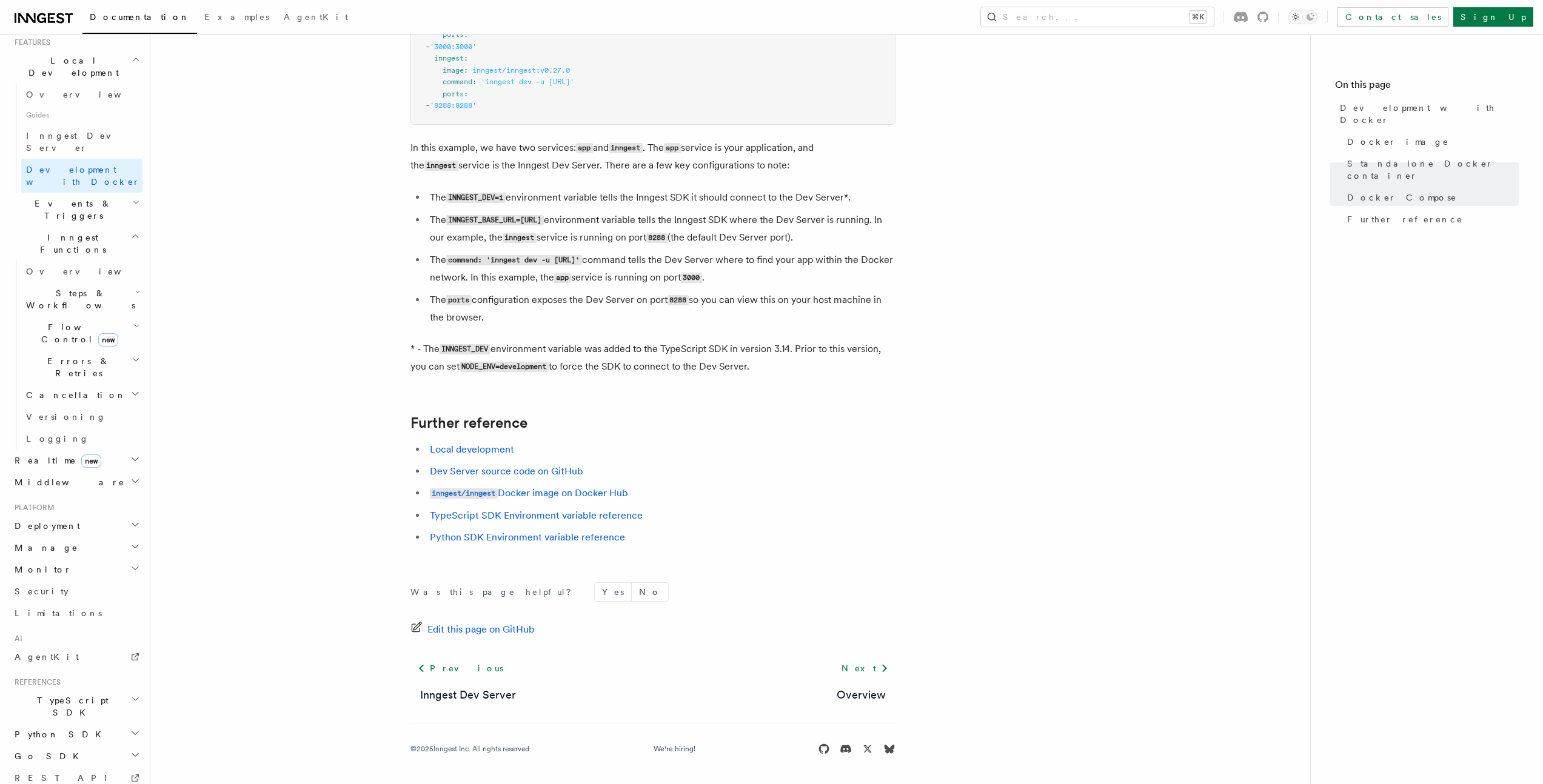
click at [536, 519] on link "TypeScript SDK Environment variable reference" at bounding box center [536, 515] width 212 height 12
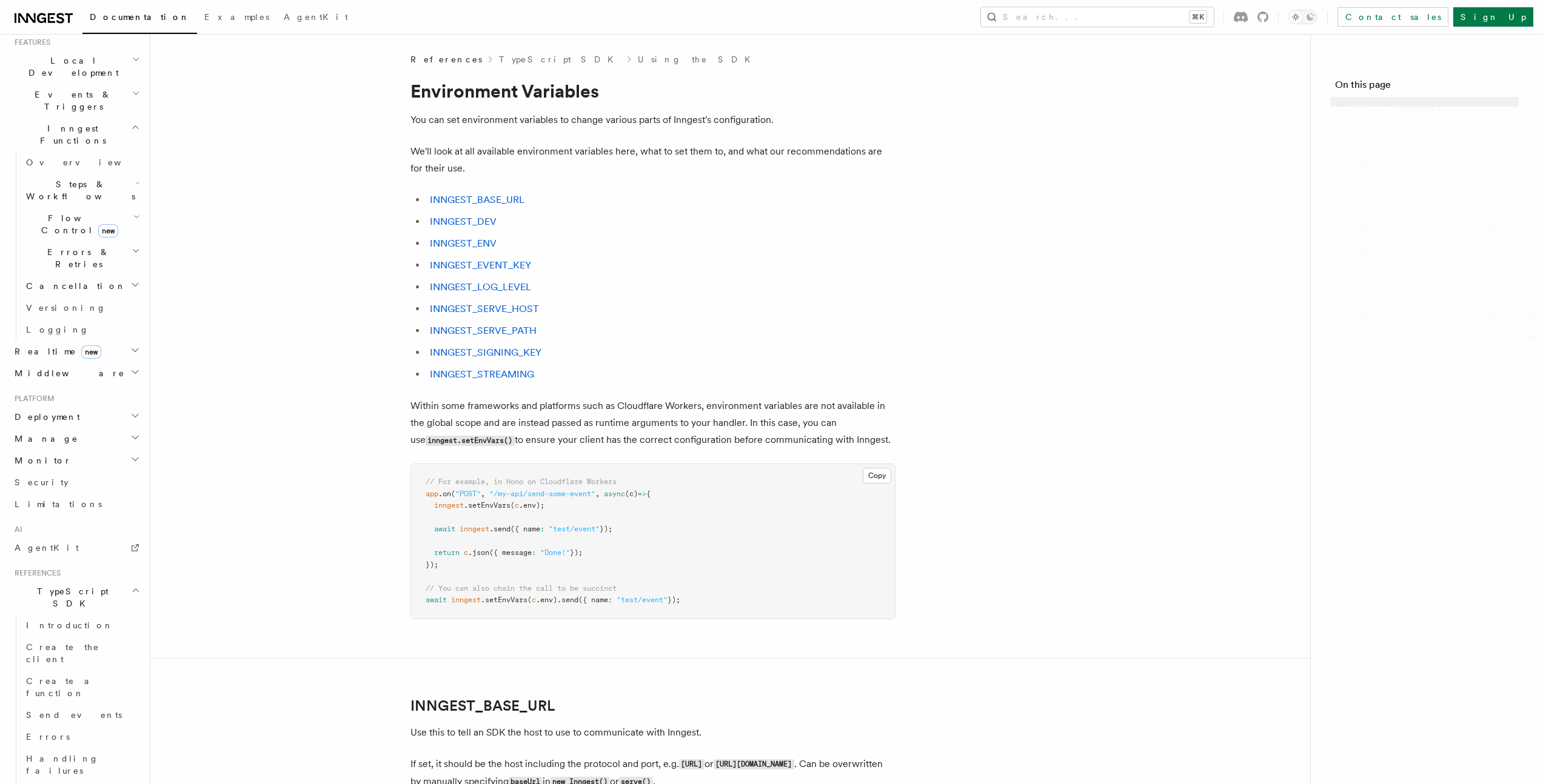
scroll to position [273, 0]
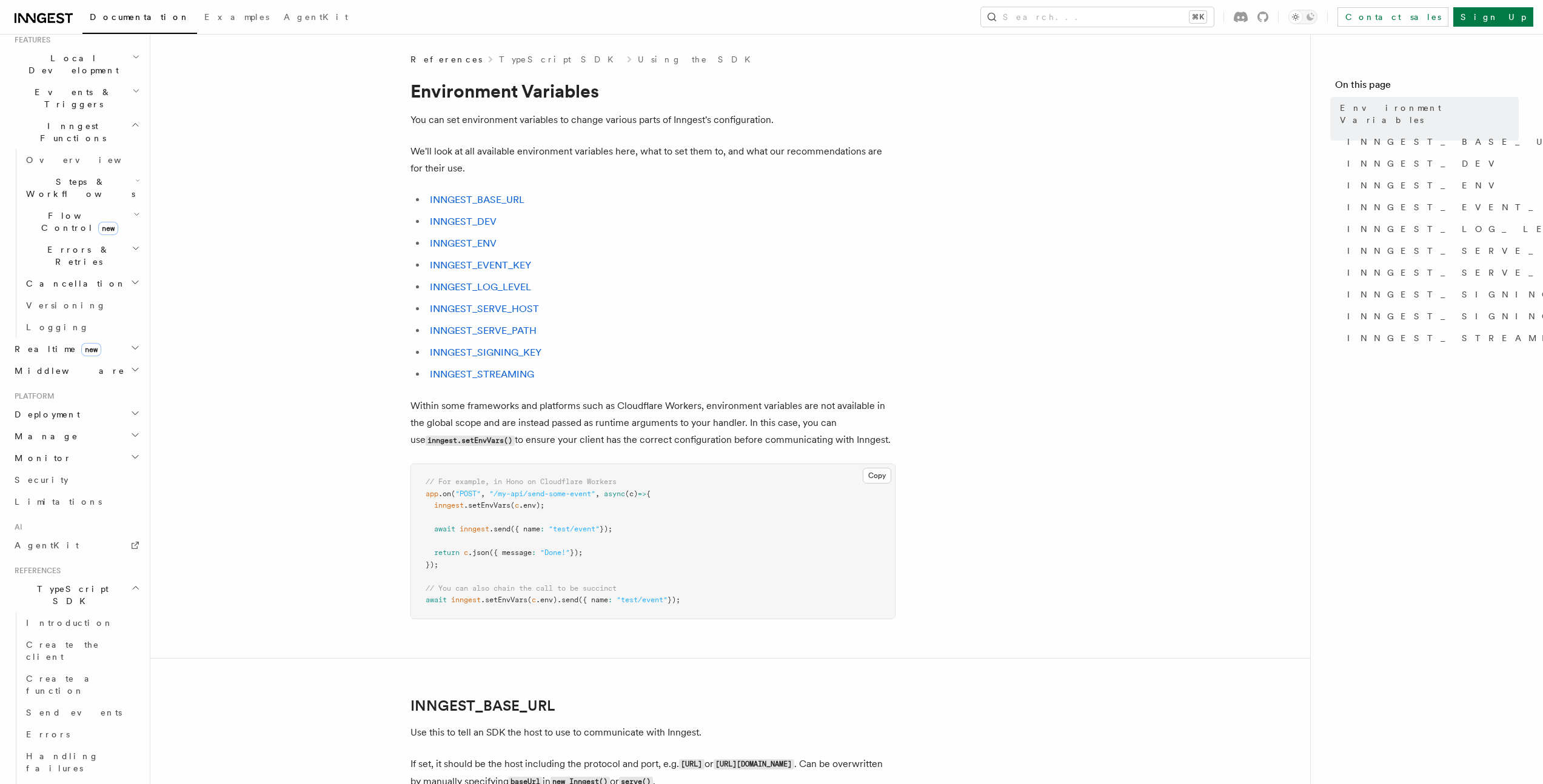
scroll to position [444, 0]
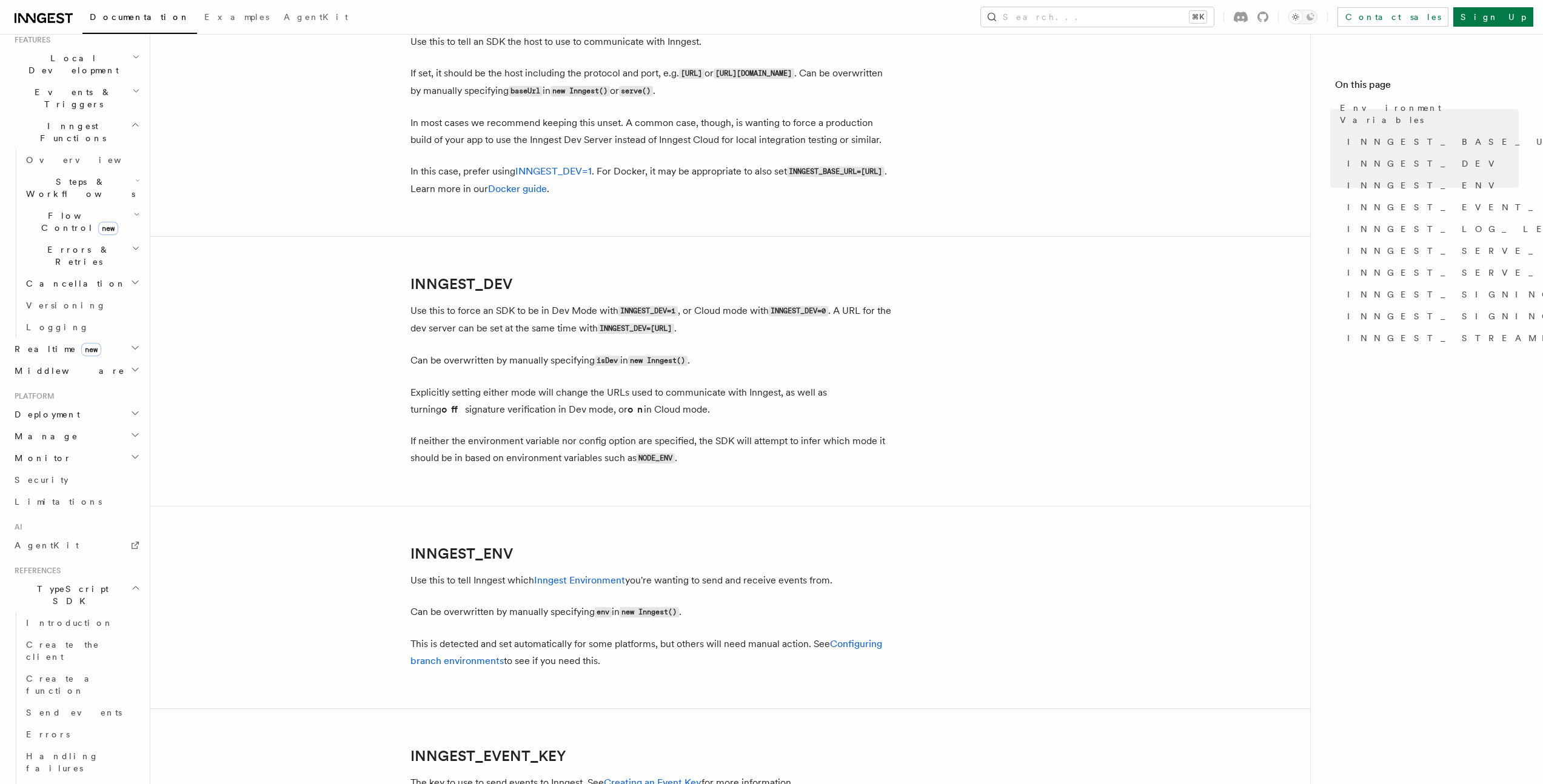
click at [376, 357] on article "References TypeScript SDK Using the SDK Environment Variables You can set envir…" at bounding box center [730, 791] width 1121 height 2857
click at [375, 357] on article "References TypeScript SDK Using the SDK Environment Variables You can set envir…" at bounding box center [730, 791] width 1121 height 2857
click at [378, 354] on article "References TypeScript SDK Using the SDK Environment Variables You can set envir…" at bounding box center [730, 791] width 1121 height 2857
click at [379, 352] on article "References TypeScript SDK Using the SDK Environment Variables You can set envir…" at bounding box center [730, 791] width 1121 height 2857
click at [376, 354] on article "References TypeScript SDK Using the SDK Environment Variables You can set envir…" at bounding box center [730, 791] width 1121 height 2857
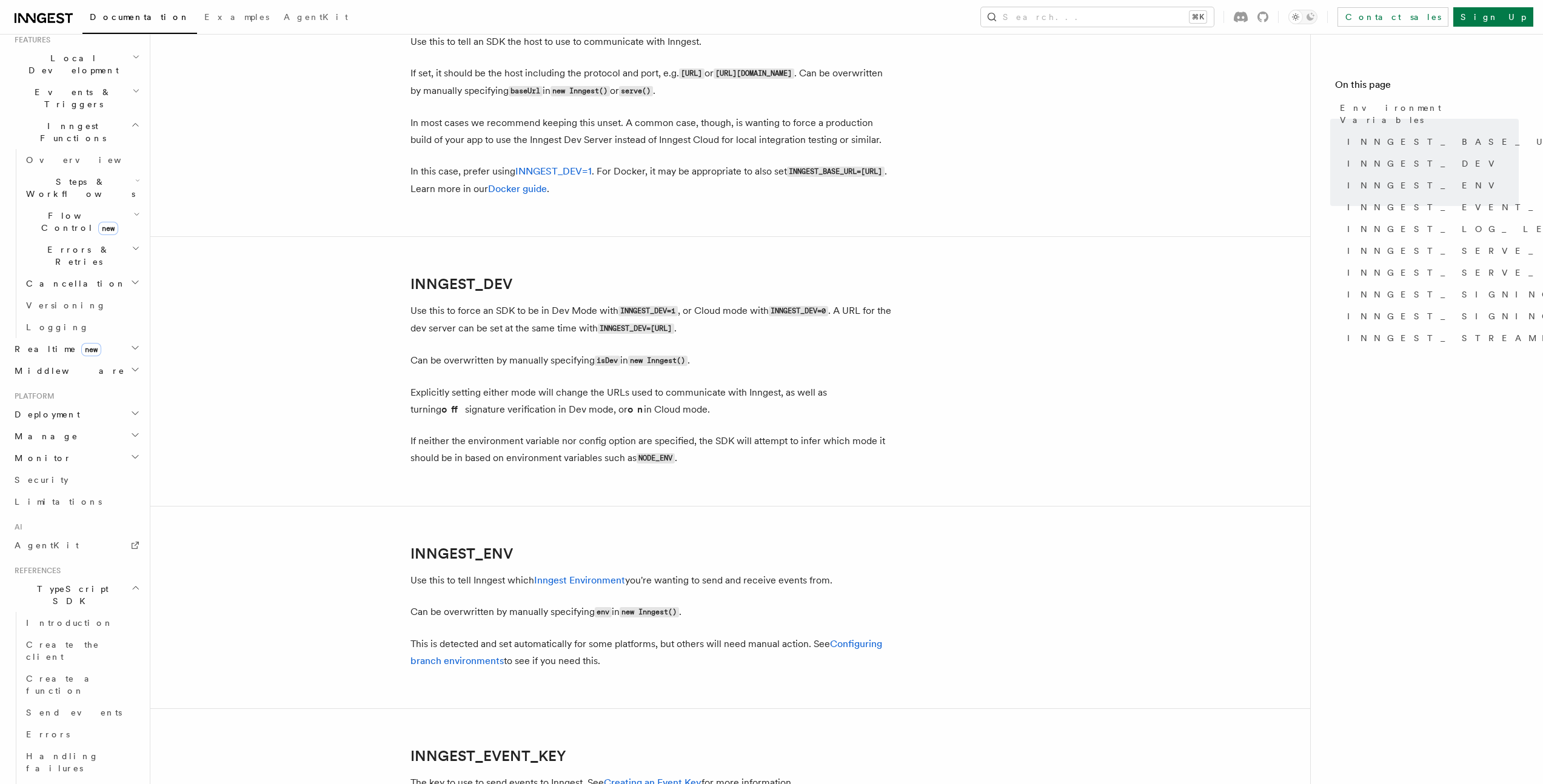
click at [376, 354] on article "References TypeScript SDK Using the SDK Environment Variables You can set envir…" at bounding box center [730, 791] width 1121 height 2857
click at [376, 355] on article "References TypeScript SDK Using the SDK Environment Variables You can set envir…" at bounding box center [730, 791] width 1121 height 2857
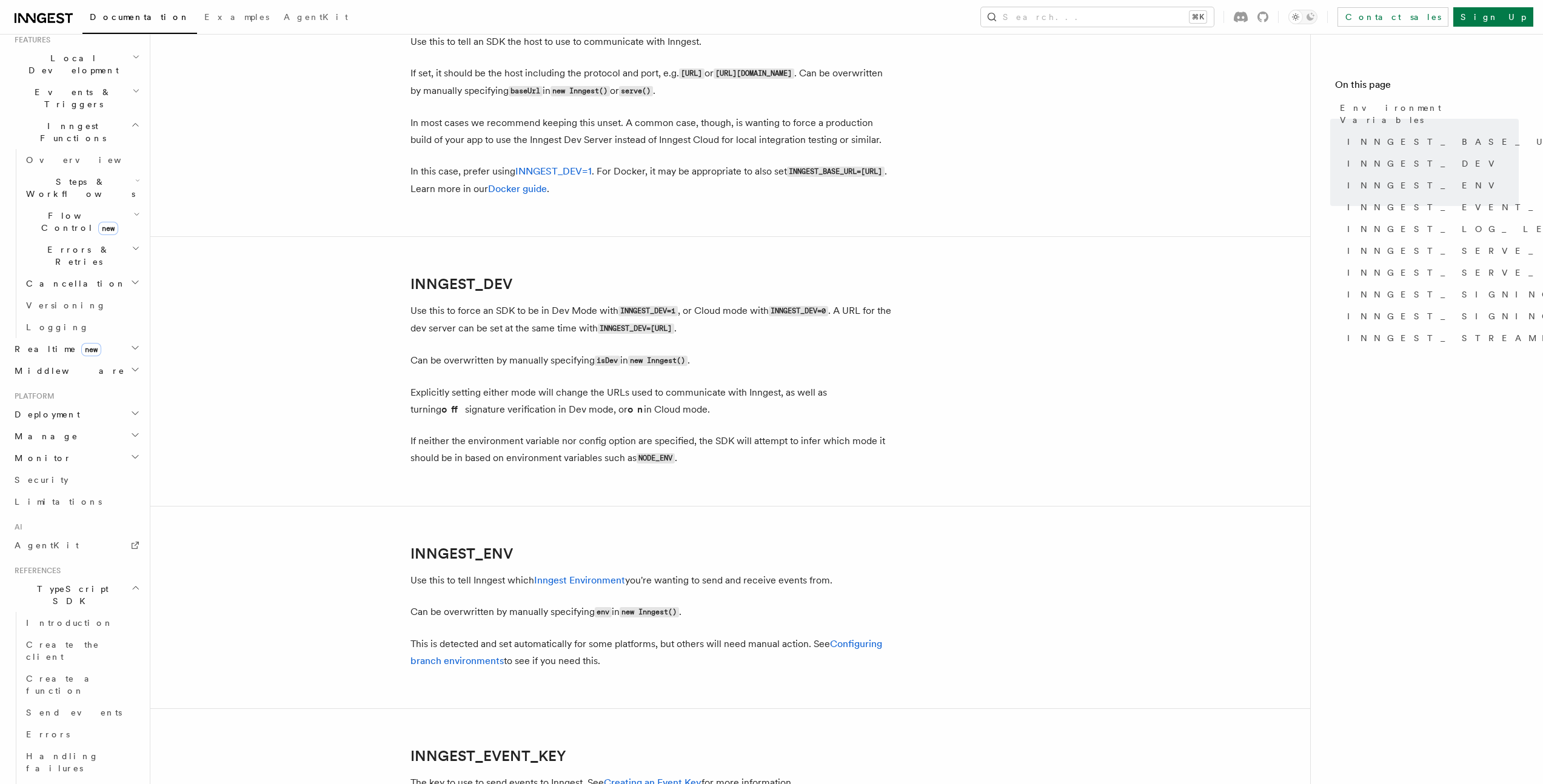
click at [376, 355] on article "References TypeScript SDK Using the SDK Environment Variables You can set envir…" at bounding box center [730, 791] width 1121 height 2857
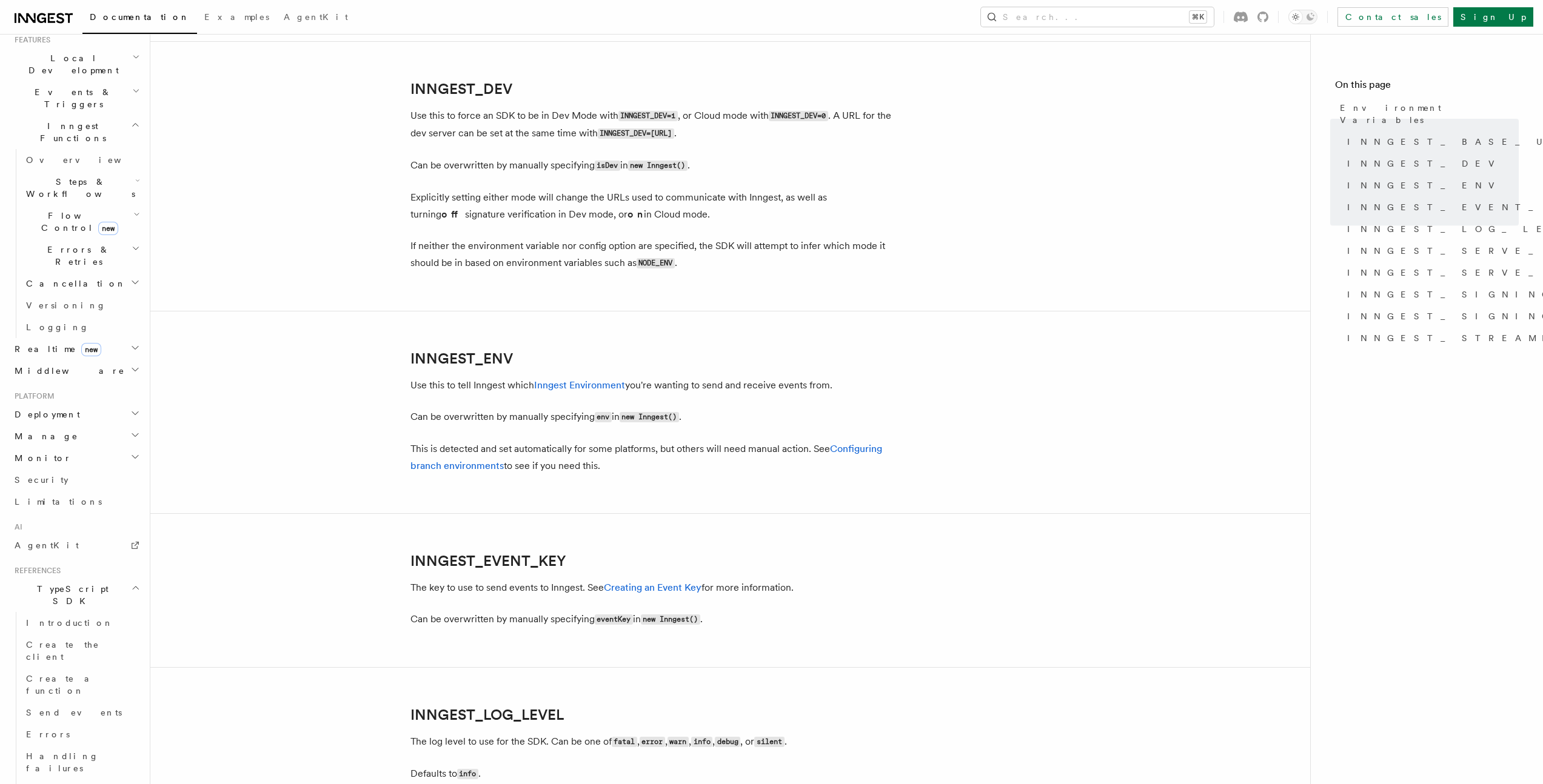
click at [376, 355] on article "References TypeScript SDK Using the SDK Environment Variables You can set envir…" at bounding box center [730, 596] width 1121 height 2857
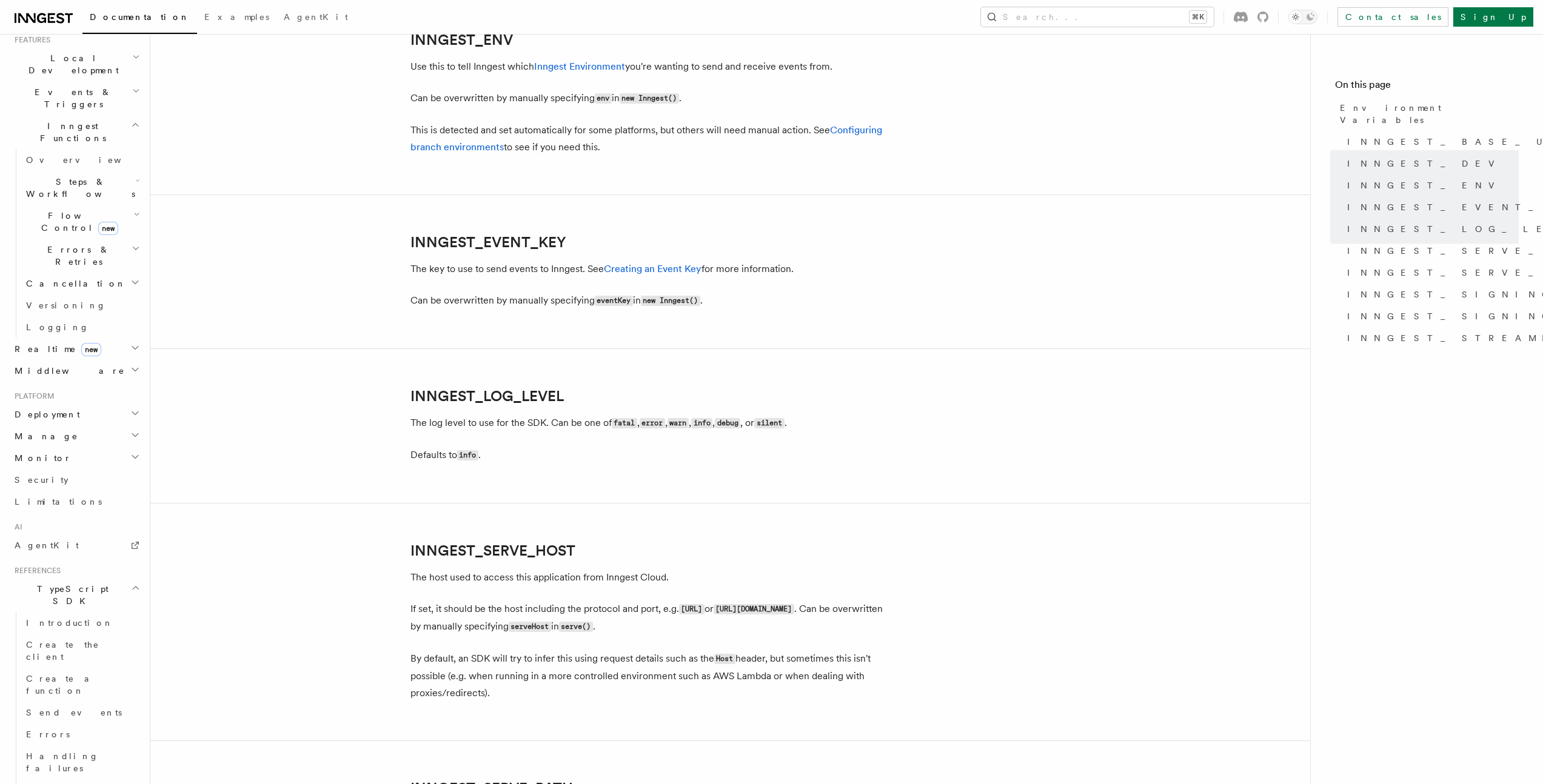
click at [377, 355] on article "References TypeScript SDK Using the SDK Environment Variables You can set envir…" at bounding box center [730, 277] width 1121 height 2857
click at [376, 355] on article "References TypeScript SDK Using the SDK Environment Variables You can set envir…" at bounding box center [730, 277] width 1121 height 2857
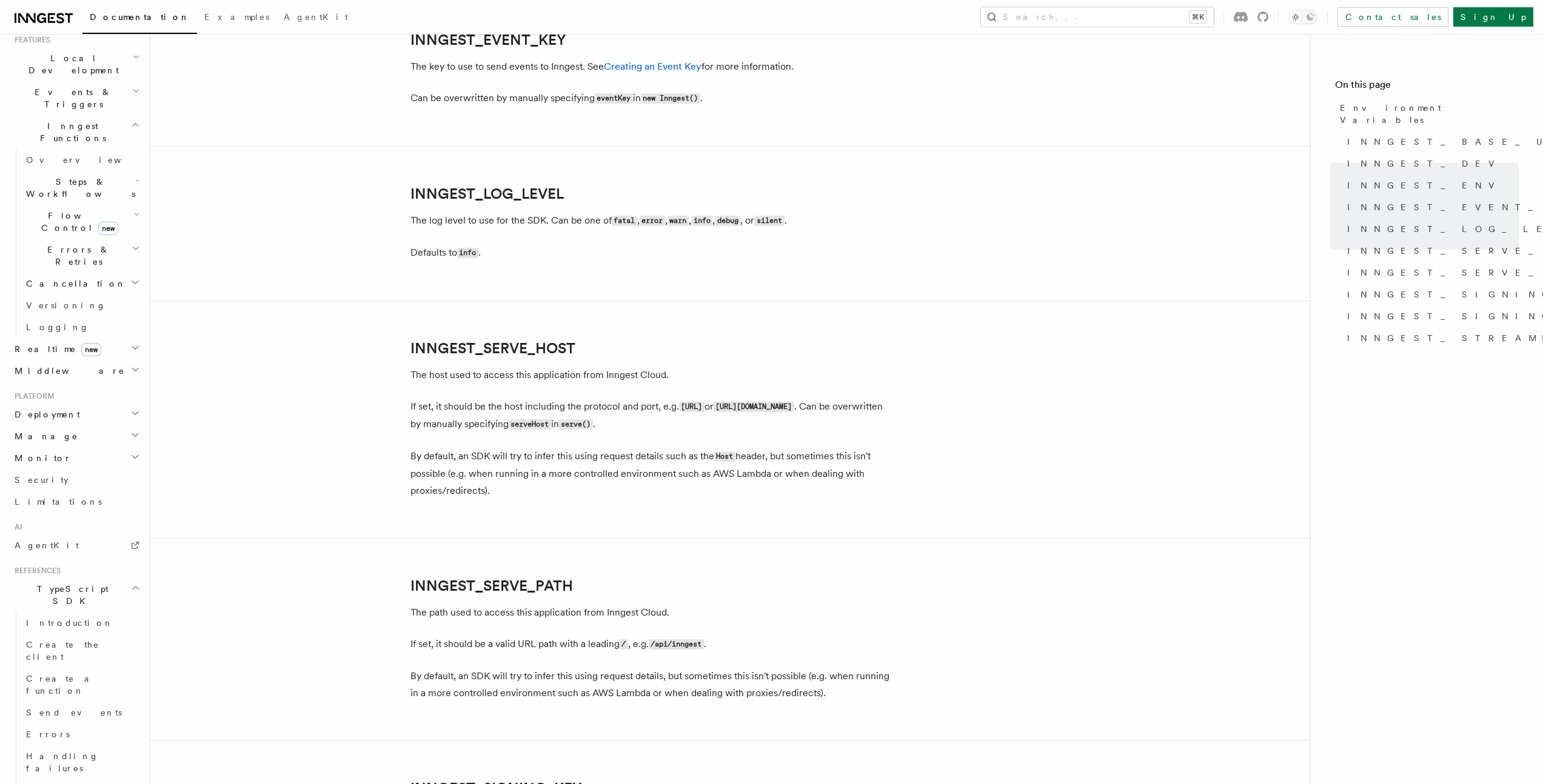
click at [377, 355] on article "References TypeScript SDK Using the SDK Environment Variables You can set envir…" at bounding box center [730, 75] width 1121 height 2857
click at [376, 355] on article "References TypeScript SDK Using the SDK Environment Variables You can set envir…" at bounding box center [730, 75] width 1121 height 2857
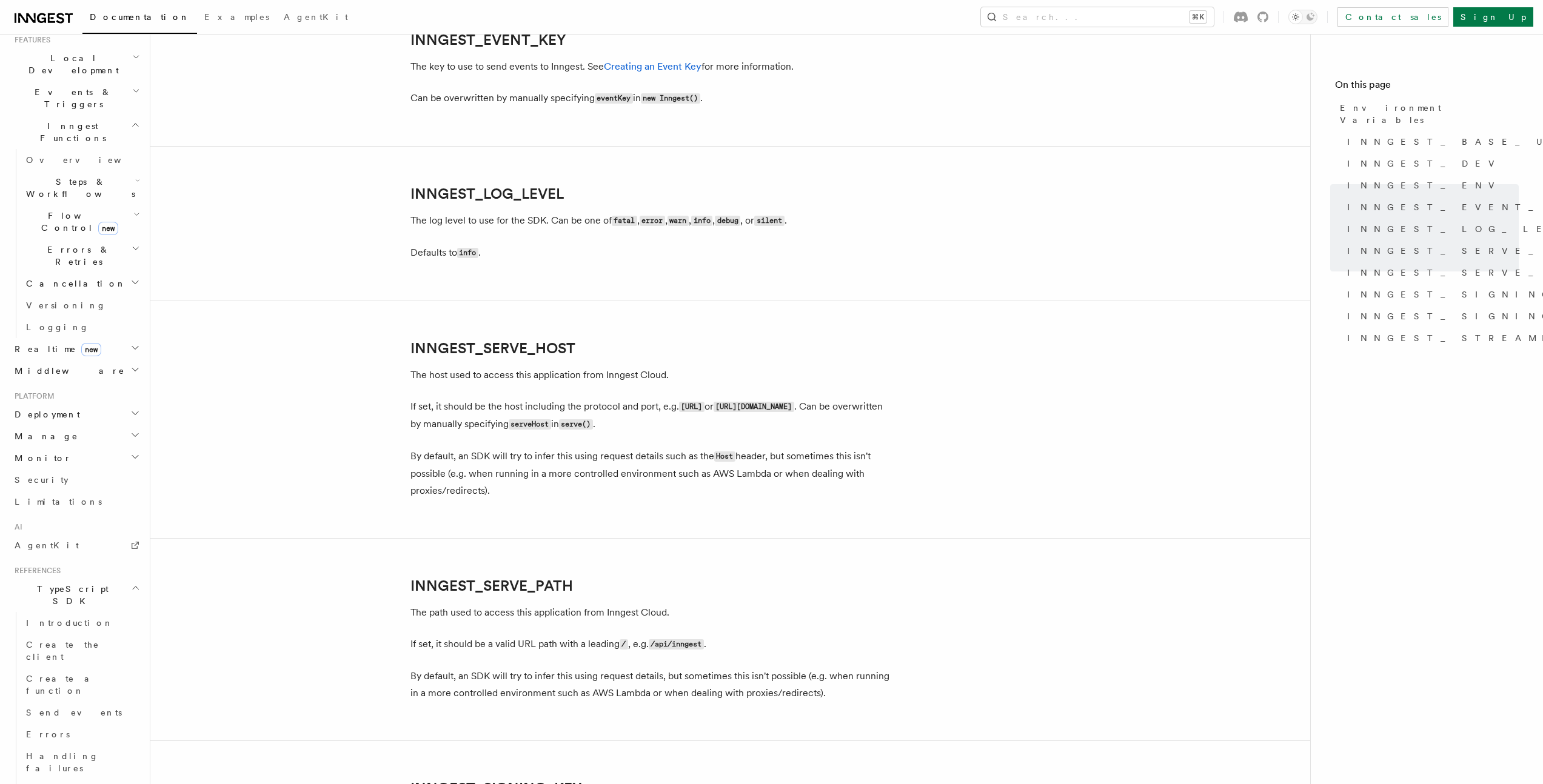
click at [376, 355] on article "References TypeScript SDK Using the SDK Environment Variables You can set envir…" at bounding box center [730, 75] width 1121 height 2857
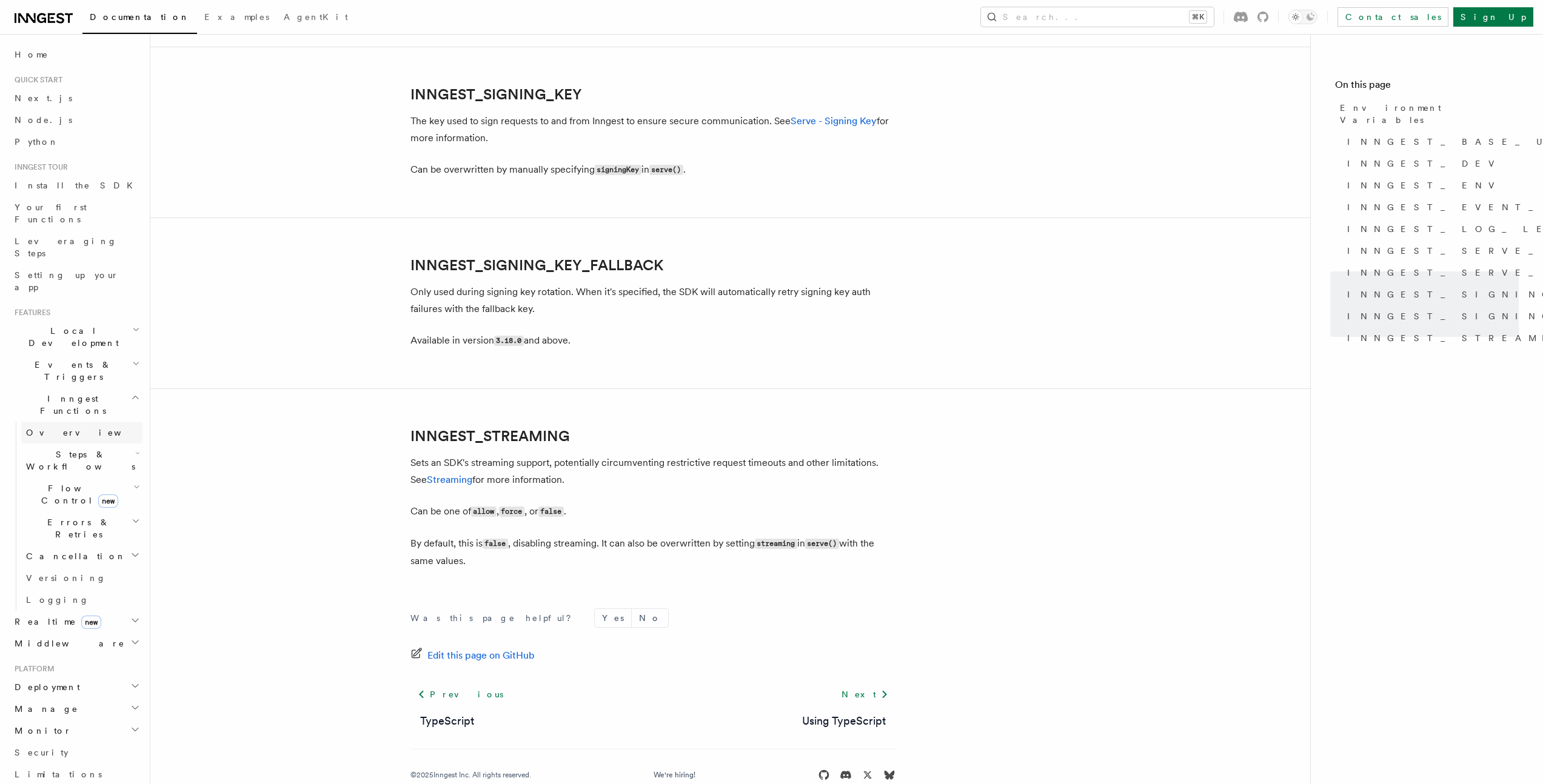
scroll to position [1925, 0]
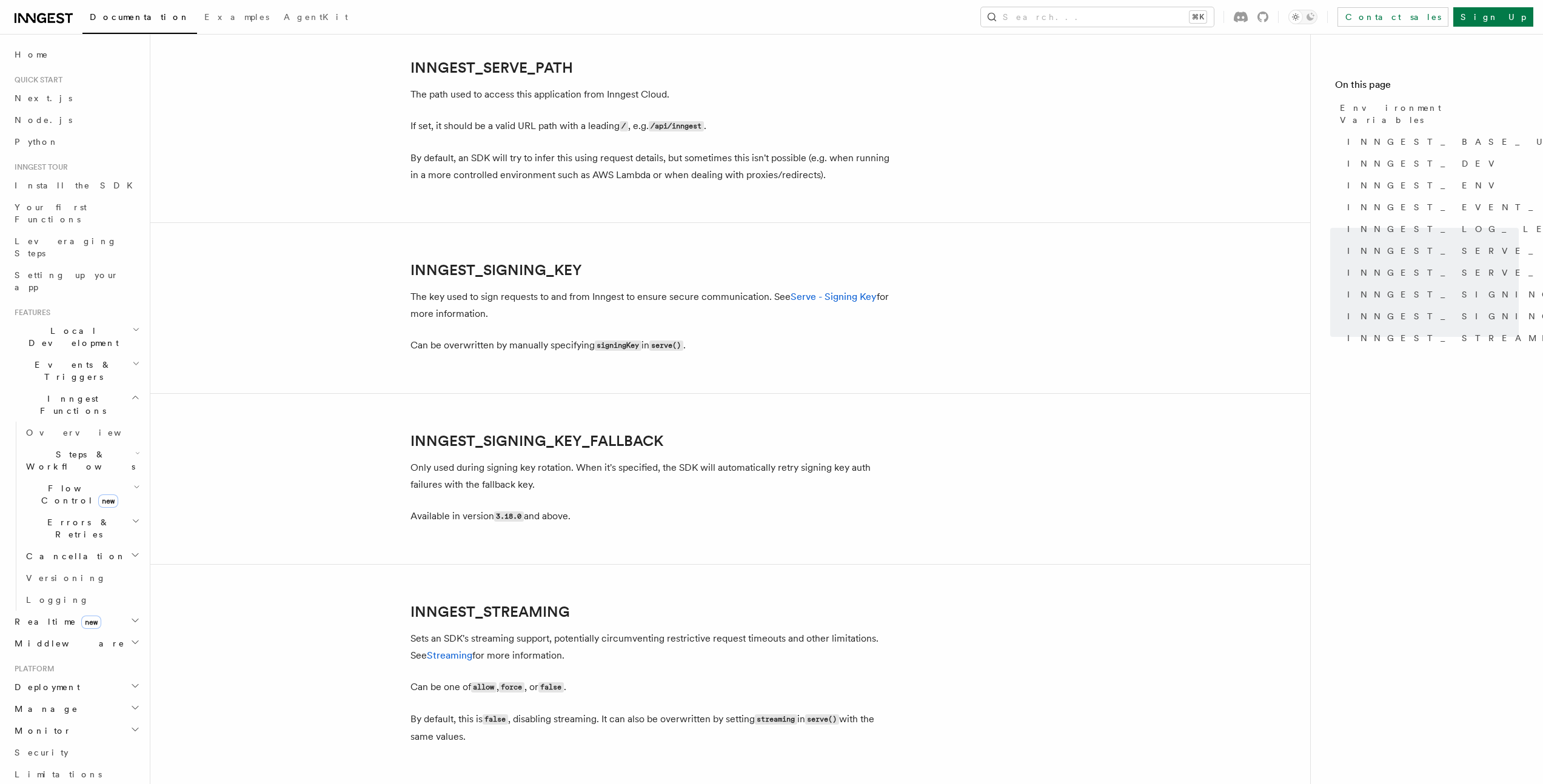
click at [97, 354] on h2 "Events & Triggers" at bounding box center [76, 371] width 132 height 34
click at [78, 388] on link "Overview" at bounding box center [81, 399] width 121 height 22
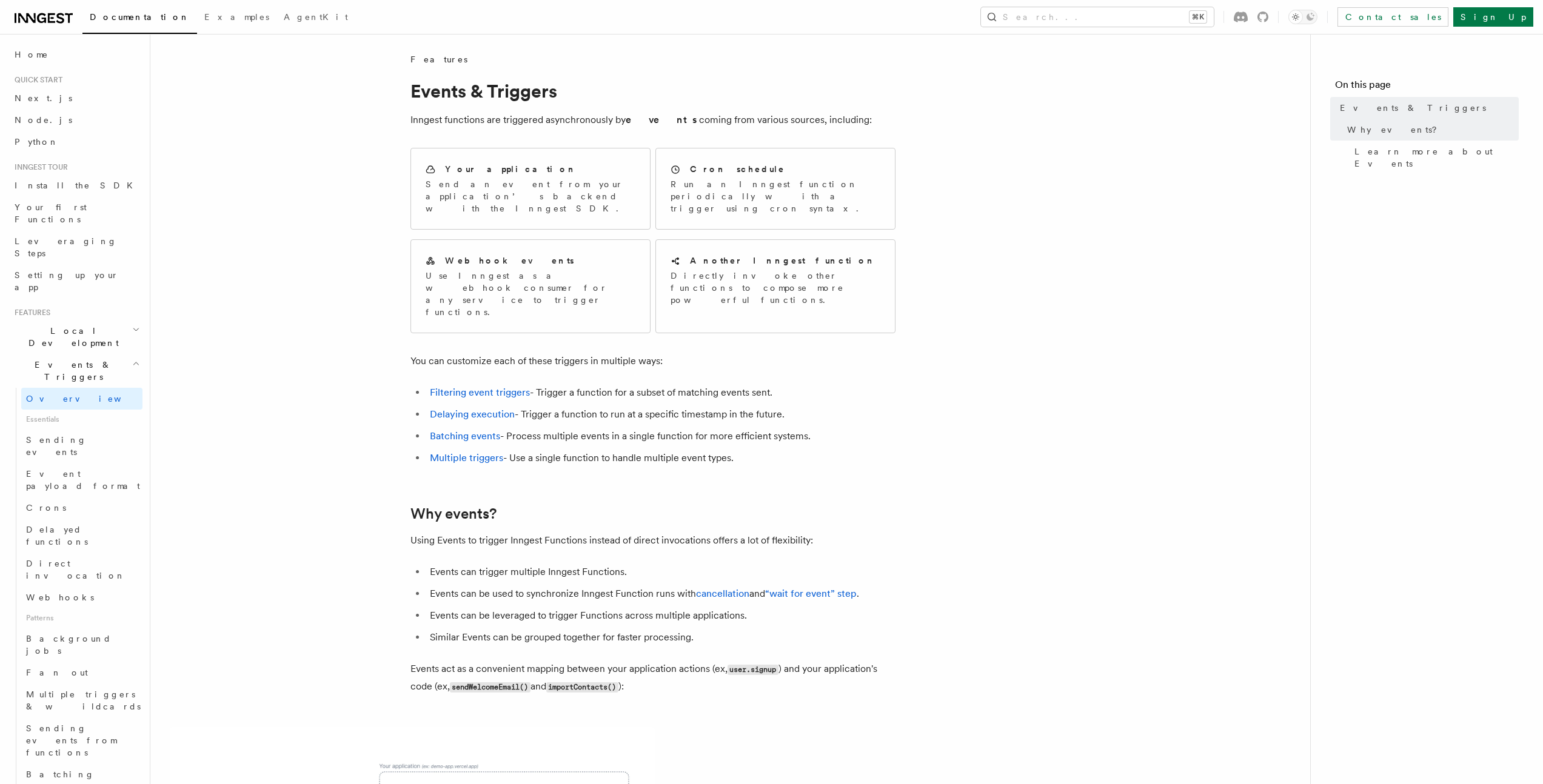
click at [132, 324] on icon "button" at bounding box center [136, 329] width 8 height 10
click at [1193, 26] on button "Search... ⌘K" at bounding box center [1097, 17] width 233 height 20
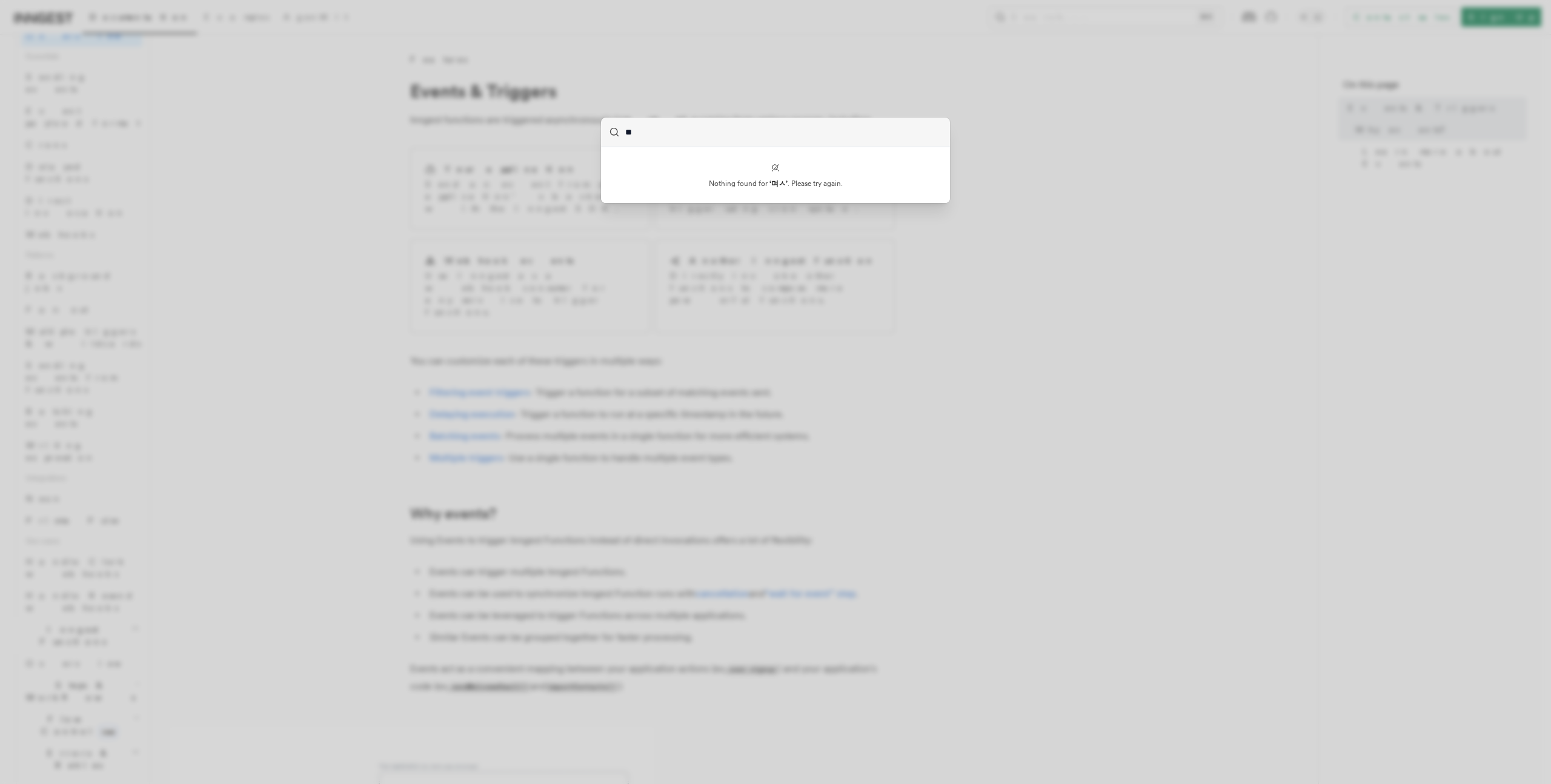
type input "*"
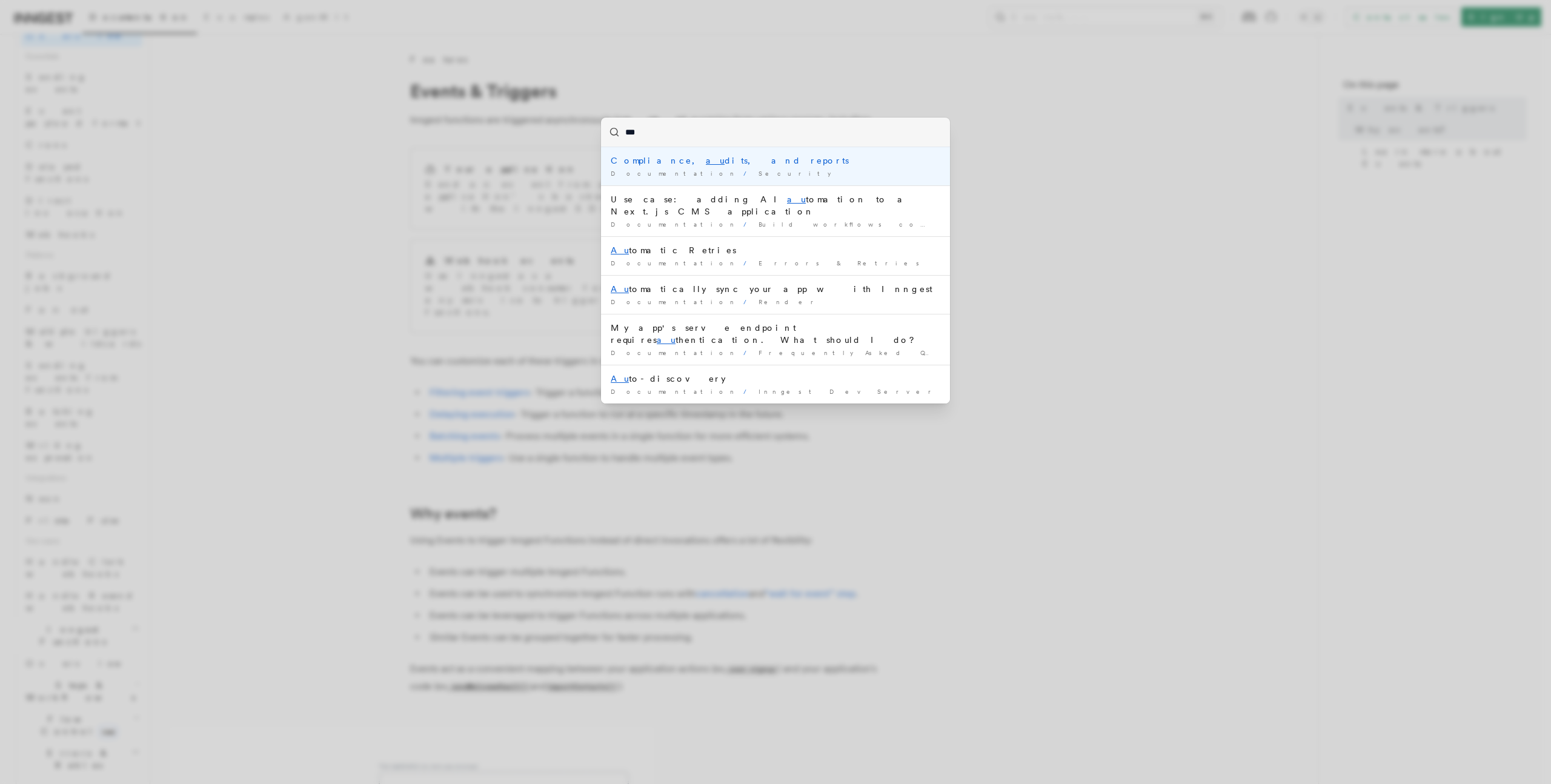
type input "****"
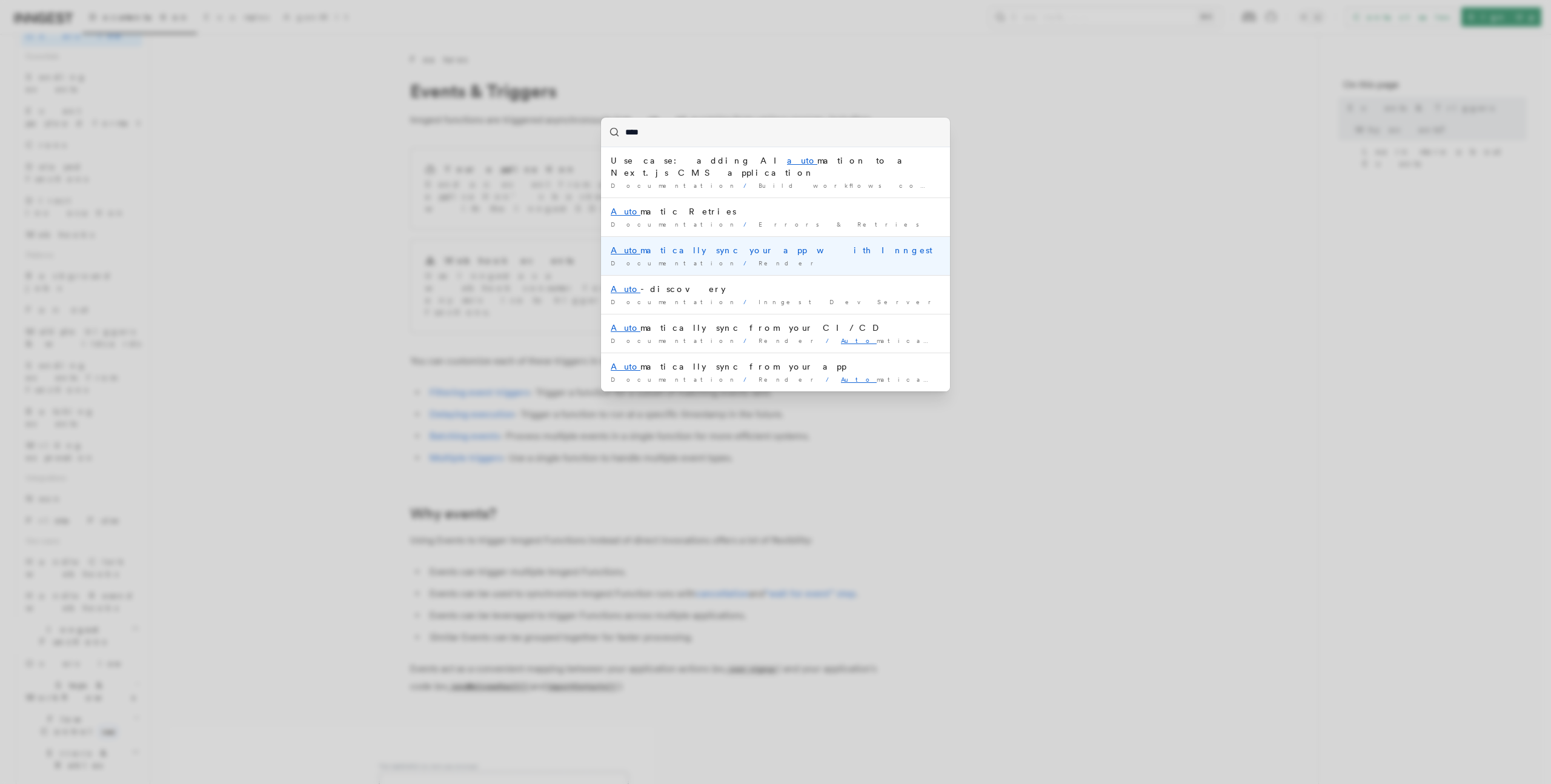
click at [678, 245] on div "Auto matically sync your app with Inngest" at bounding box center [776, 250] width 330 height 12
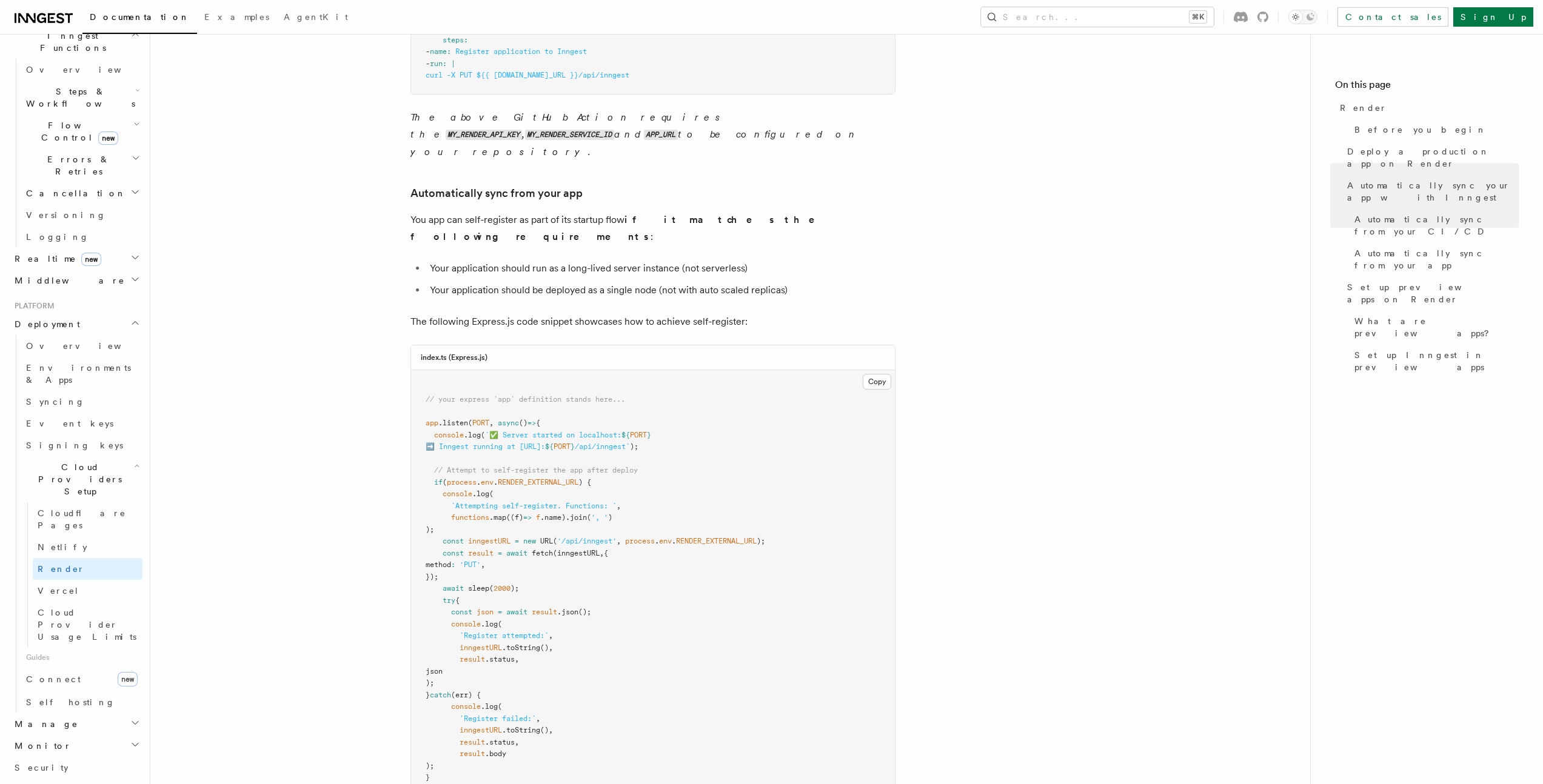
click at [367, 302] on article "Platform Deployment Cloud Providers Setup Render Render lets you easily deploy …" at bounding box center [730, 446] width 1121 height 2879
click at [371, 296] on article "Platform Deployment Cloud Providers Setup Render Render lets you easily deploy …" at bounding box center [730, 446] width 1121 height 2879
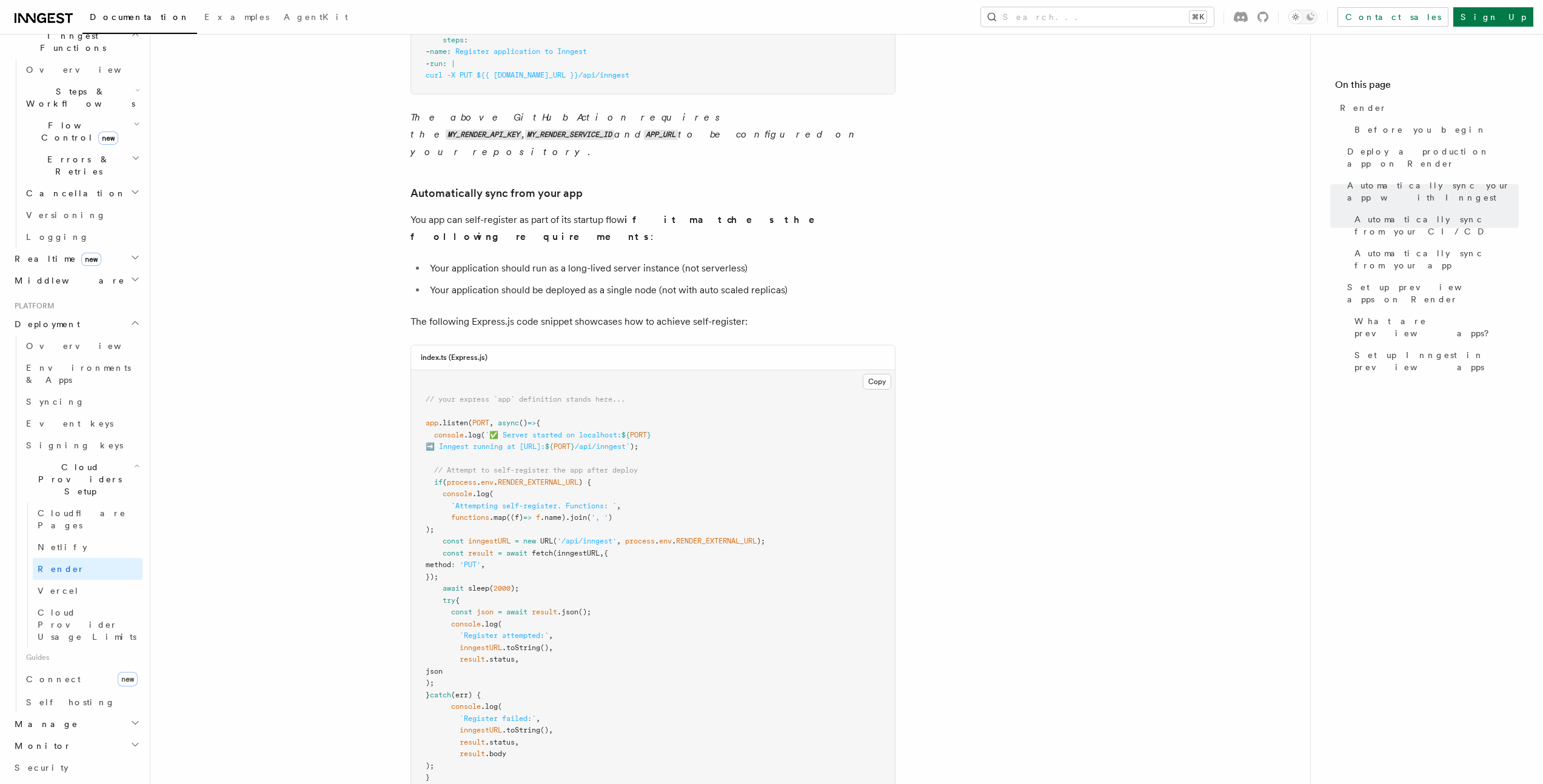
click at [371, 296] on article "Platform Deployment Cloud Providers Setup Render Render lets you easily deploy …" at bounding box center [730, 446] width 1121 height 2879
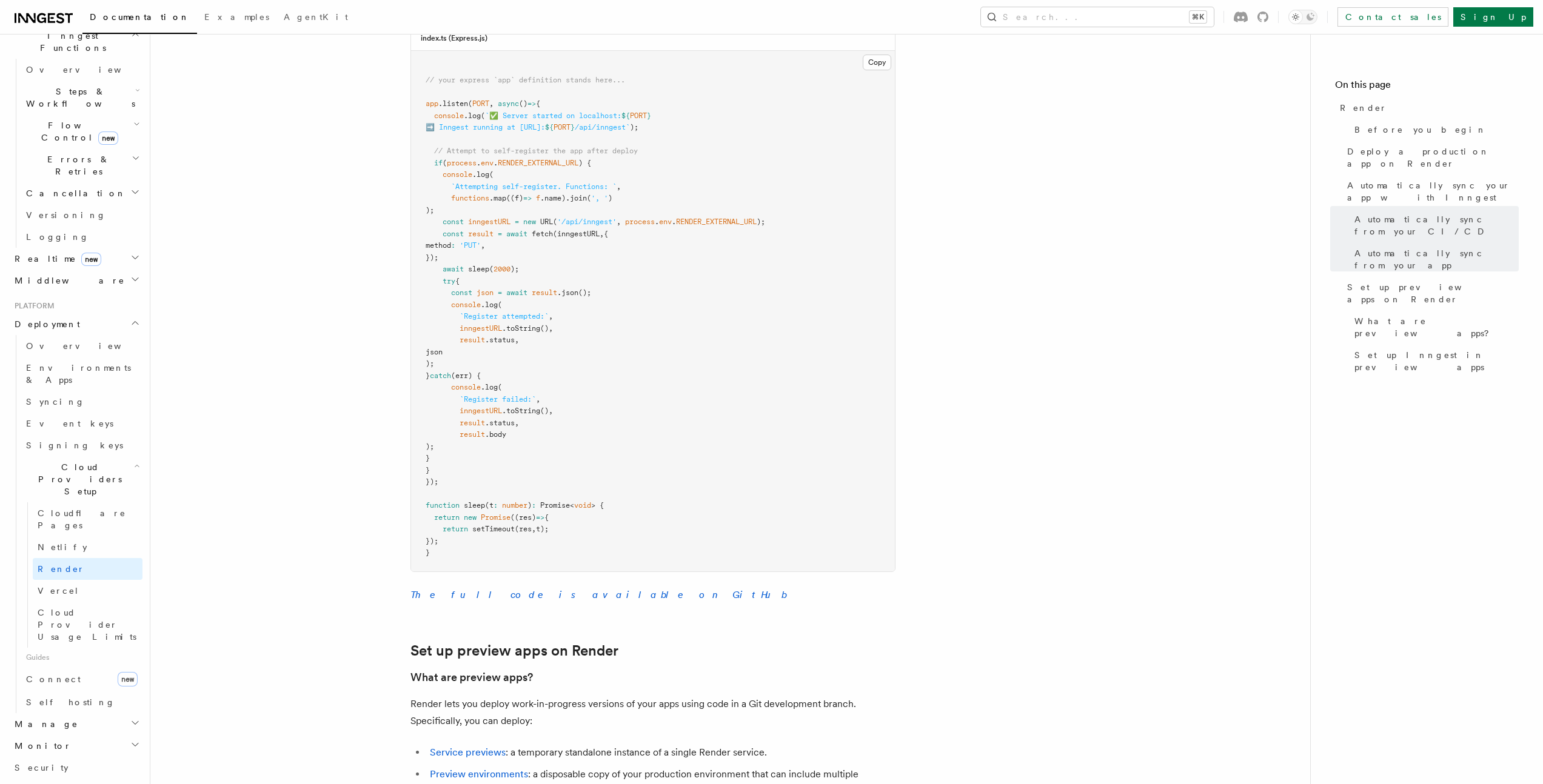
click at [371, 296] on article "Platform Deployment Cloud Providers Setup Render Render lets you easily deploy …" at bounding box center [730, 127] width 1121 height 2879
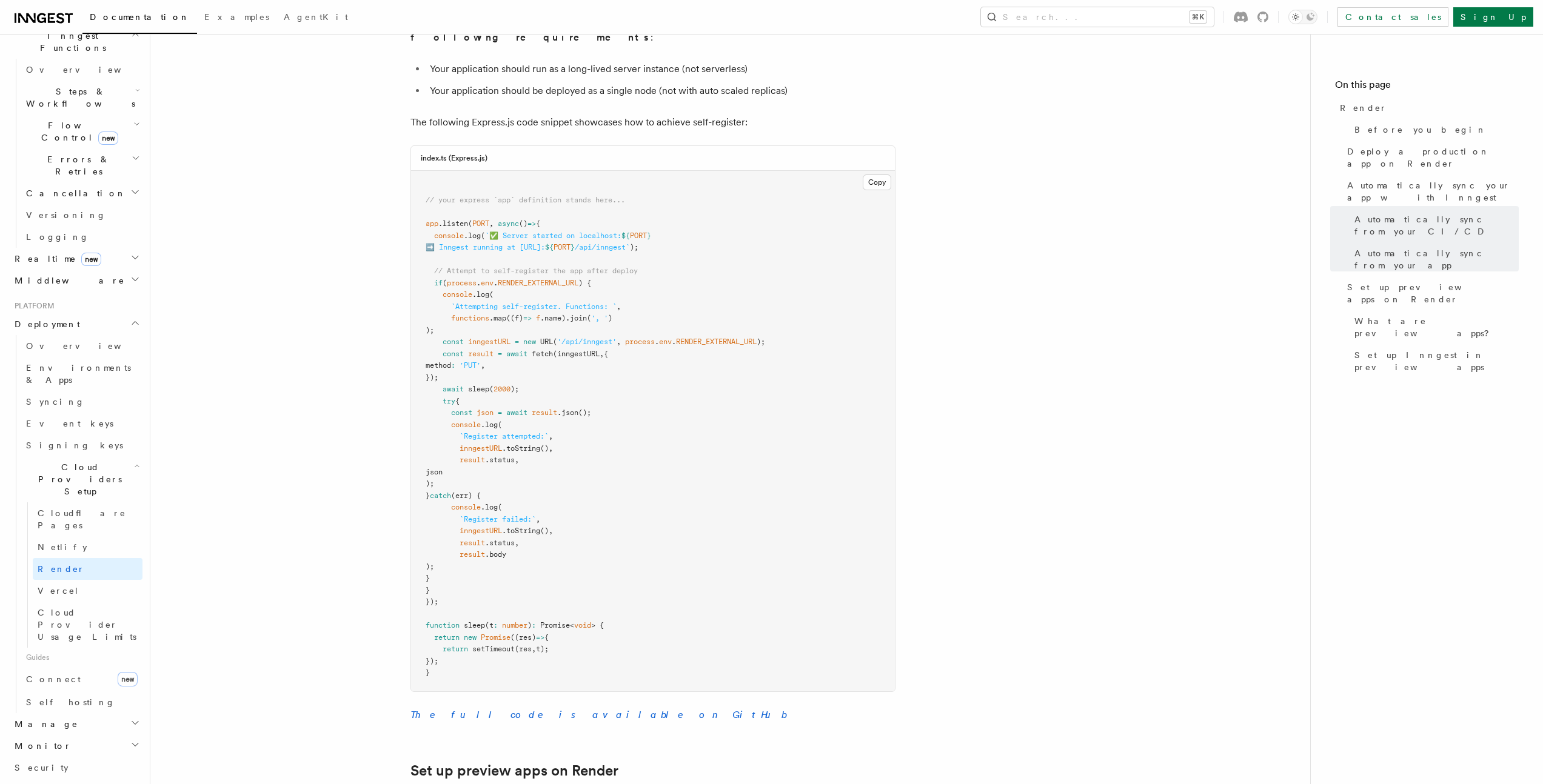
click at [371, 296] on article "Platform Deployment Cloud Providers Setup Render Render lets you easily deploy …" at bounding box center [730, 247] width 1121 height 2879
click at [310, 389] on article "Platform Deployment Cloud Providers Setup Render Render lets you easily deploy …" at bounding box center [730, 247] width 1121 height 2879
click at [342, 319] on article "Platform Deployment Cloud Providers Setup Render Render lets you easily deploy …" at bounding box center [730, 247] width 1121 height 2879
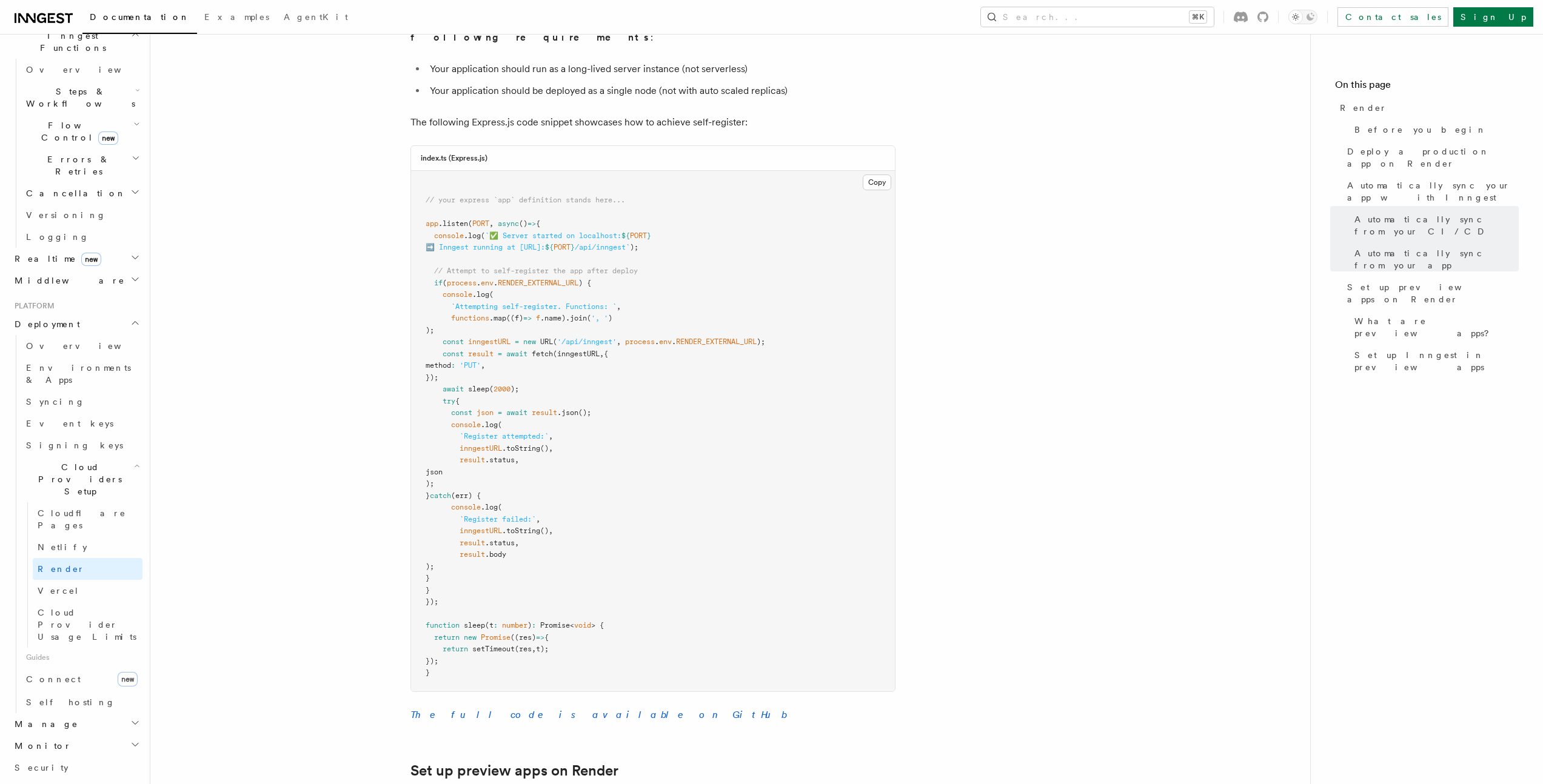
click at [342, 319] on article "Platform Deployment Cloud Providers Setup Render Render lets you easily deploy …" at bounding box center [730, 247] width 1121 height 2879
click at [350, 307] on article "Platform Deployment Cloud Providers Setup Render Render lets you easily deploy …" at bounding box center [730, 247] width 1121 height 2879
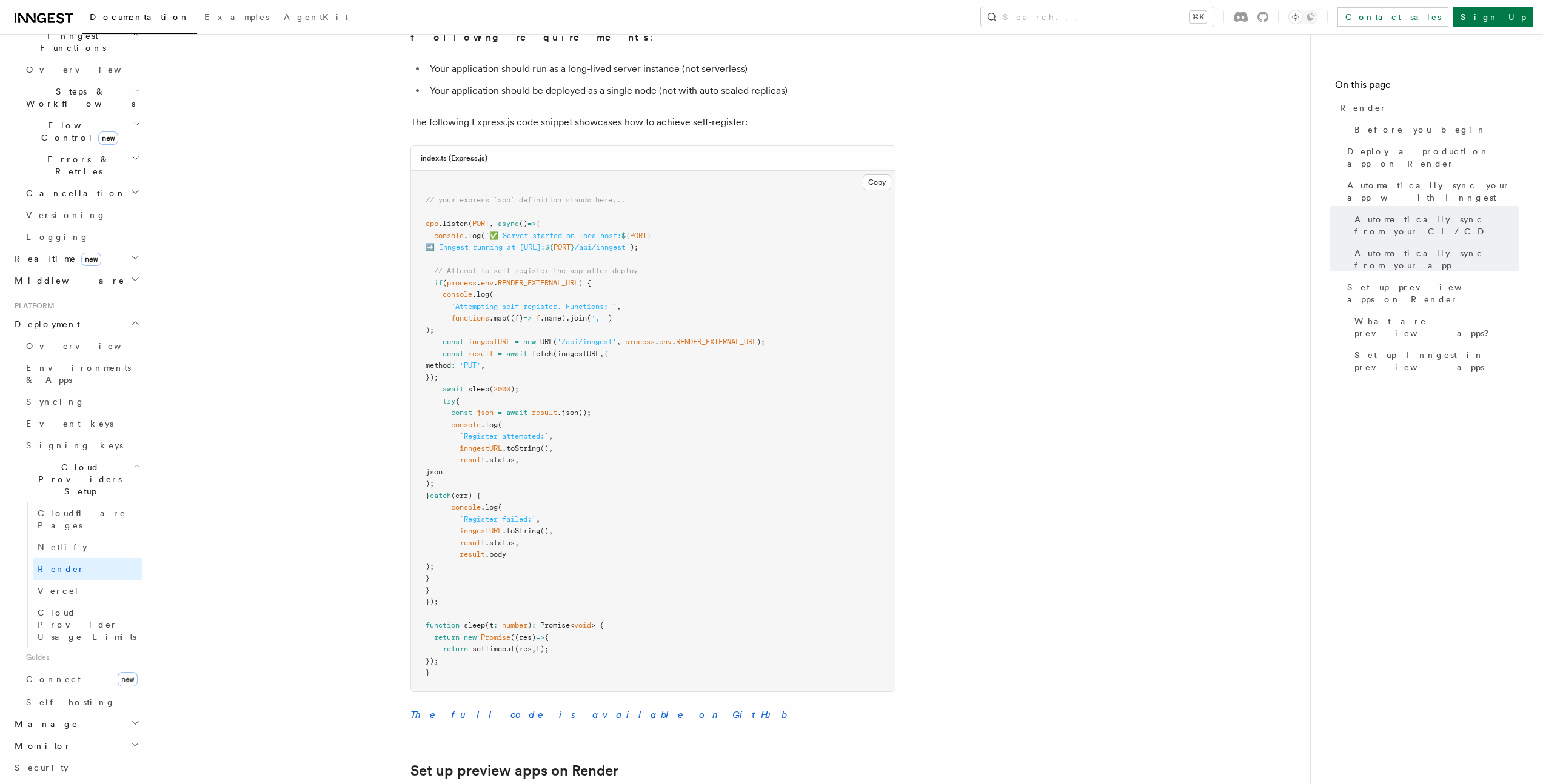
click at [414, 340] on pre "// your express `app` definition stands here... app .listen ( PORT , async () =…" at bounding box center [653, 431] width 484 height 520
click at [435, 349] on span at bounding box center [434, 353] width 17 height 9
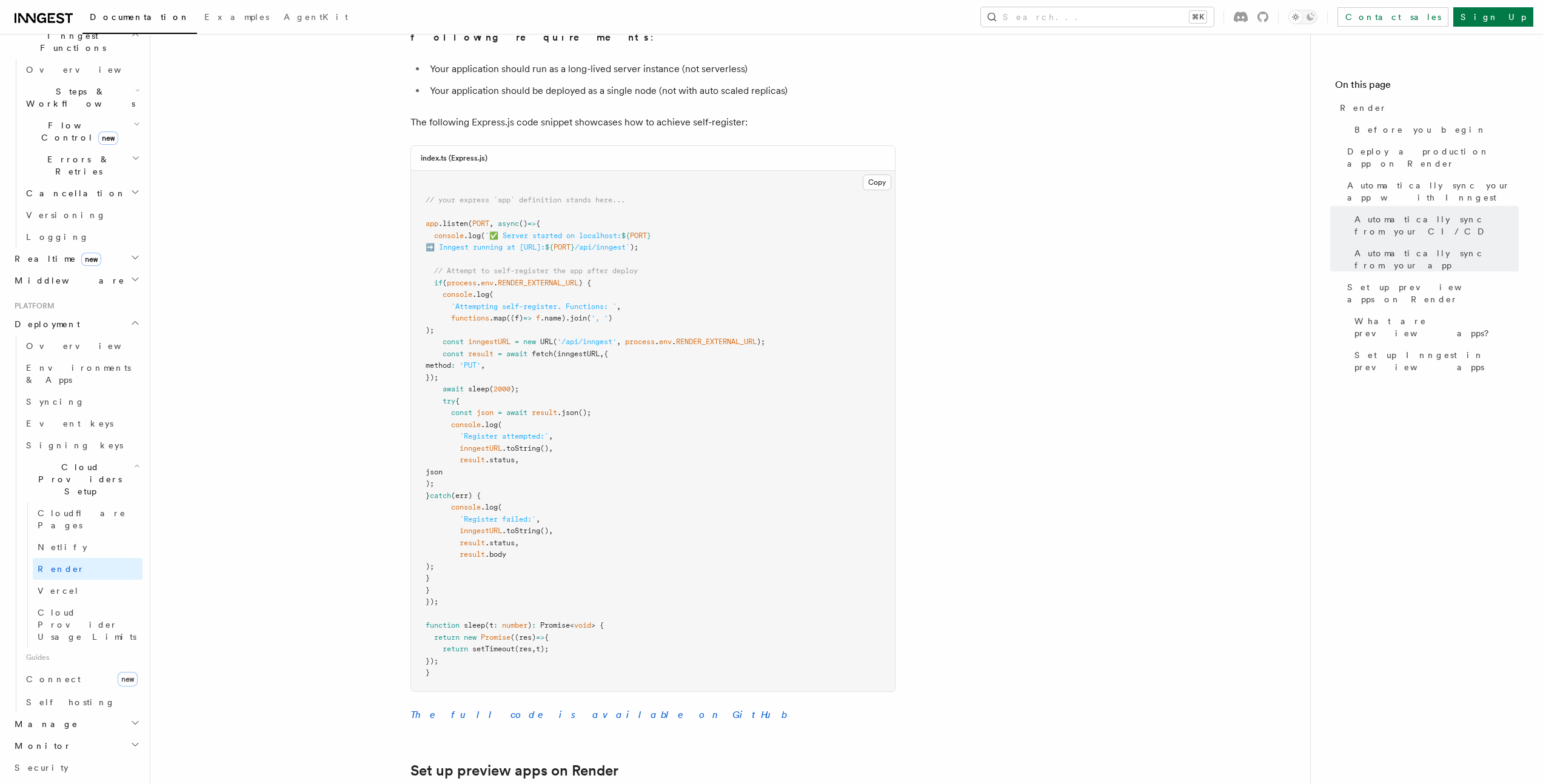
click at [435, 349] on span at bounding box center [434, 353] width 17 height 9
click at [468, 313] on pre "// your express `app` definition stands here... app .listen ( PORT , async () =…" at bounding box center [653, 431] width 484 height 520
click at [385, 323] on article "Platform Deployment Cloud Providers Setup Render Render lets you easily deploy …" at bounding box center [730, 247] width 1121 height 2879
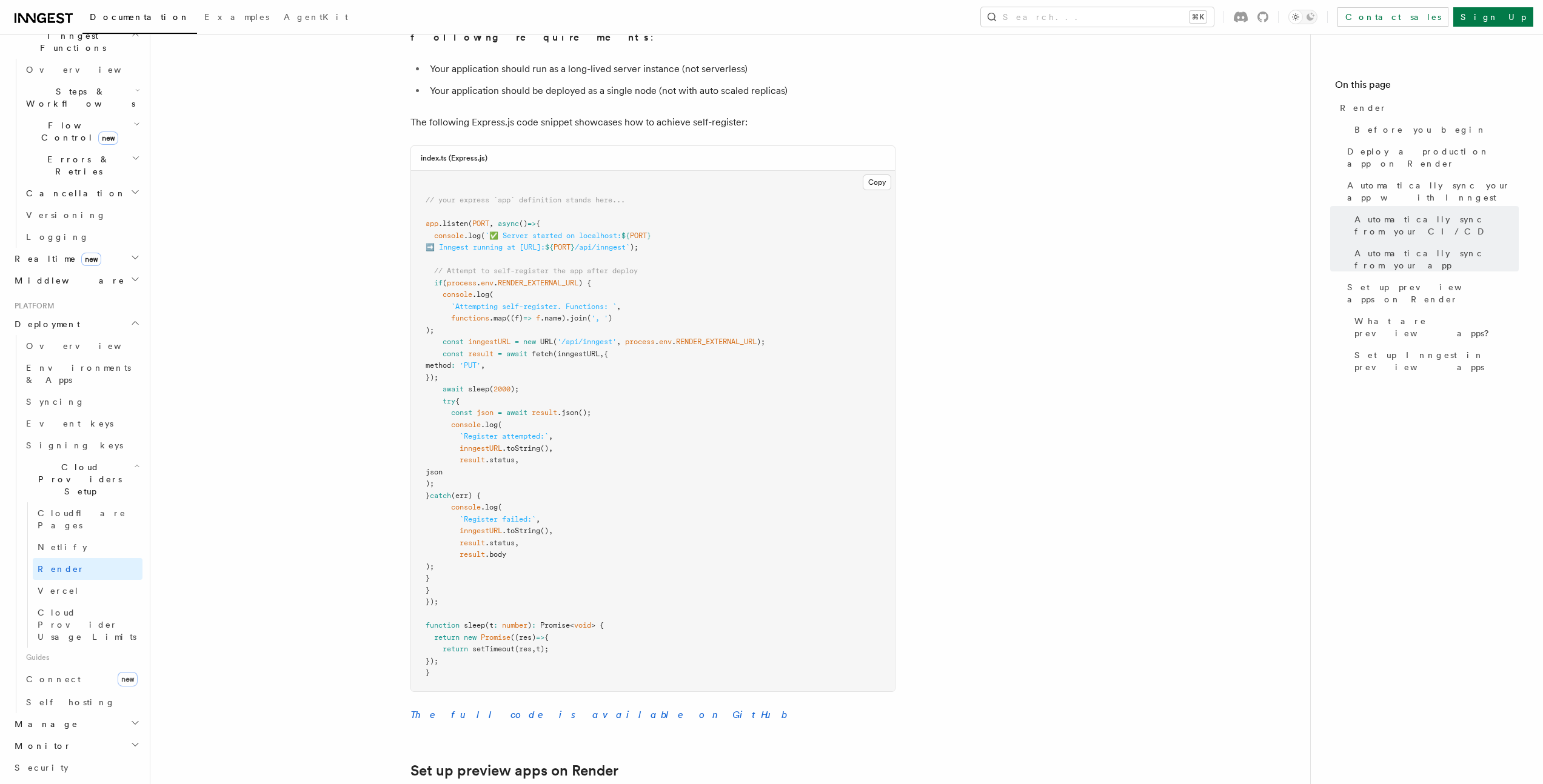
click at [385, 323] on article "Platform Deployment Cloud Providers Setup Render Render lets you easily deploy …" at bounding box center [730, 247] width 1121 height 2879
click at [390, 321] on article "Platform Deployment Cloud Providers Setup Render Render lets you easily deploy …" at bounding box center [730, 247] width 1121 height 2879
click at [391, 319] on article "Platform Deployment Cloud Providers Setup Render Render lets you easily deploy …" at bounding box center [730, 247] width 1121 height 2879
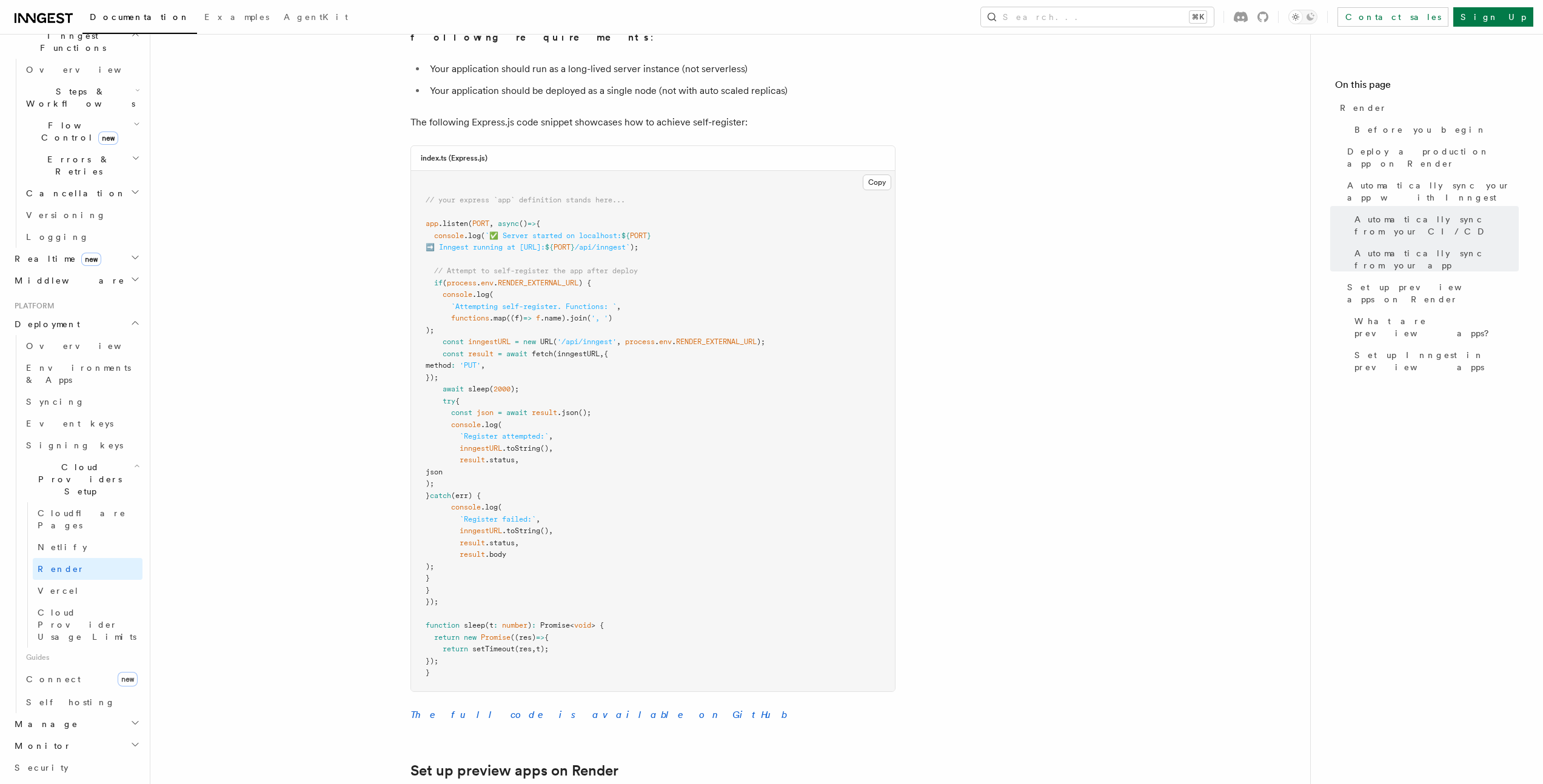
click at [391, 319] on article "Platform Deployment Cloud Providers Setup Render Render lets you easily deploy …" at bounding box center [730, 247] width 1121 height 2879
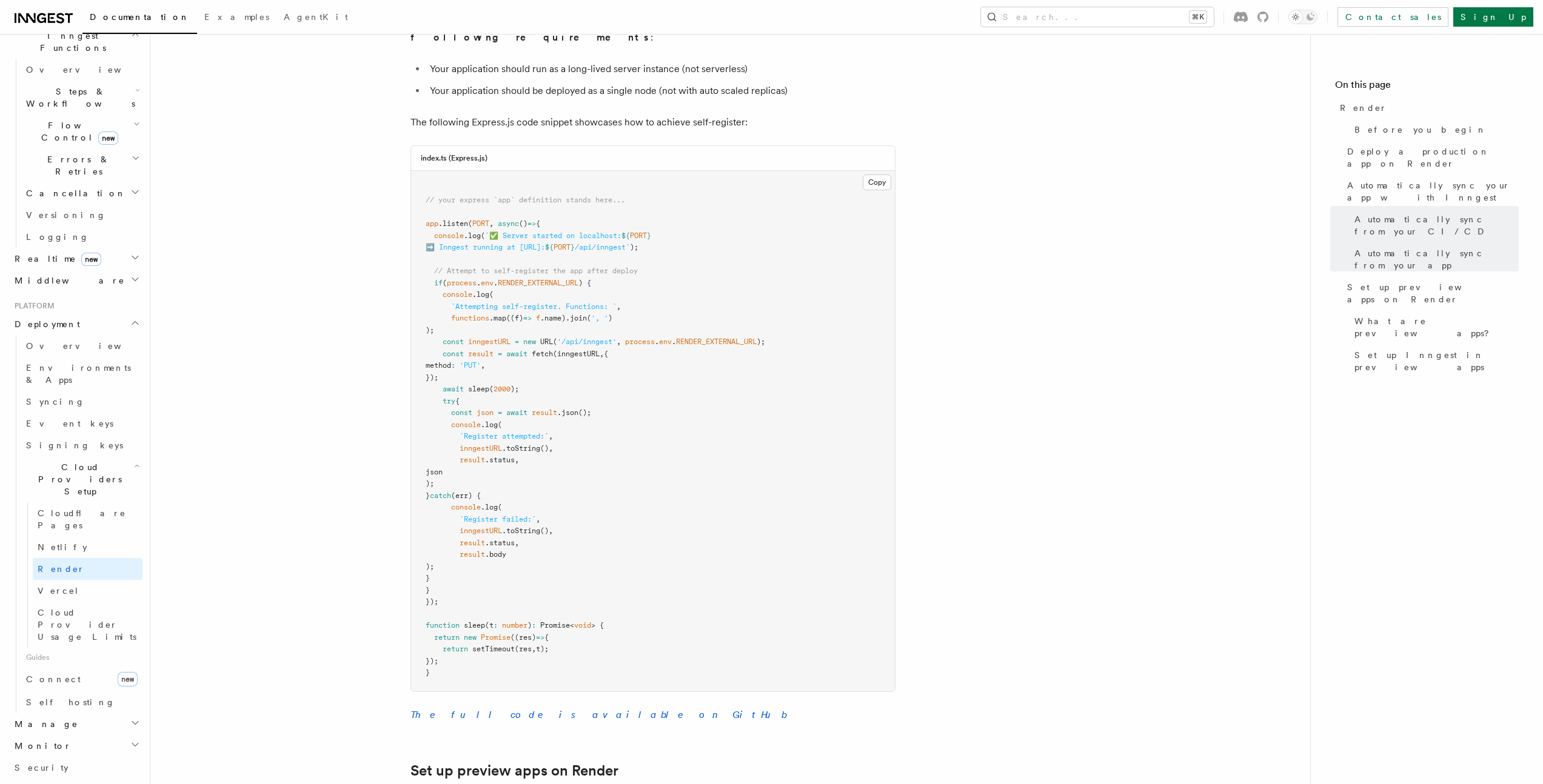
click at [391, 319] on article "Platform Deployment Cloud Providers Setup Render Render lets you easily deploy …" at bounding box center [730, 247] width 1121 height 2879
click at [304, 225] on article "Platform Deployment Cloud Providers Setup Render Render lets you easily deploy …" at bounding box center [730, 247] width 1121 height 2879
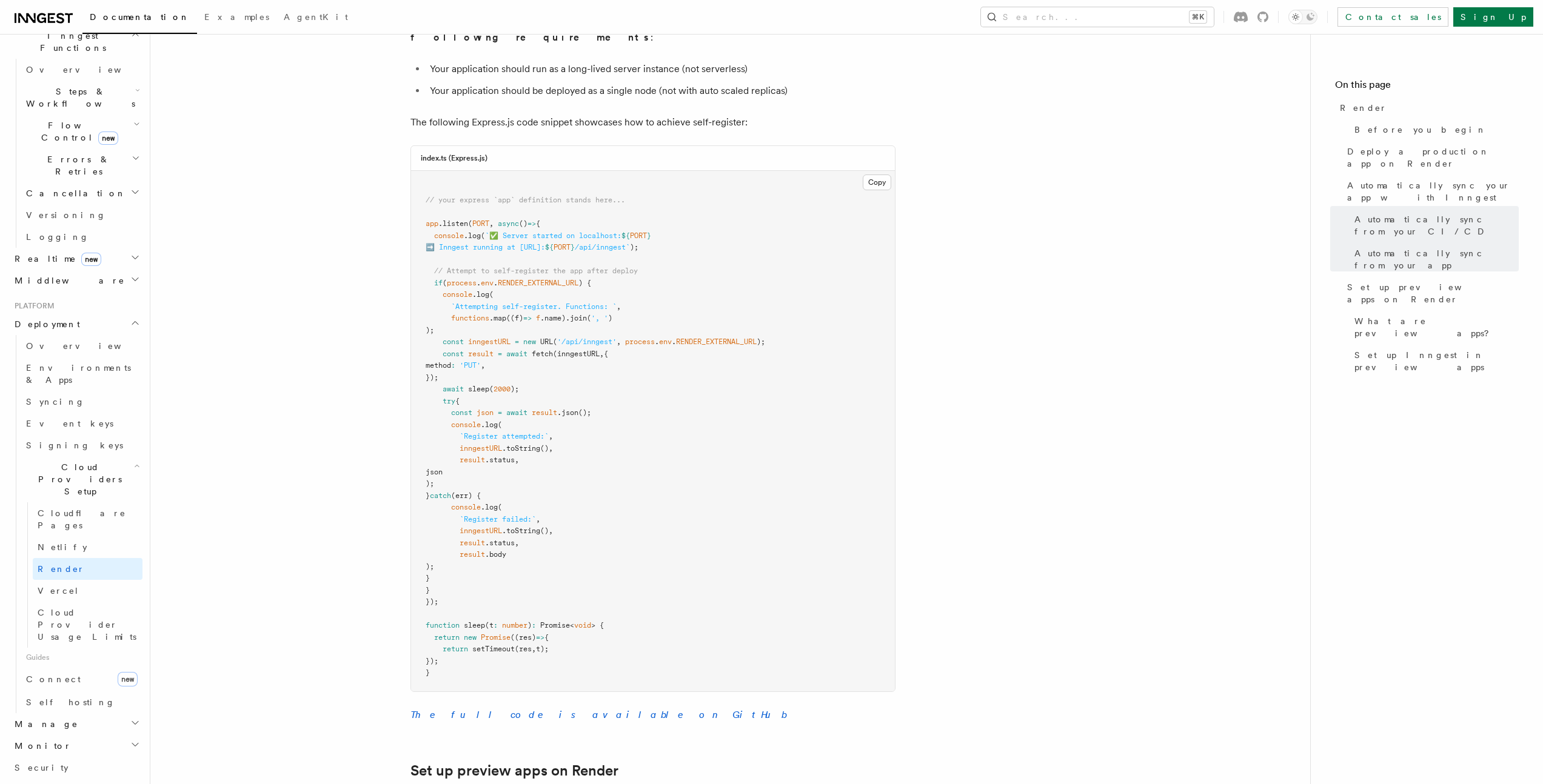
click at [317, 210] on article "Platform Deployment Cloud Providers Setup Render Render lets you easily deploy …" at bounding box center [730, 247] width 1121 height 2879
click at [317, 208] on article "Platform Deployment Cloud Providers Setup Render Render lets you easily deploy …" at bounding box center [730, 247] width 1121 height 2879
